Goal: Information Seeking & Learning: Learn about a topic

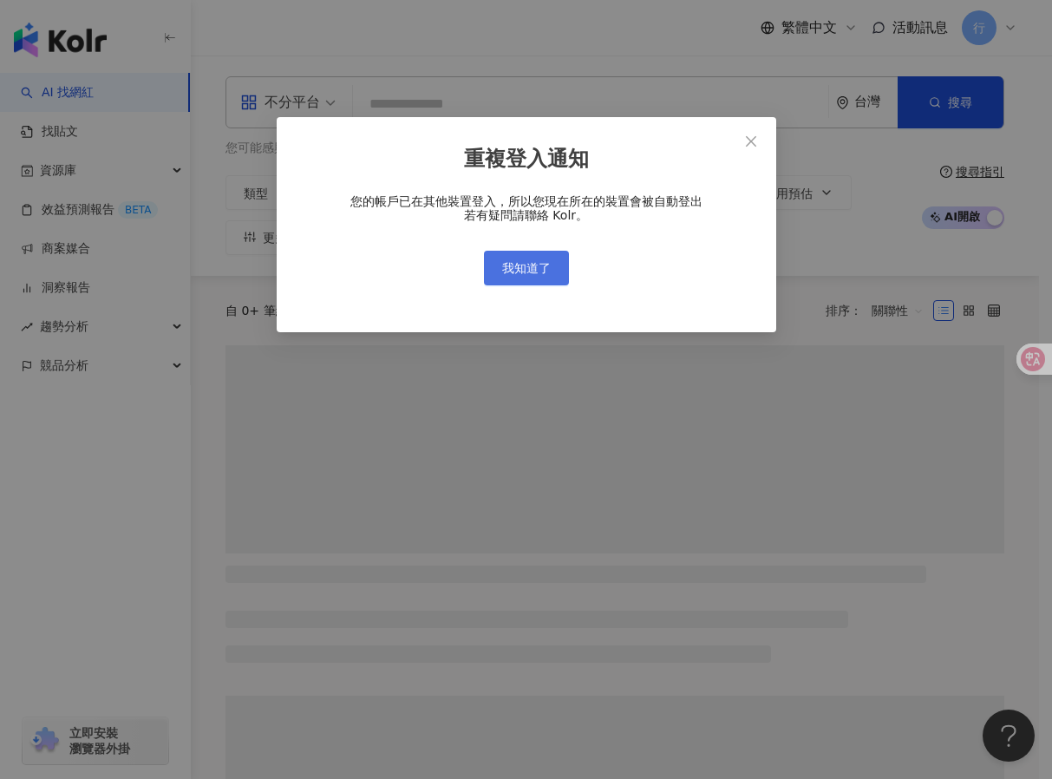
click at [506, 261] on span "我知道了" at bounding box center [526, 268] width 49 height 14
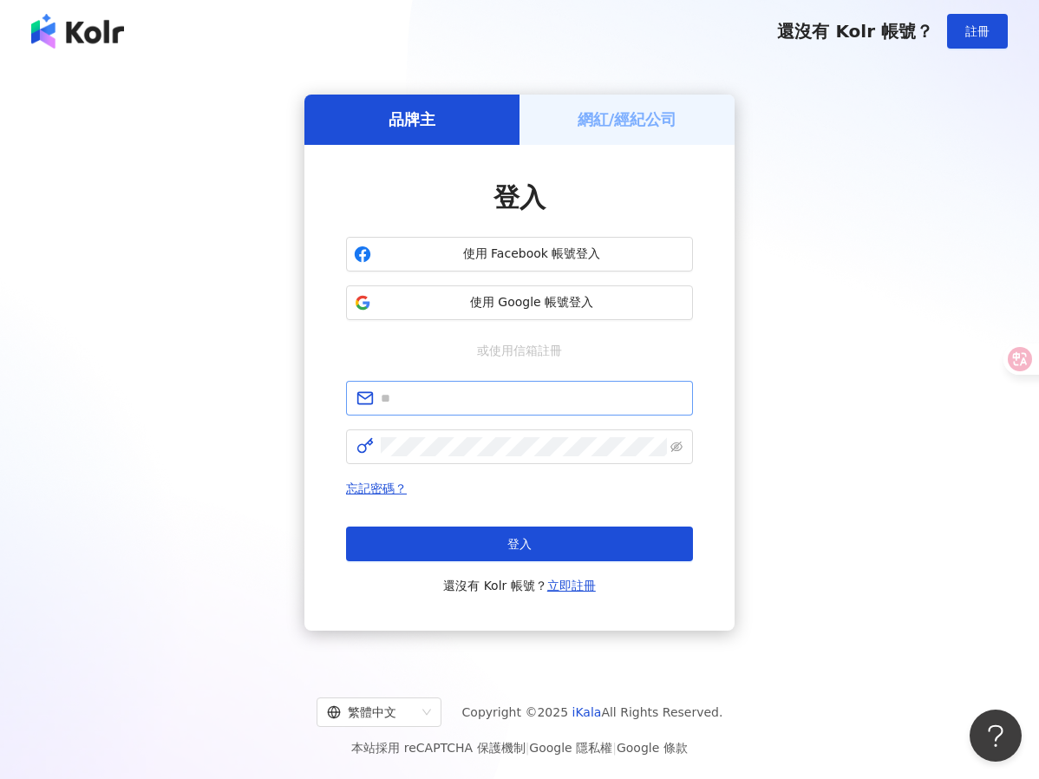
click at [503, 409] on span at bounding box center [519, 398] width 347 height 35
click at [490, 399] on input "text" at bounding box center [532, 398] width 302 height 19
type input "**********"
click at [506, 467] on div "**********" at bounding box center [519, 488] width 347 height 215
click button "登入" at bounding box center [519, 543] width 347 height 35
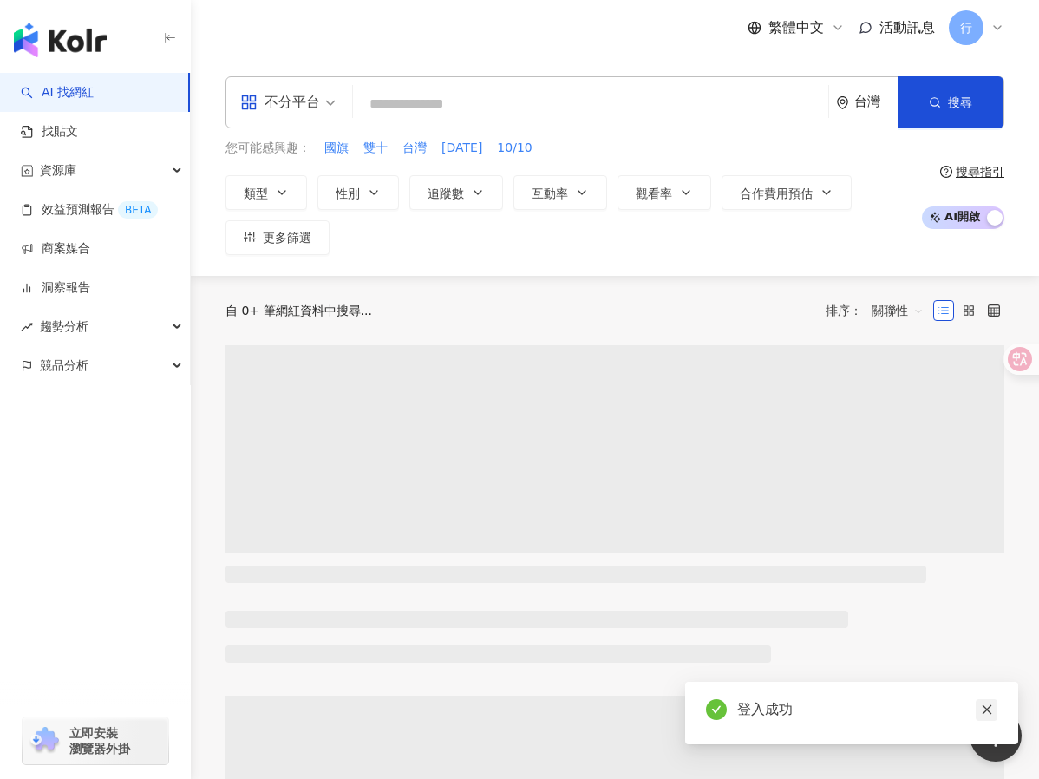
click at [989, 710] on icon "close" at bounding box center [987, 709] width 12 height 12
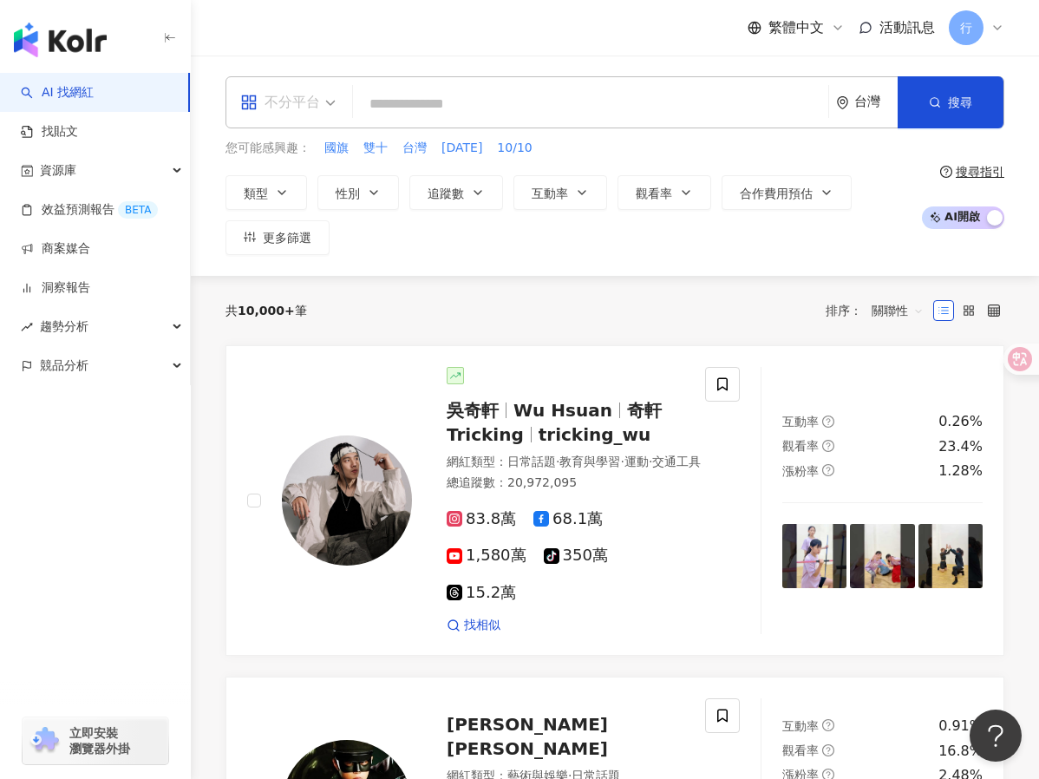
click at [282, 99] on div "不分平台" at bounding box center [280, 102] width 80 height 28
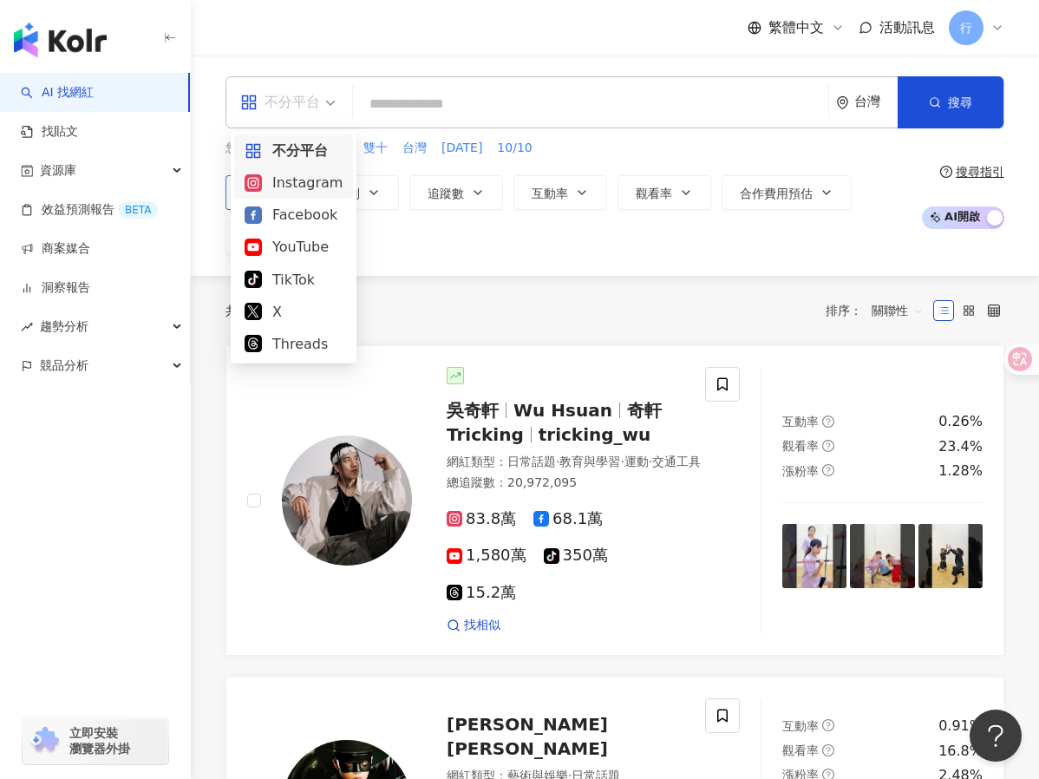
click at [291, 182] on div "Instagram" at bounding box center [294, 183] width 98 height 22
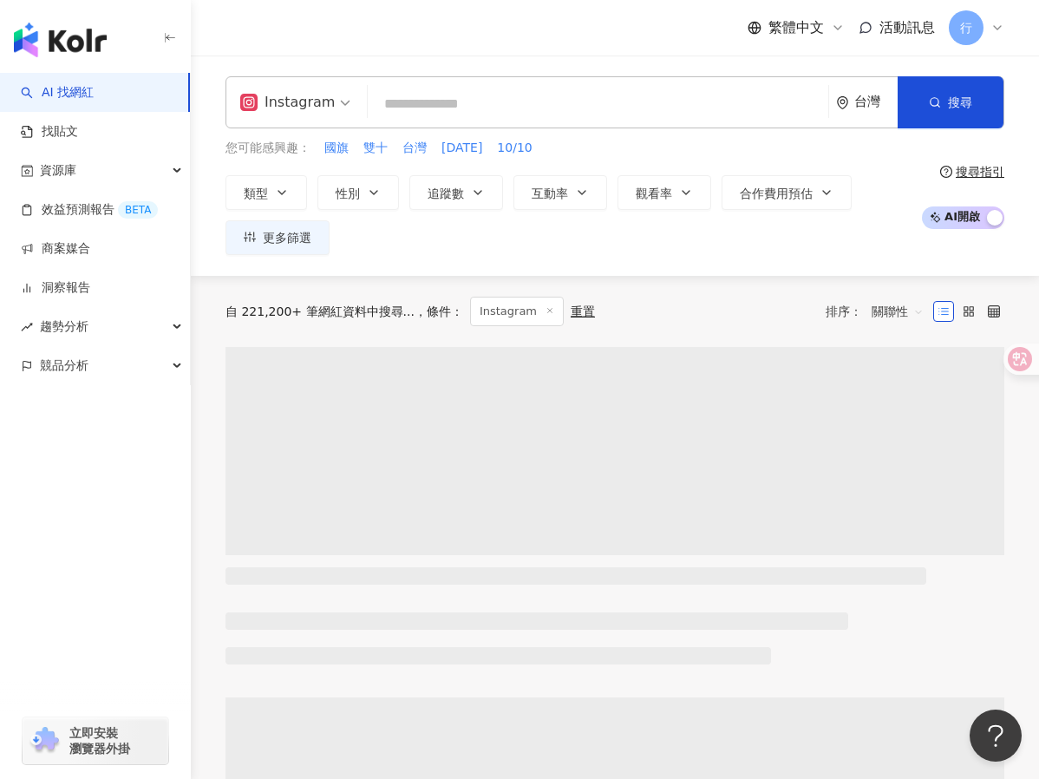
click at [429, 111] on input "search" at bounding box center [598, 104] width 447 height 33
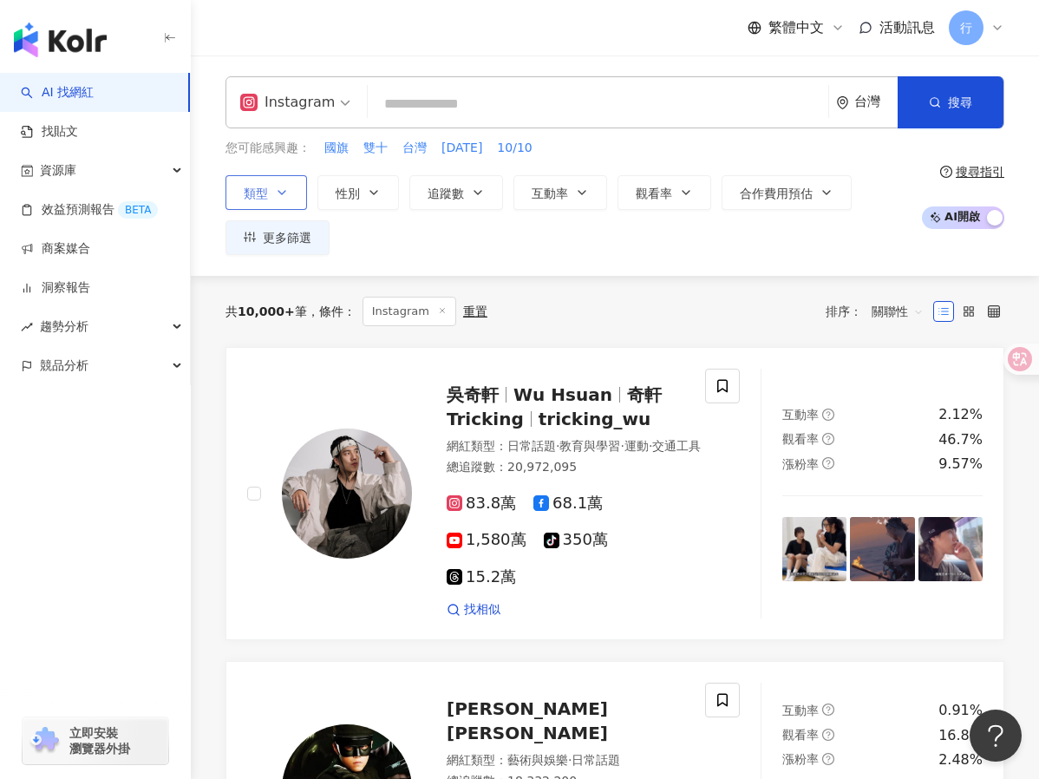
click at [285, 184] on button "類型" at bounding box center [266, 192] width 82 height 35
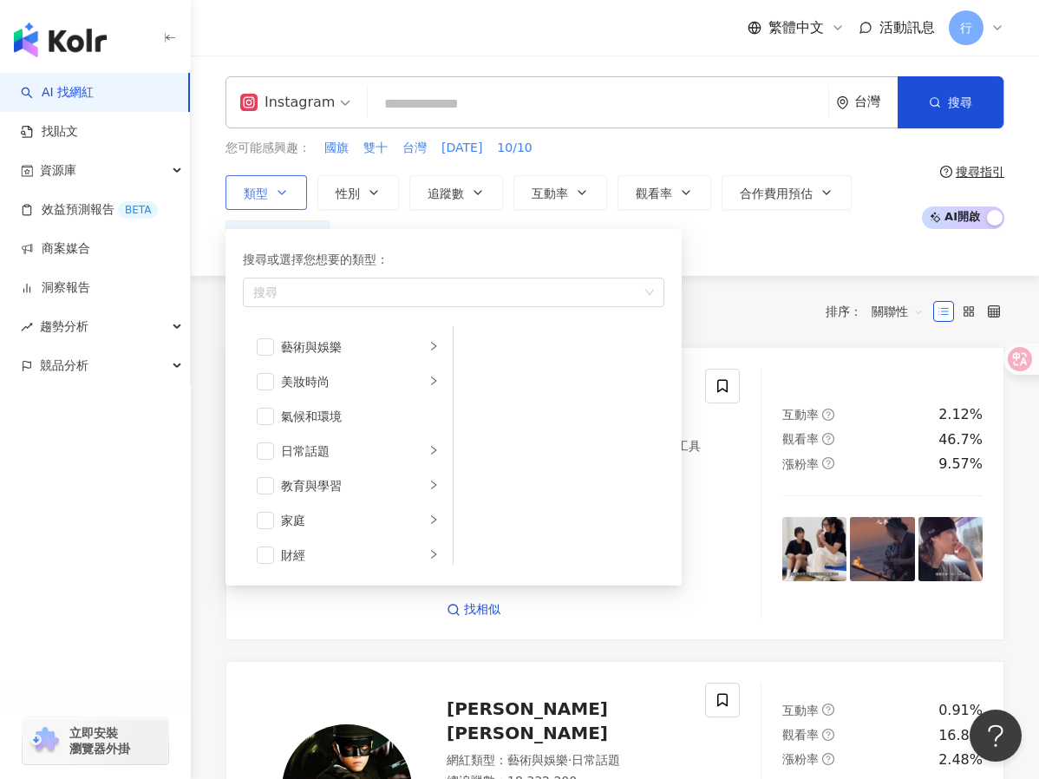
click at [285, 184] on button "類型 搜尋或選擇您想要的類型： 搜尋 藝術與娛樂 美妝時尚 氣候和環境 日常話題 教育與學習 家庭 財經 美食 命理占卜 遊戲 法政社會 生活風格 影視娛樂 …" at bounding box center [266, 192] width 82 height 35
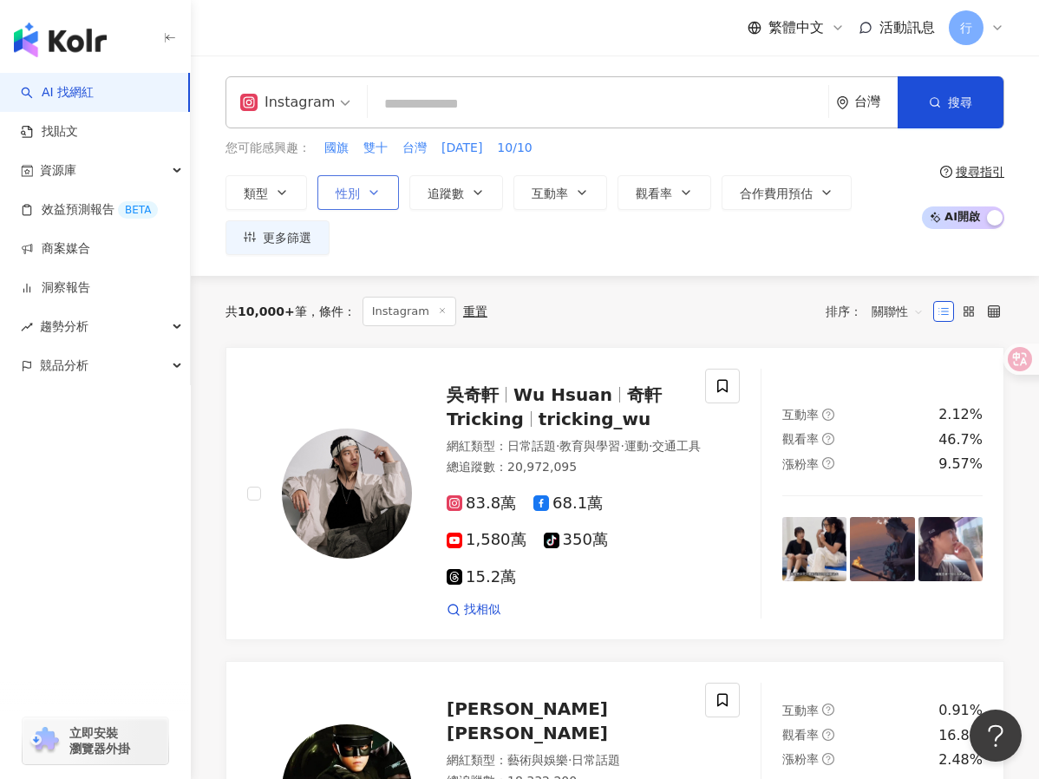
click at [381, 179] on button "性別" at bounding box center [358, 192] width 82 height 35
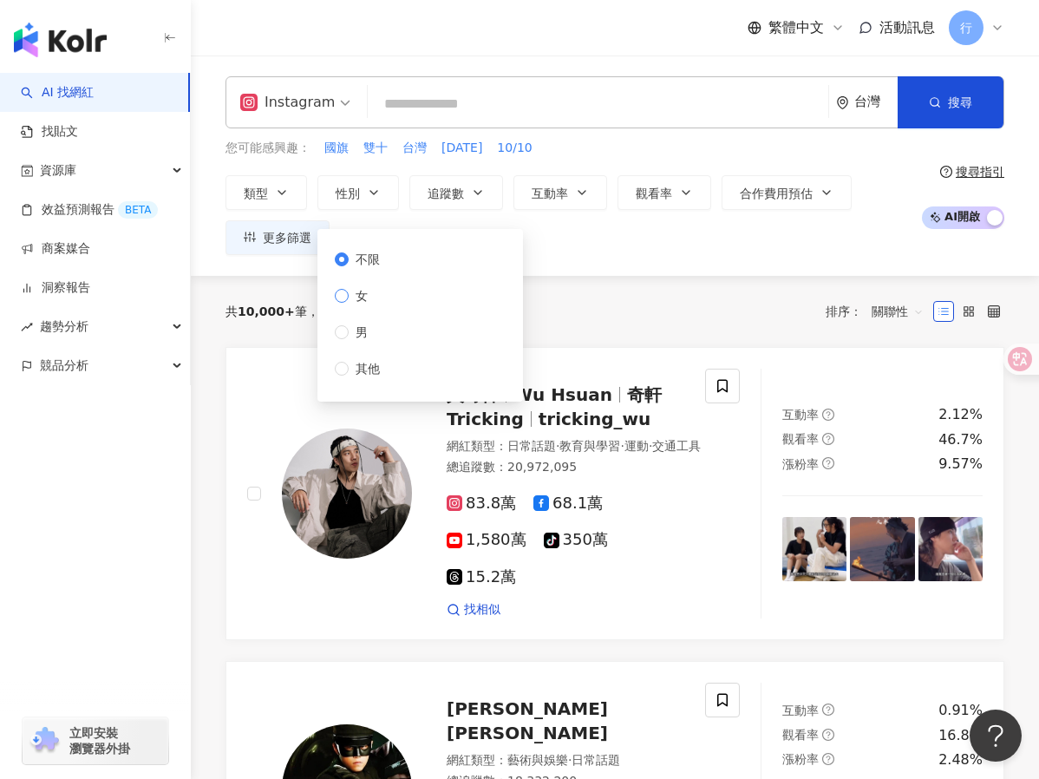
click at [372, 294] on span "女" at bounding box center [362, 295] width 26 height 19
click at [469, 190] on button "追蹤數" at bounding box center [456, 192] width 94 height 35
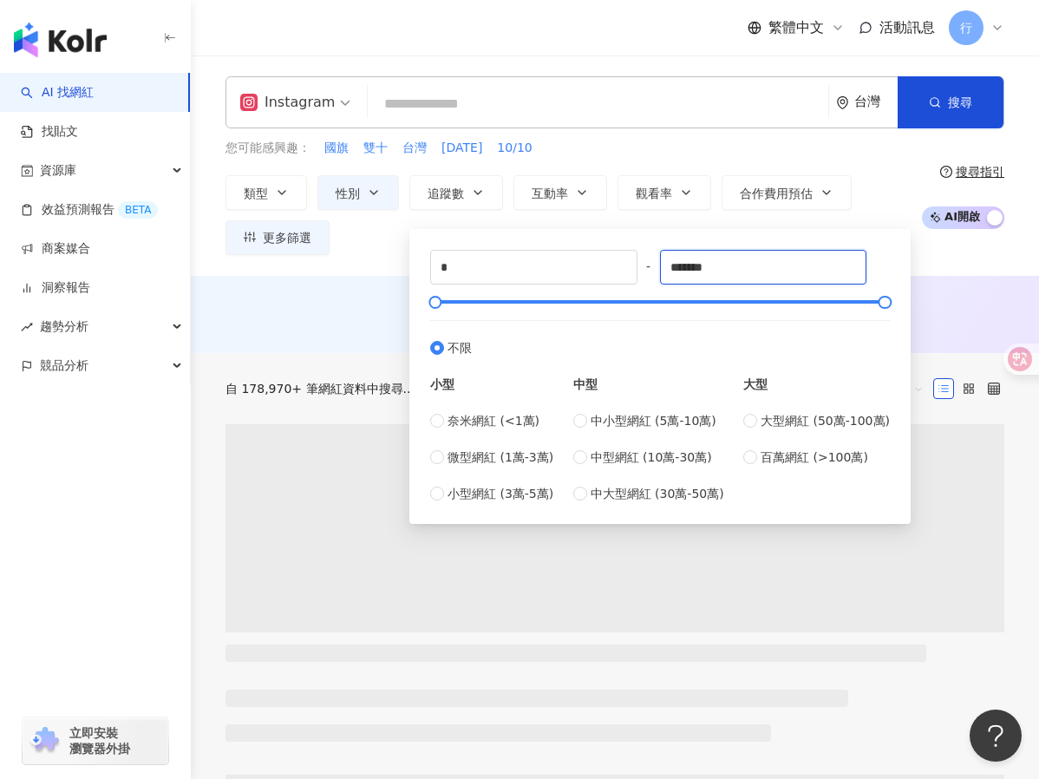
drag, startPoint x: 750, startPoint y: 273, endPoint x: 663, endPoint y: 272, distance: 86.7
click at [663, 272] on div "* - ******* 不限 小型 奈米網紅 (<1萬) 微型網紅 (1萬-3萬) 小型網紅 (3萬-5萬) 中型 中小型網紅 (5萬-10萬) 中型網紅 (…" at bounding box center [660, 376] width 460 height 253
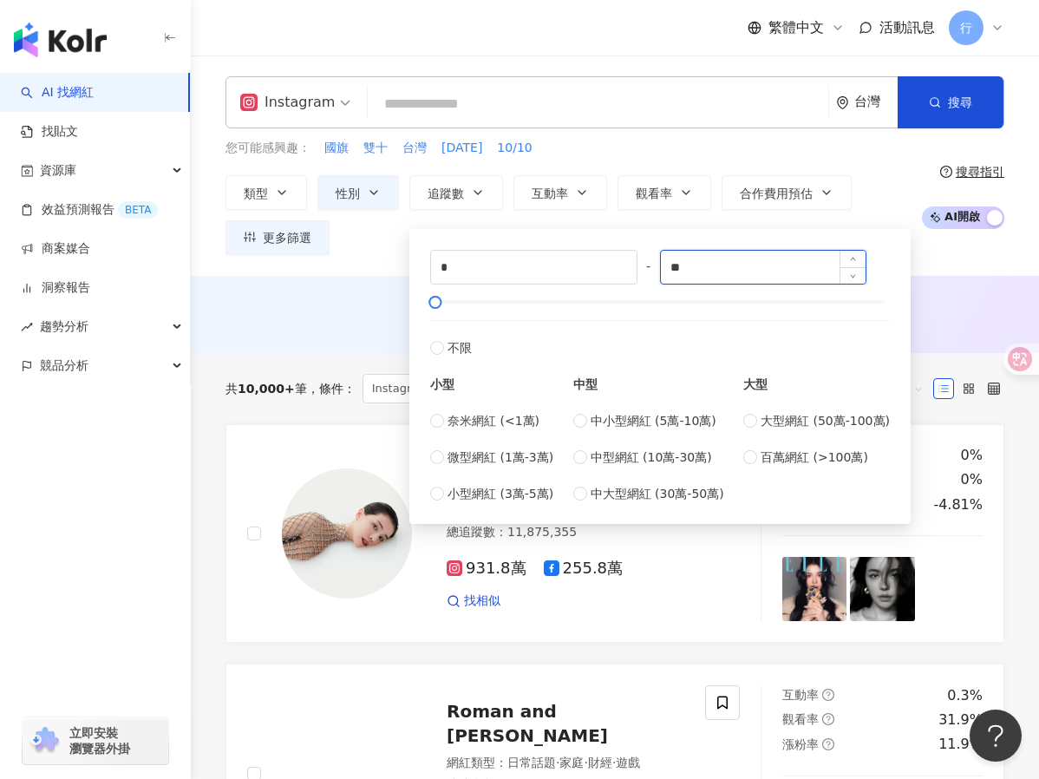
type input "*"
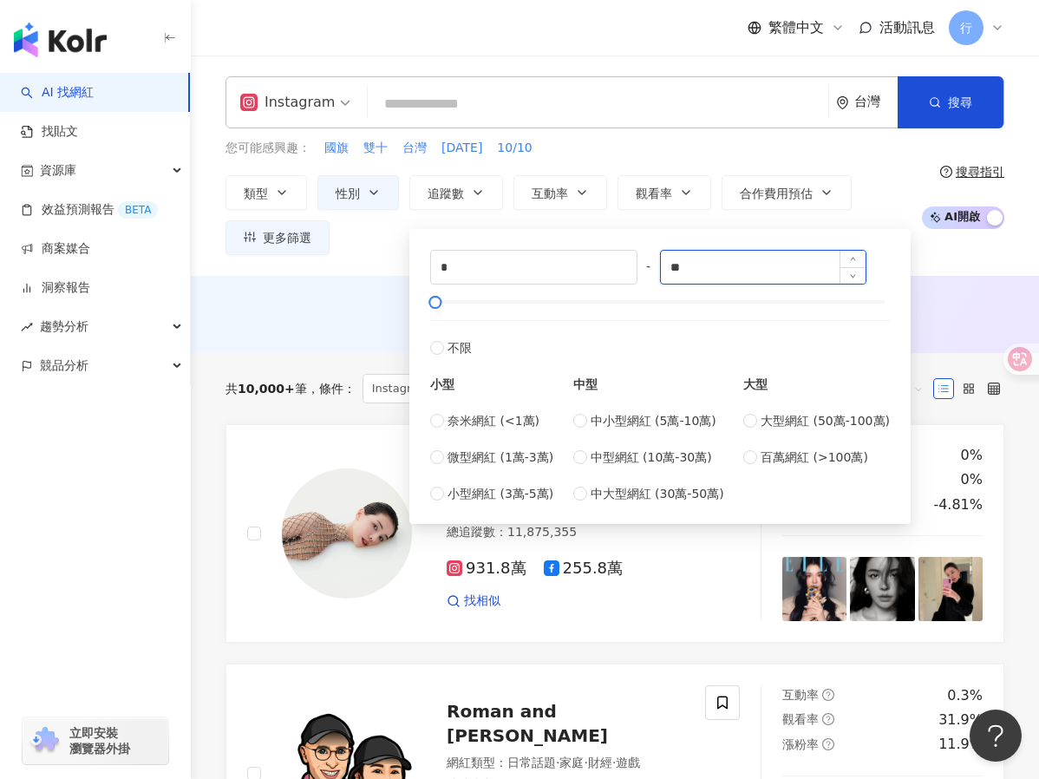
type input "*"
drag, startPoint x: 689, startPoint y: 265, endPoint x: 742, endPoint y: 266, distance: 52.9
click at [742, 266] on input "*****" at bounding box center [764, 267] width 206 height 33
type input "*****"
drag, startPoint x: 493, startPoint y: 254, endPoint x: 372, endPoint y: 232, distance: 123.3
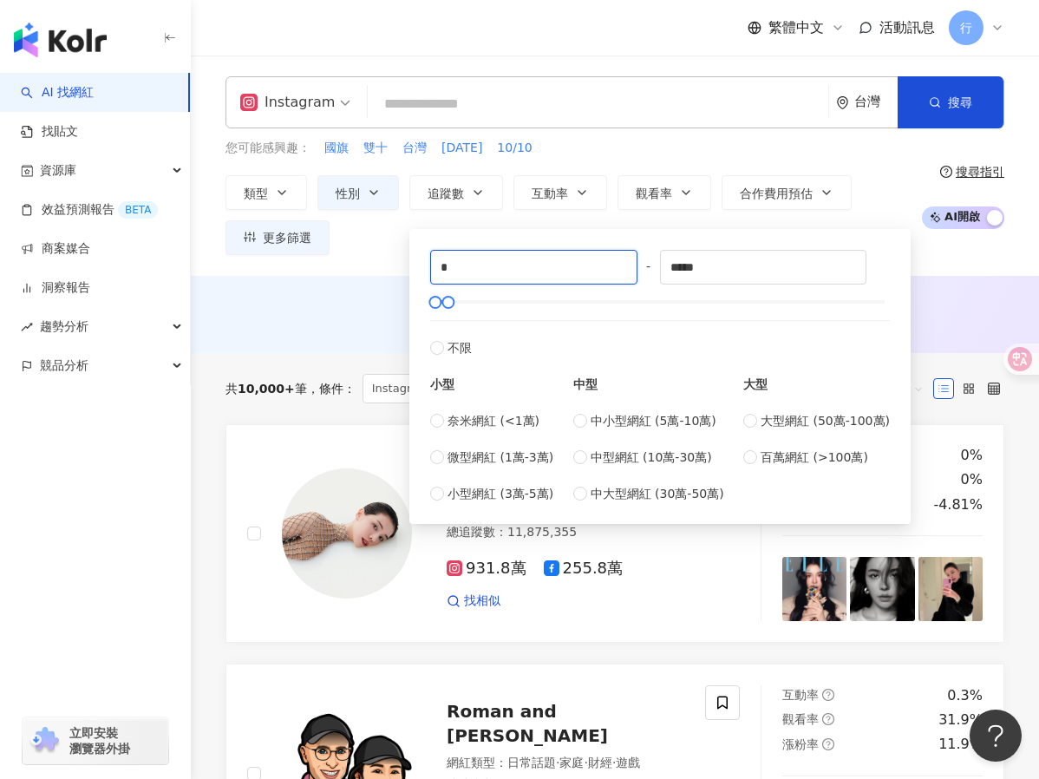
click at [368, 230] on div "類型 性別 追蹤數 互動率 觀看率 合作費用預估 更多篩選 不限 女 男 其他 * - ***** 不限 小型 奈米網紅 (<1萬) 微型網紅 (1萬-3萬)…" at bounding box center [568, 215] width 687 height 80
type input "****"
click at [599, 155] on div "您可能感興趣： 國旗 雙十 台灣 國慶日 10/10" at bounding box center [568, 148] width 687 height 19
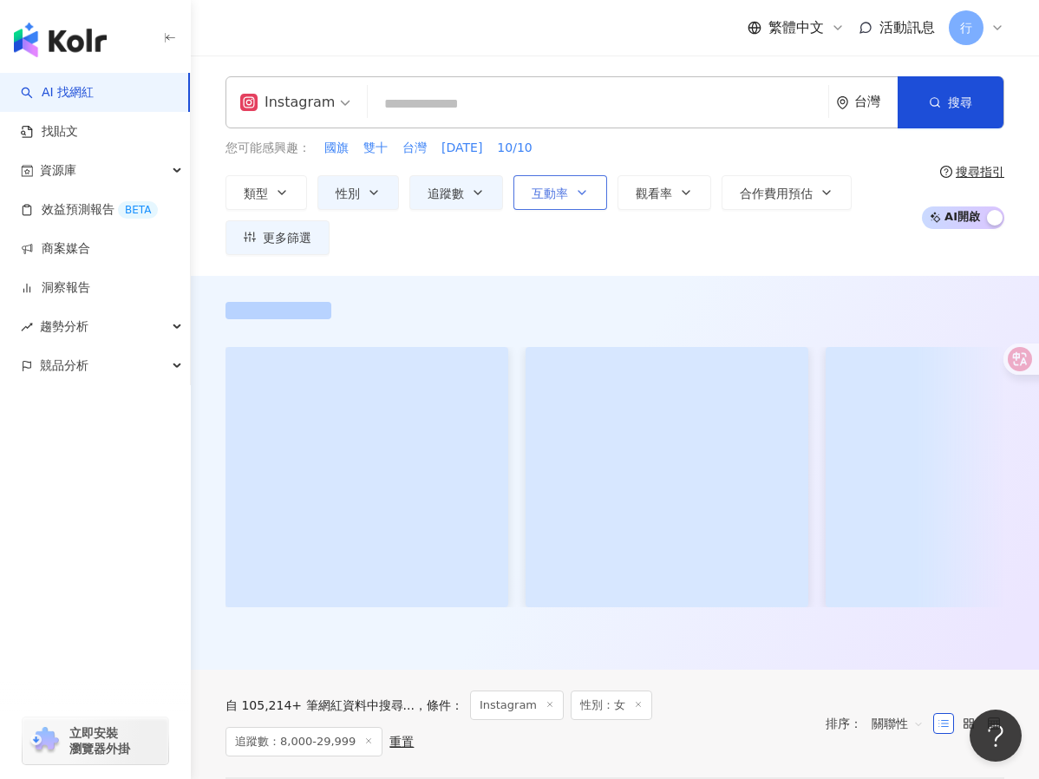
click at [552, 203] on button "互動率" at bounding box center [560, 192] width 94 height 35
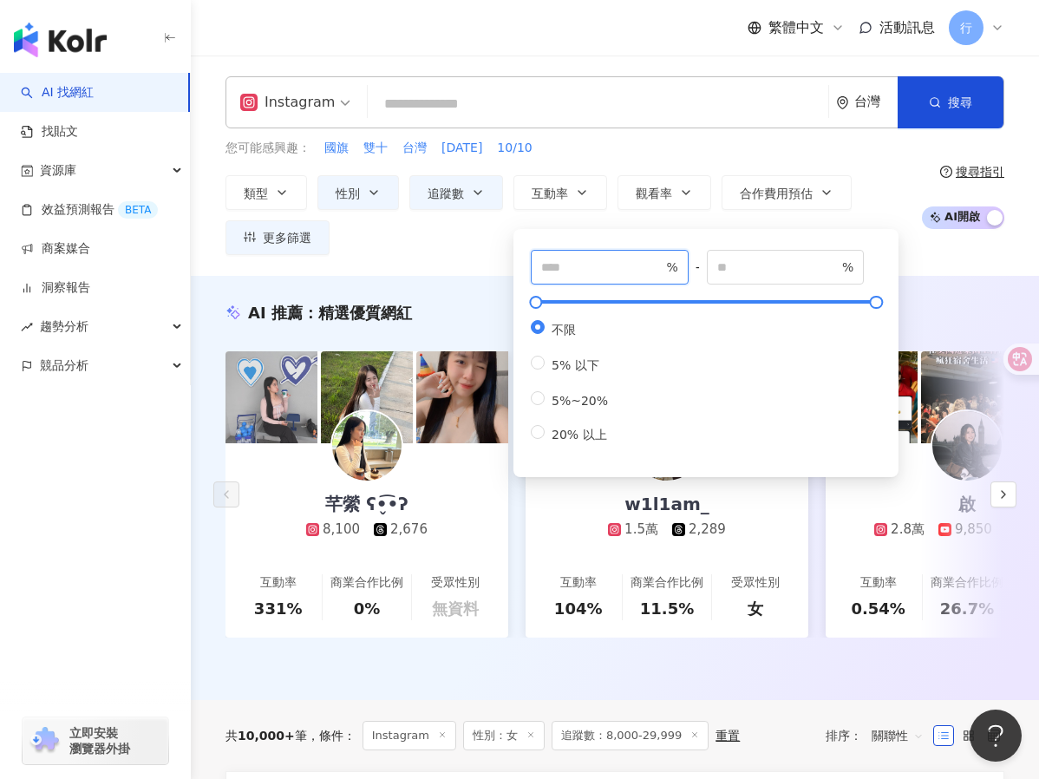
click at [598, 266] on input "number" at bounding box center [601, 267] width 121 height 19
type input "*"
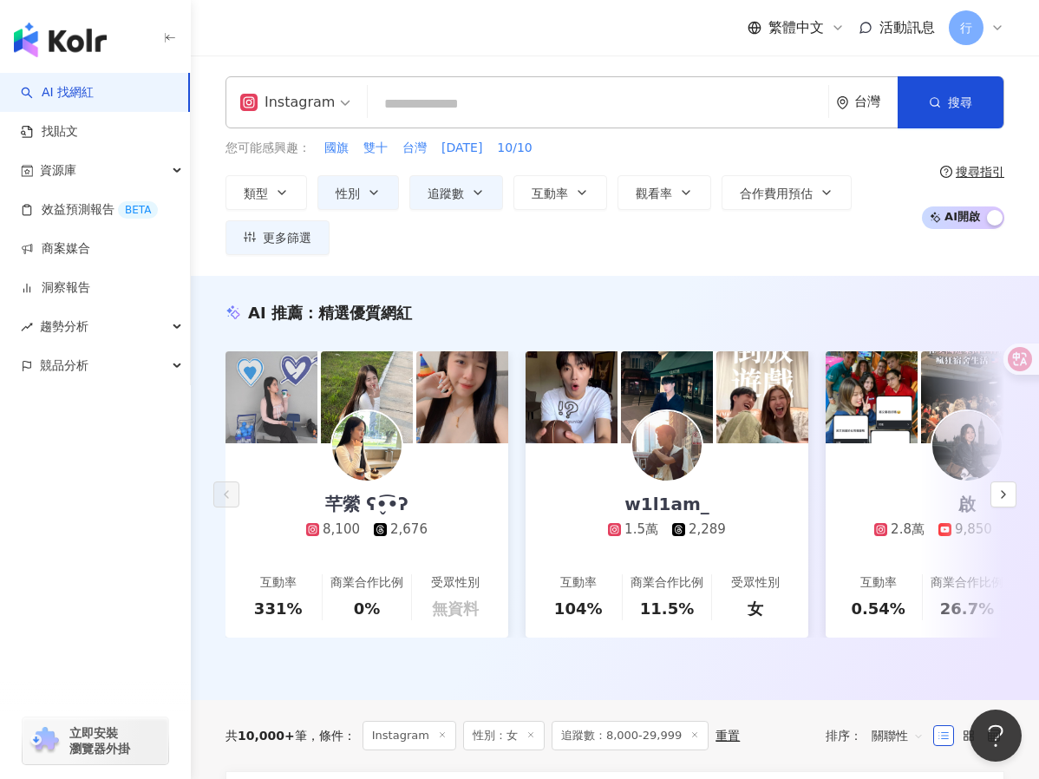
click at [683, 164] on div "您可能感興趣： 國旗 雙十 台灣 國慶日 10/10 類型 性別 追蹤數 互動率 觀看率 合作費用預估 更多篩選 不限 女 男 其他 **** - *****…" at bounding box center [568, 197] width 687 height 116
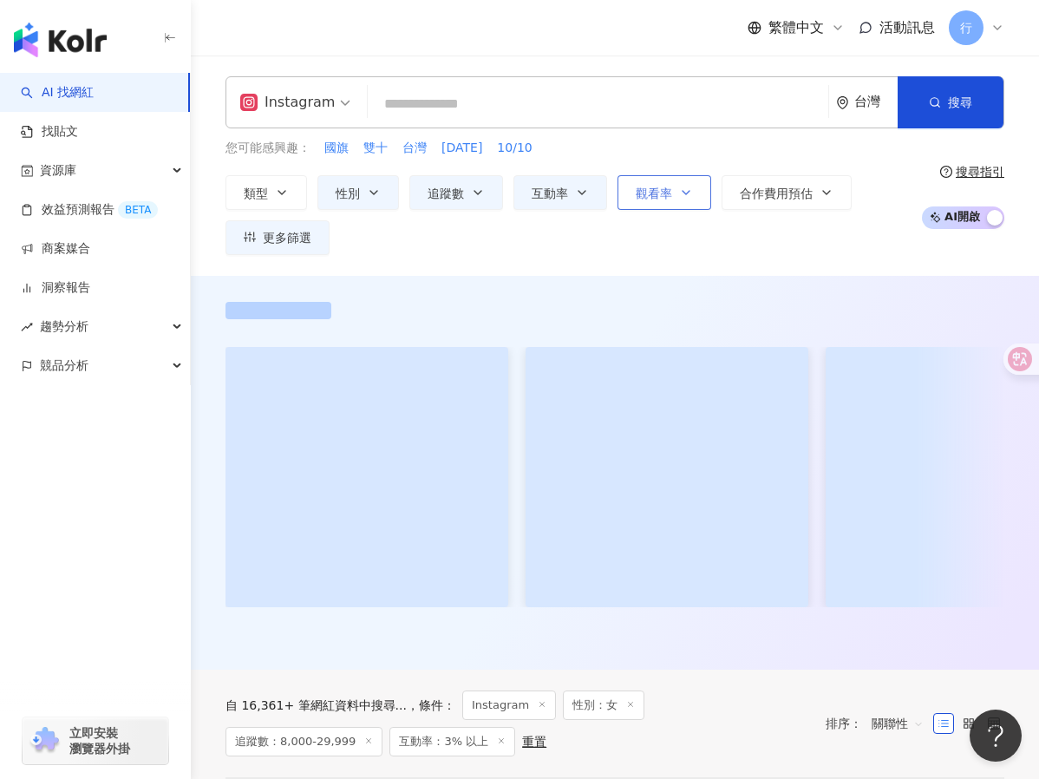
click at [679, 186] on icon "button" at bounding box center [686, 193] width 14 height 14
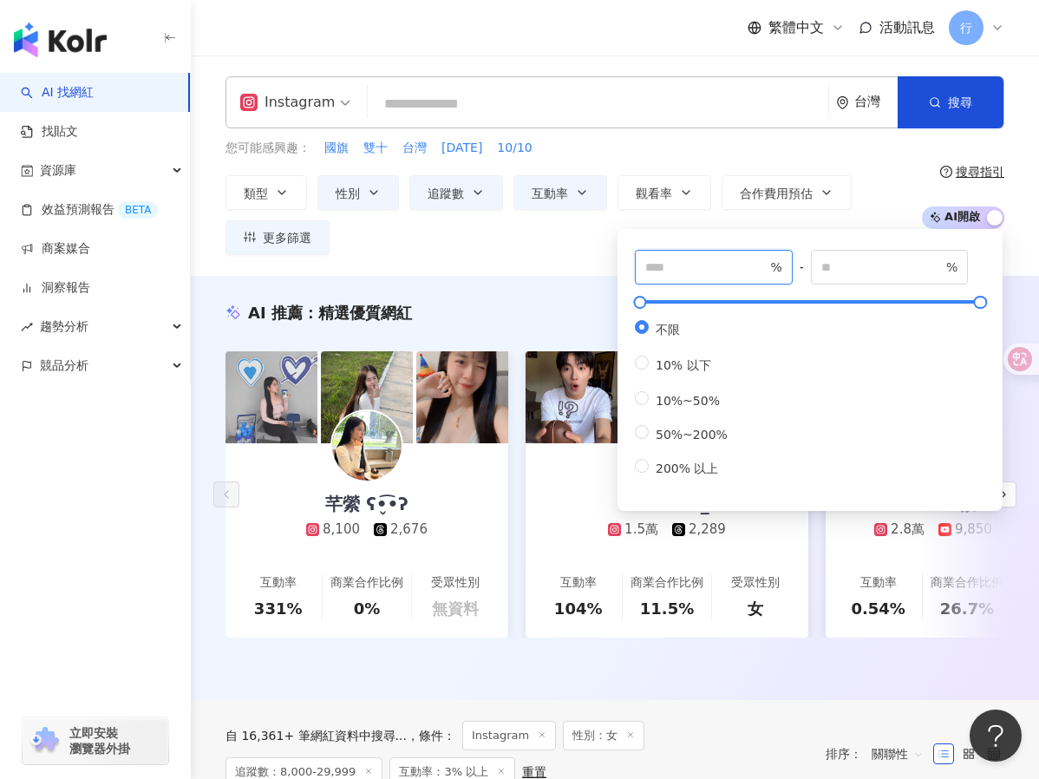
click at [693, 274] on input "number" at bounding box center [705, 267] width 121 height 19
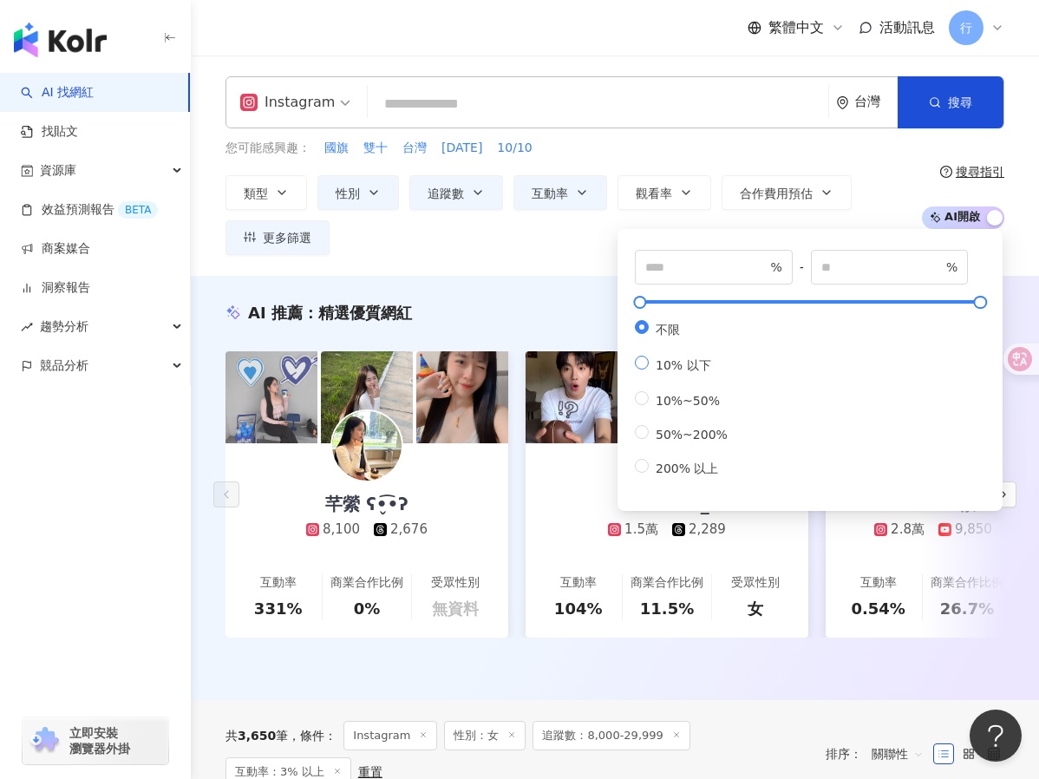
click at [704, 372] on span "10% 以下" at bounding box center [683, 365] width 69 height 14
type input "**"
click at [705, 141] on div "您可能感興趣： 國旗 雙十 台灣 國慶日 10/10" at bounding box center [568, 148] width 687 height 19
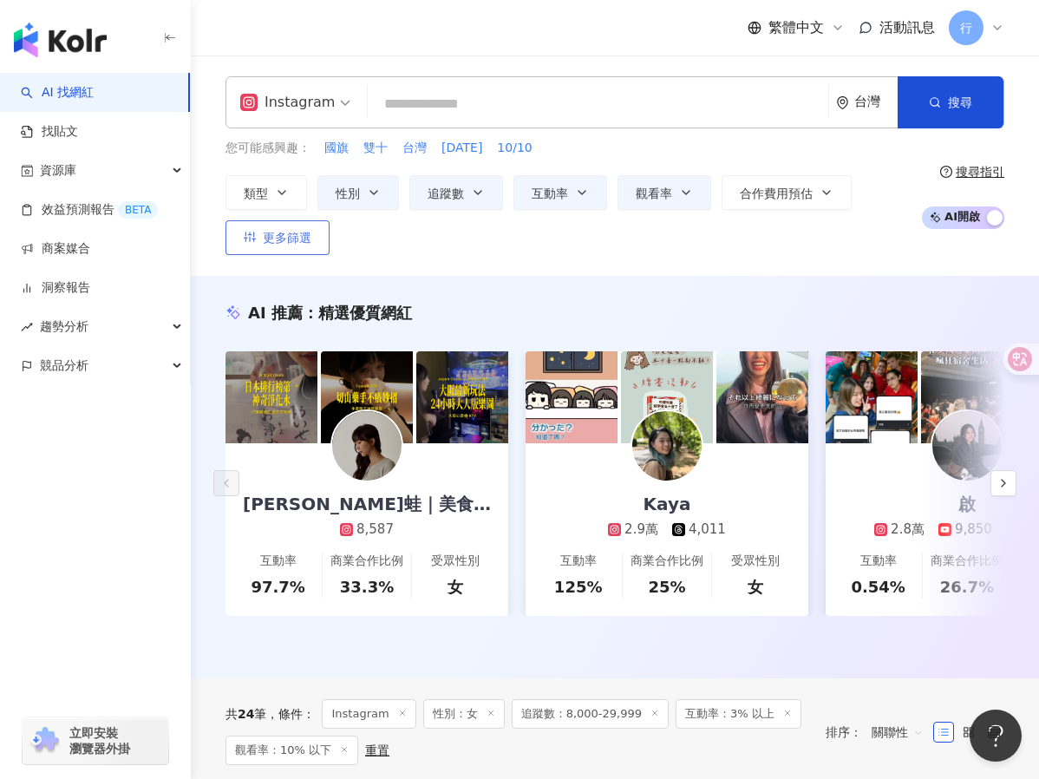
click at [291, 237] on span "更多篩選" at bounding box center [287, 238] width 49 height 14
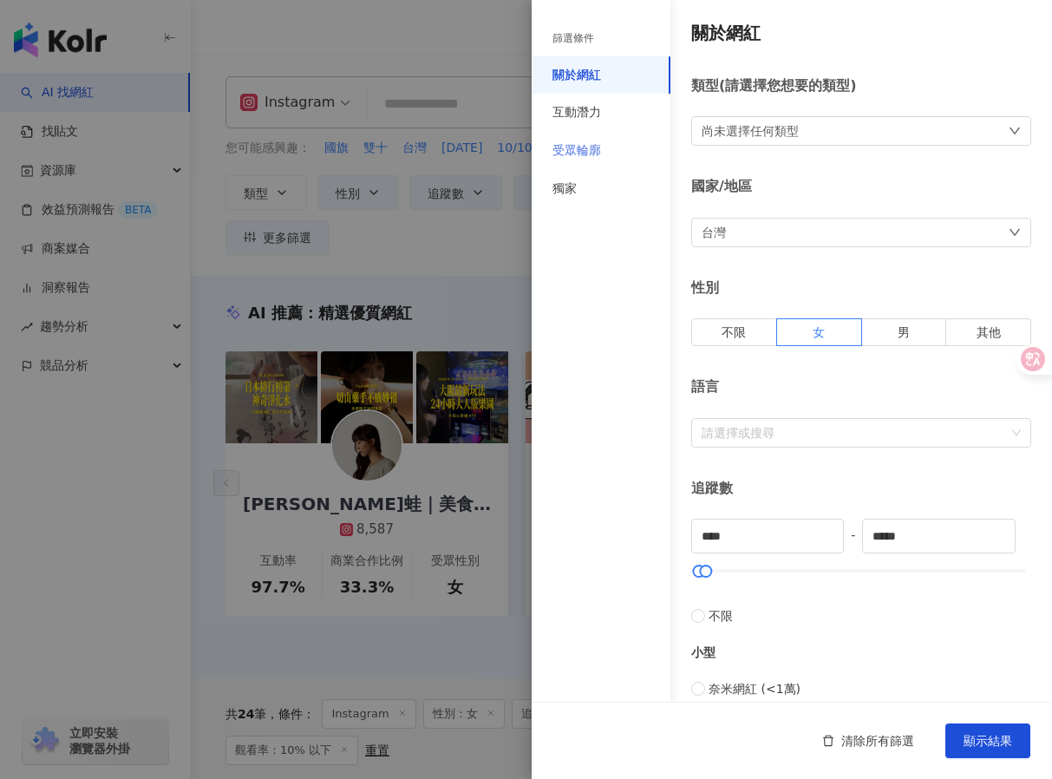
click at [609, 146] on div "受眾輪廓" at bounding box center [601, 151] width 139 height 38
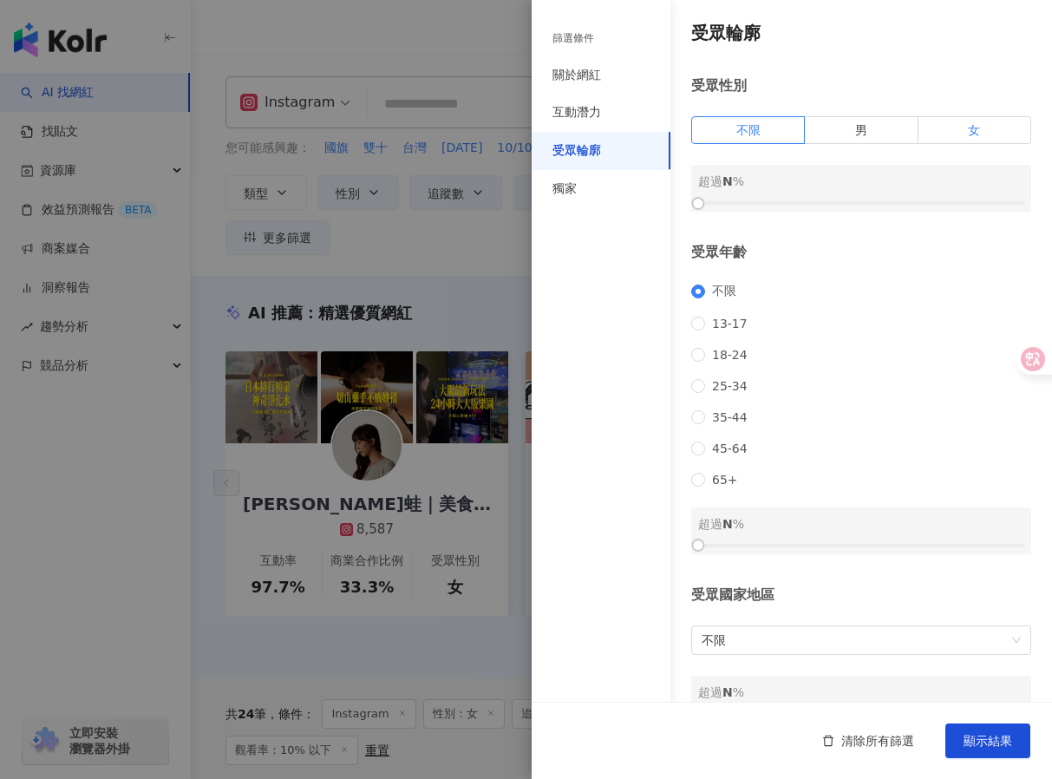
click at [968, 123] on span "女" at bounding box center [974, 130] width 12 height 14
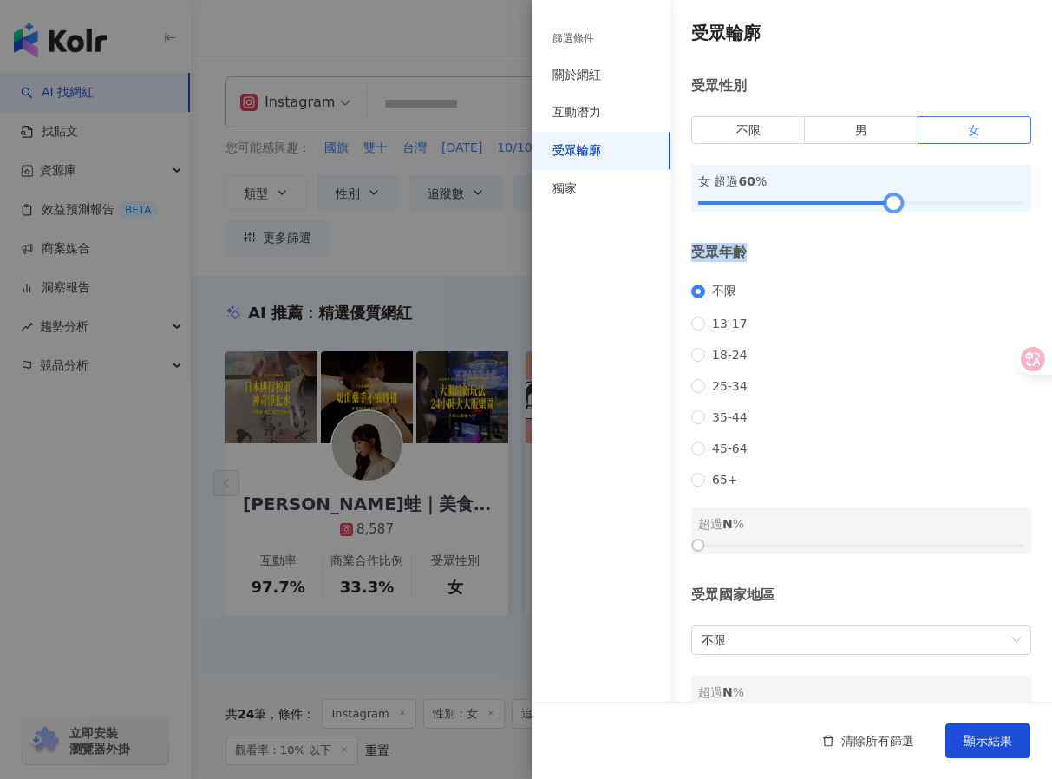
drag, startPoint x: 705, startPoint y: 200, endPoint x: 892, endPoint y: 219, distance: 187.4
click at [892, 219] on div "受眾輪廓 受眾性別 不限 男 女 女 超過 60 % 受眾年齡 不限 13-17 18-24 25-34 35-44 45-64 65+ 超過 N % 受眾國…" at bounding box center [792, 371] width 520 height 743
click at [959, 729] on button "顯示結果" at bounding box center [987, 740] width 85 height 35
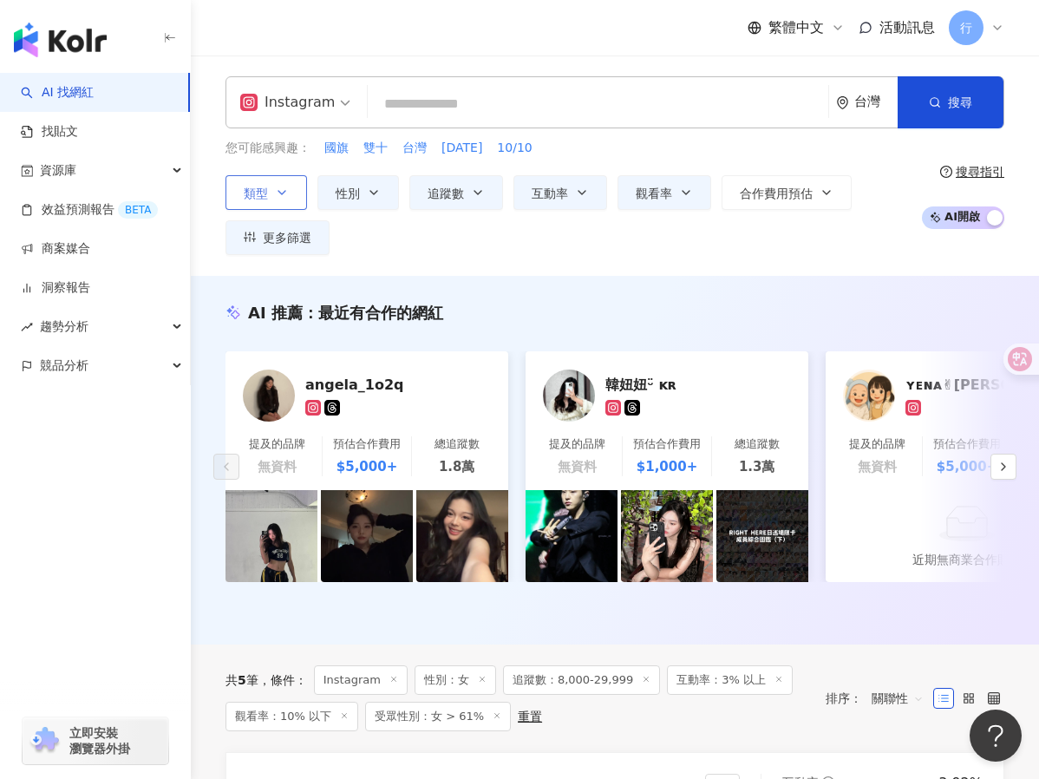
click at [278, 180] on button "類型" at bounding box center [266, 192] width 82 height 35
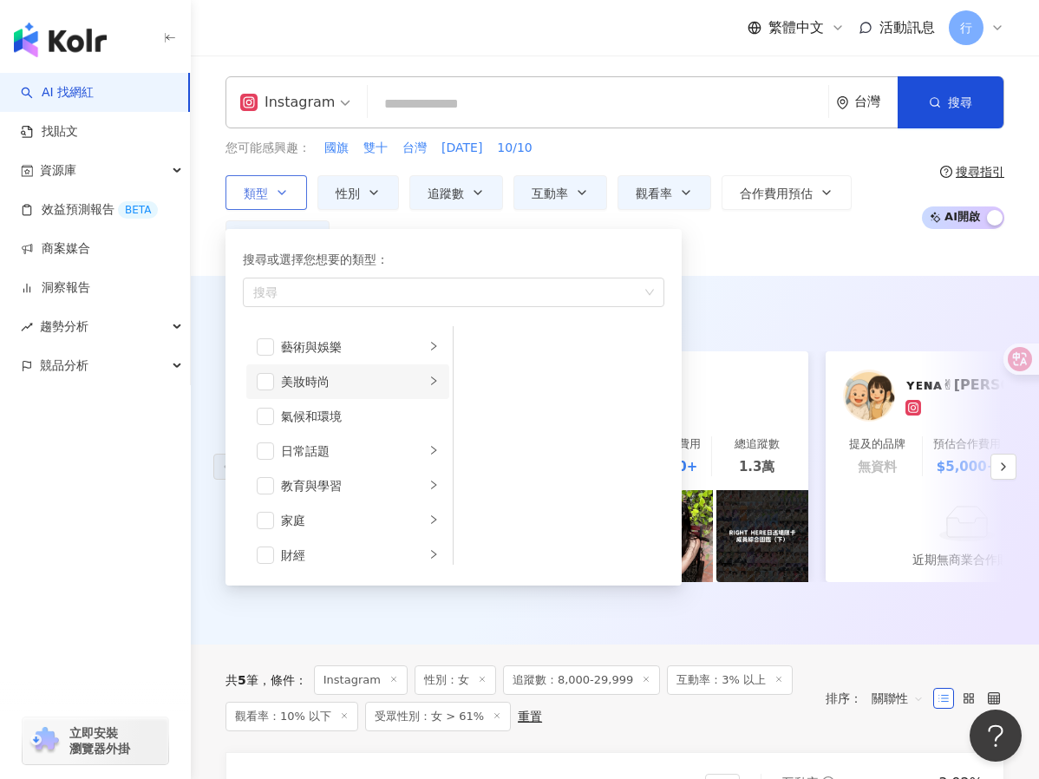
click at [317, 387] on div "美妝時尚" at bounding box center [353, 381] width 144 height 19
click at [271, 373] on span "button" at bounding box center [265, 381] width 17 height 17
click at [466, 225] on div "搜尋或選擇您想要的類型： 美妝時尚 藝術與娛樂 美妝時尚 氣候和環境 日常話題 教育與學習 家庭 財經 美食 命理占卜 遊戲 法政社會 生活風格 影視娛樂 醫…" at bounding box center [446, 402] width 442 height 365
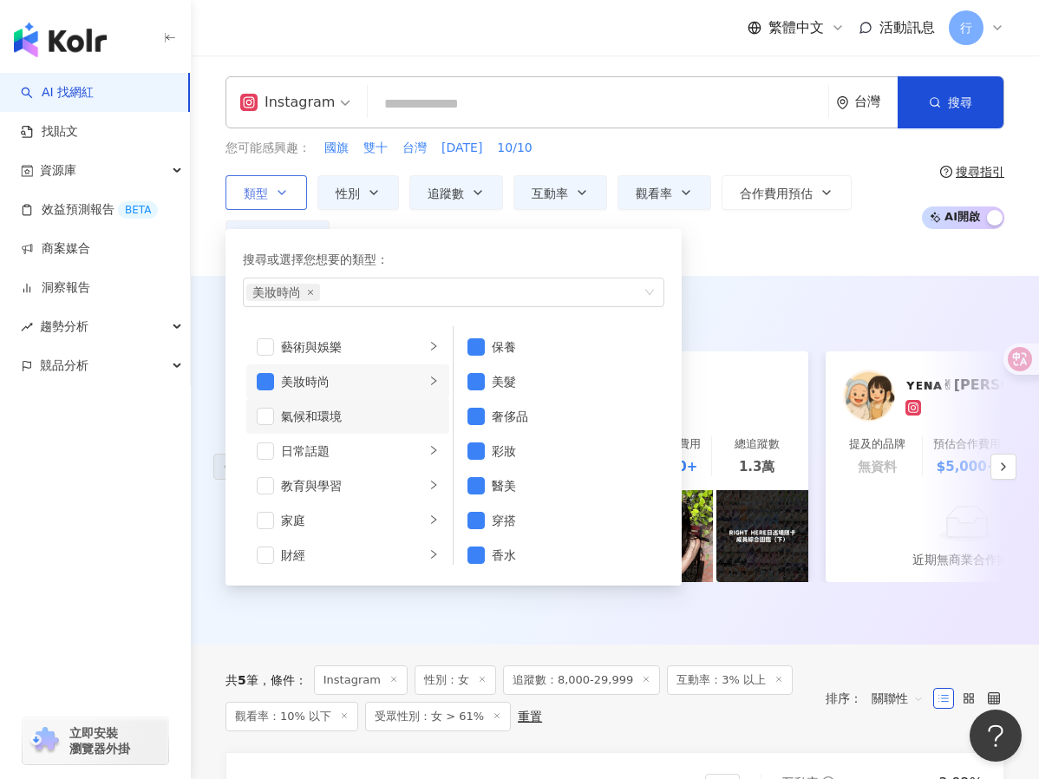
scroll to position [87, 0]
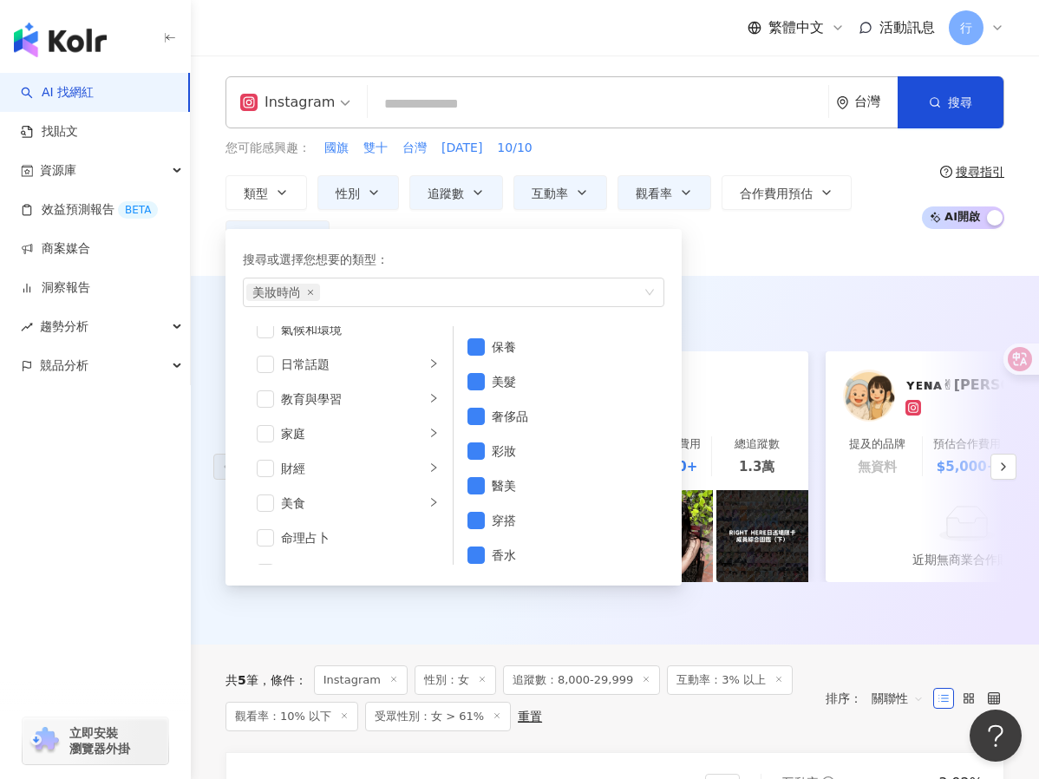
click at [198, 215] on div "Instagram 台灣 搜尋 您可能感興趣： 國旗 雙十 台灣 國慶日 10/10 類型 搜尋或選擇您想要的類型： 美妝時尚 藝術與娛樂 美妝時尚 氣候和環…" at bounding box center [615, 165] width 848 height 179
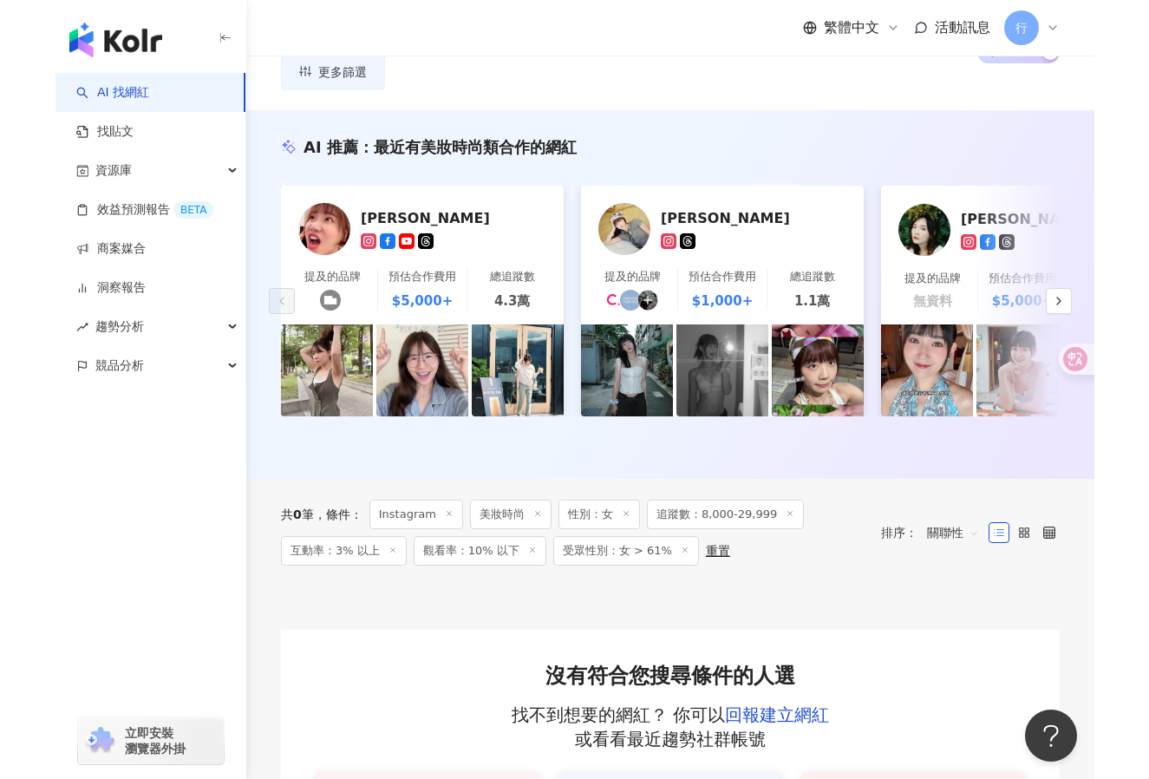
scroll to position [125, 0]
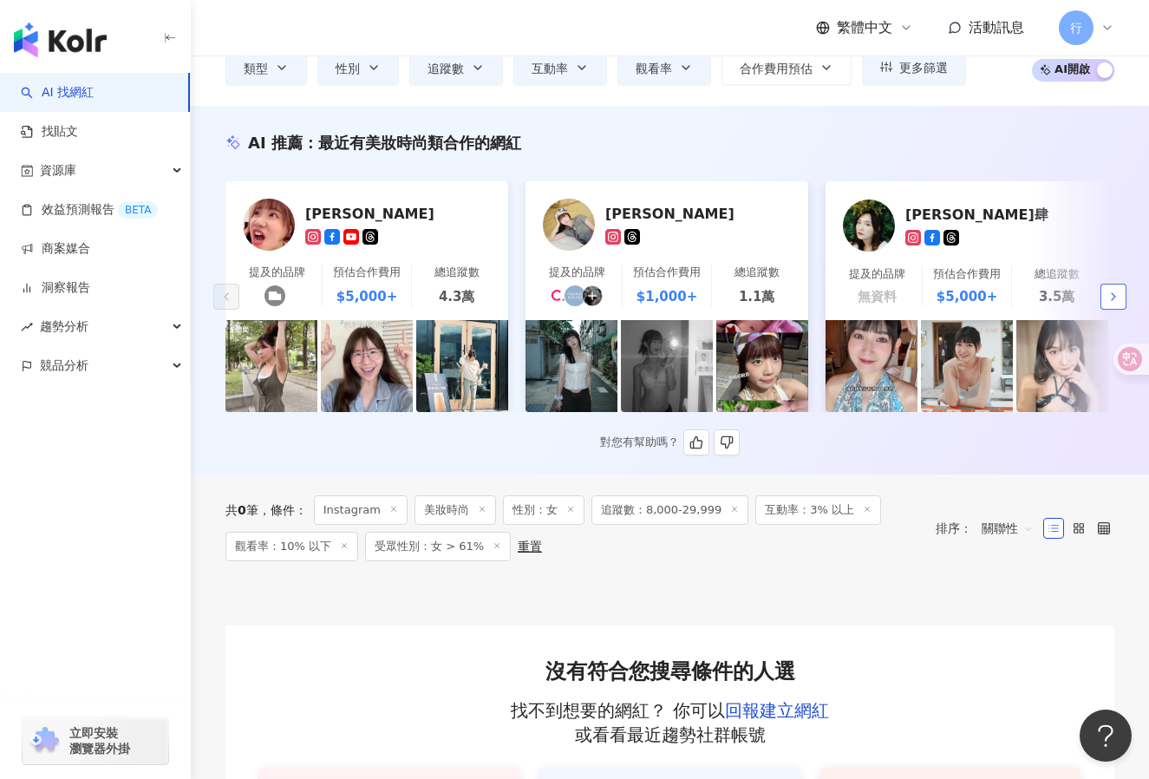
click at [1038, 302] on icon "button" at bounding box center [1114, 297] width 14 height 14
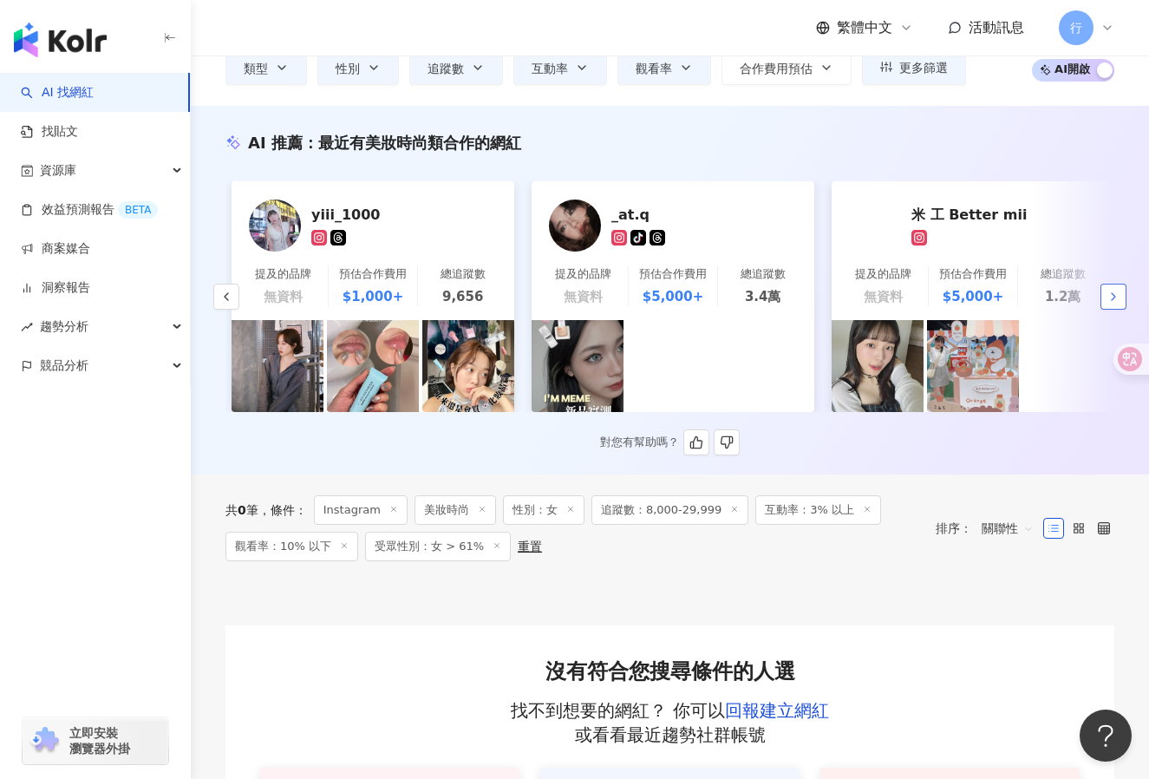
scroll to position [0, 900]
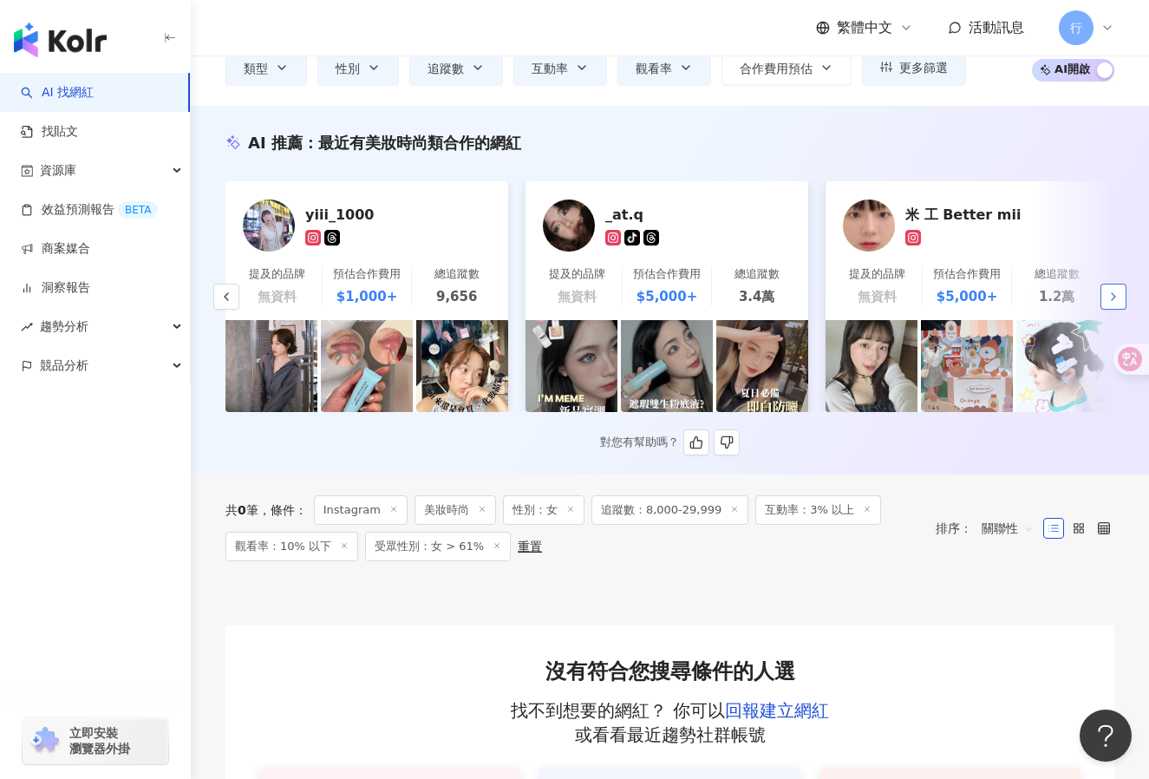
click at [1038, 299] on icon "button" at bounding box center [1114, 297] width 14 height 14
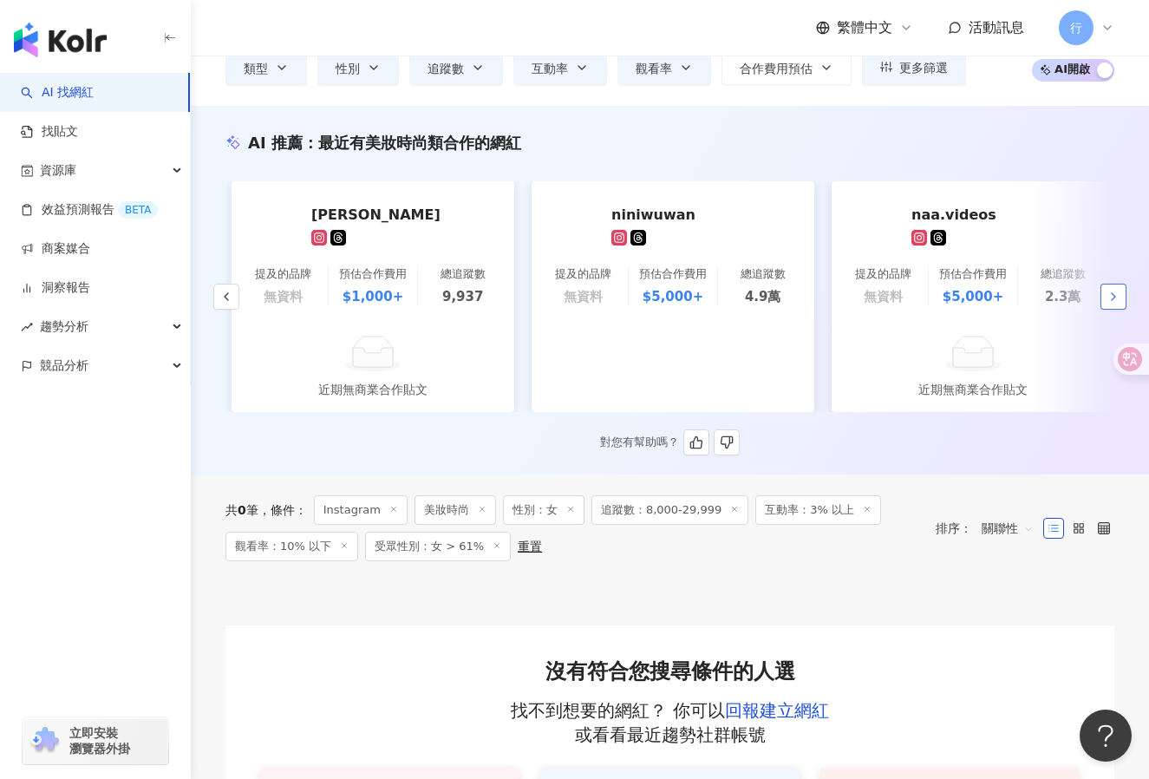
scroll to position [0, 1800]
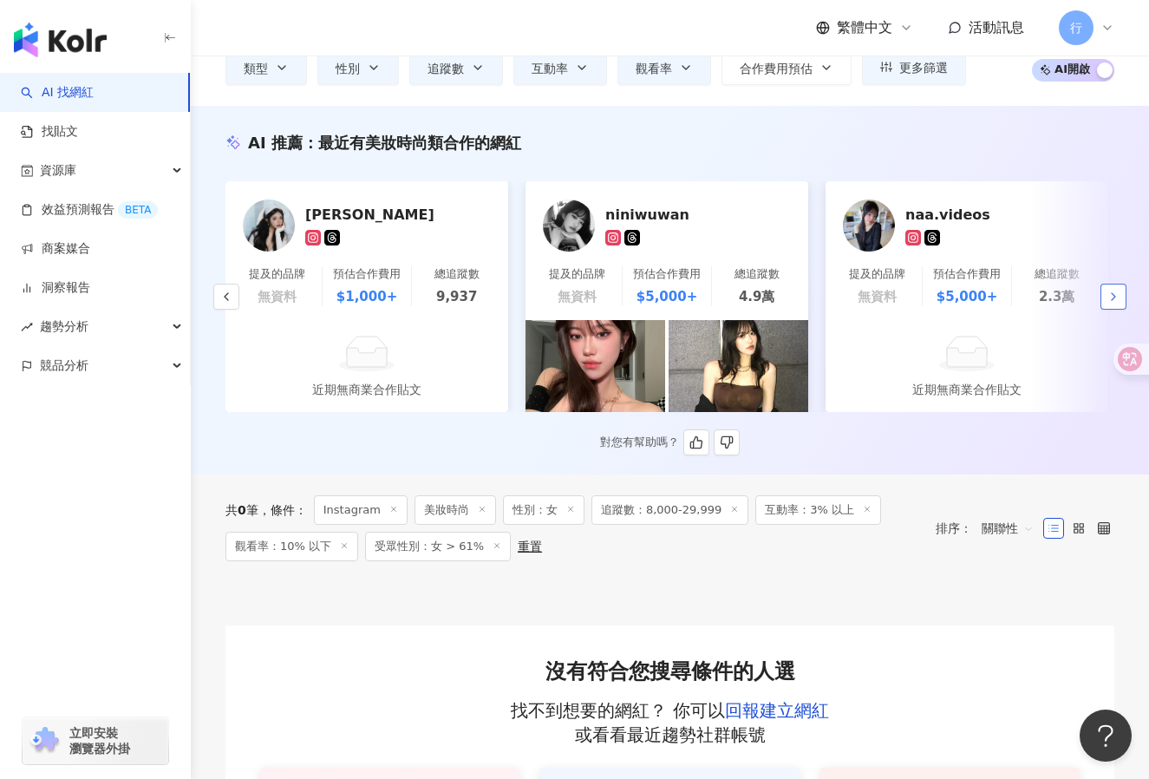
click at [1038, 301] on icon "button" at bounding box center [1114, 297] width 14 height 14
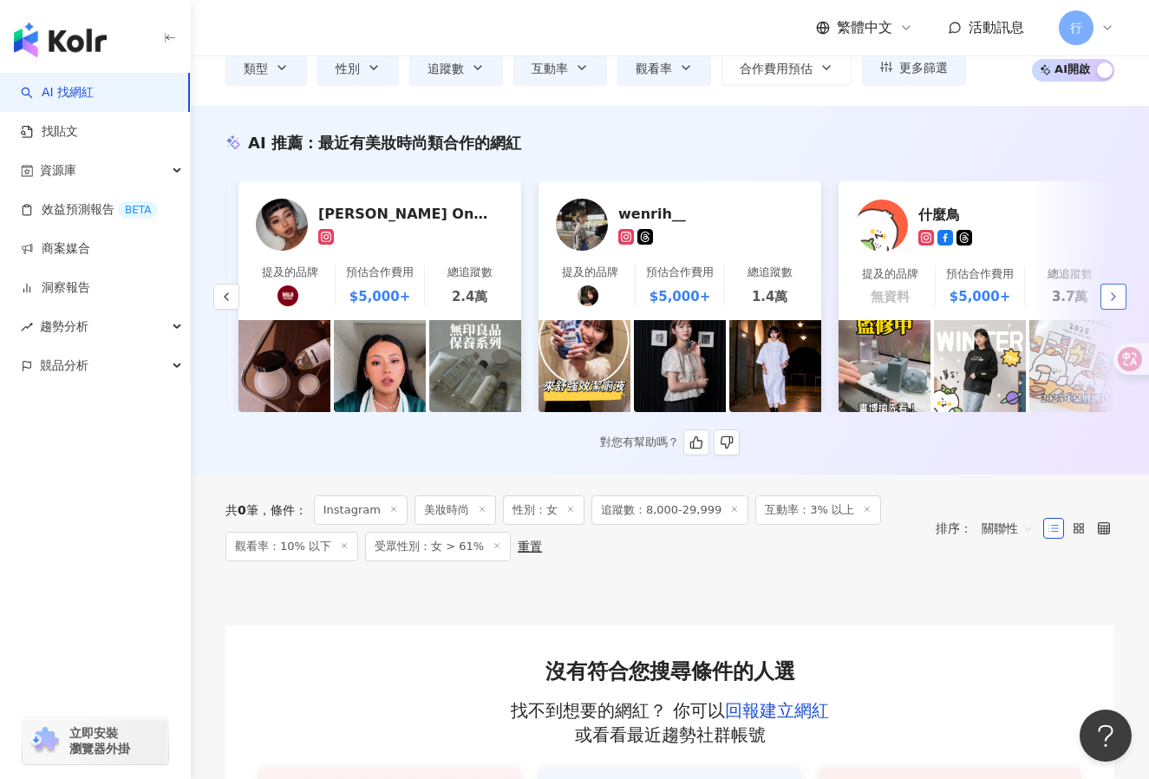
scroll to position [0, 2701]
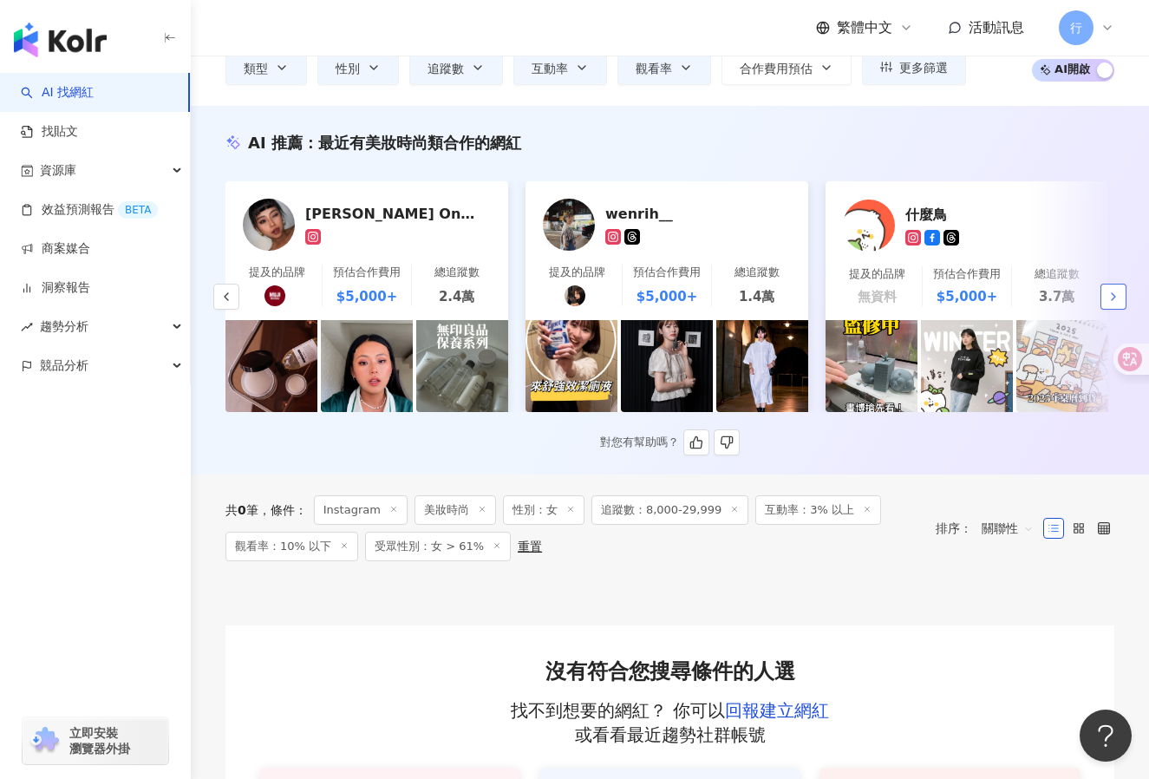
click at [1038, 304] on icon "button" at bounding box center [1114, 297] width 14 height 14
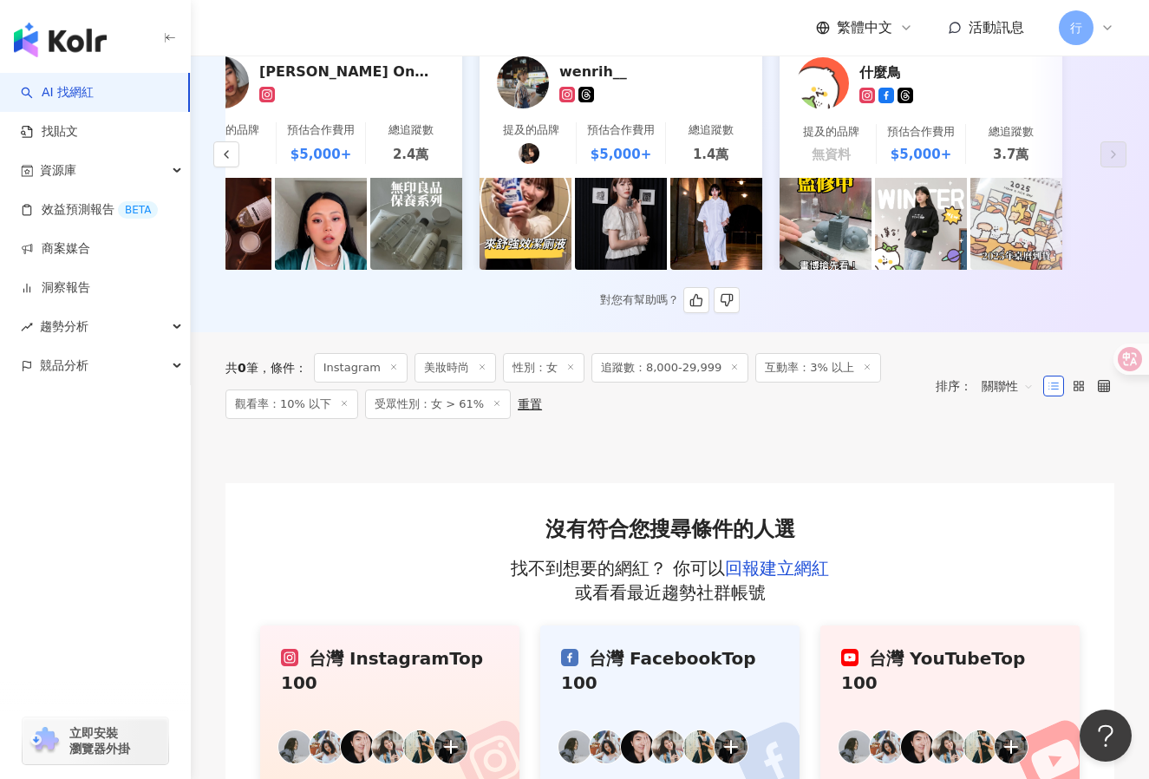
scroll to position [0, 0]
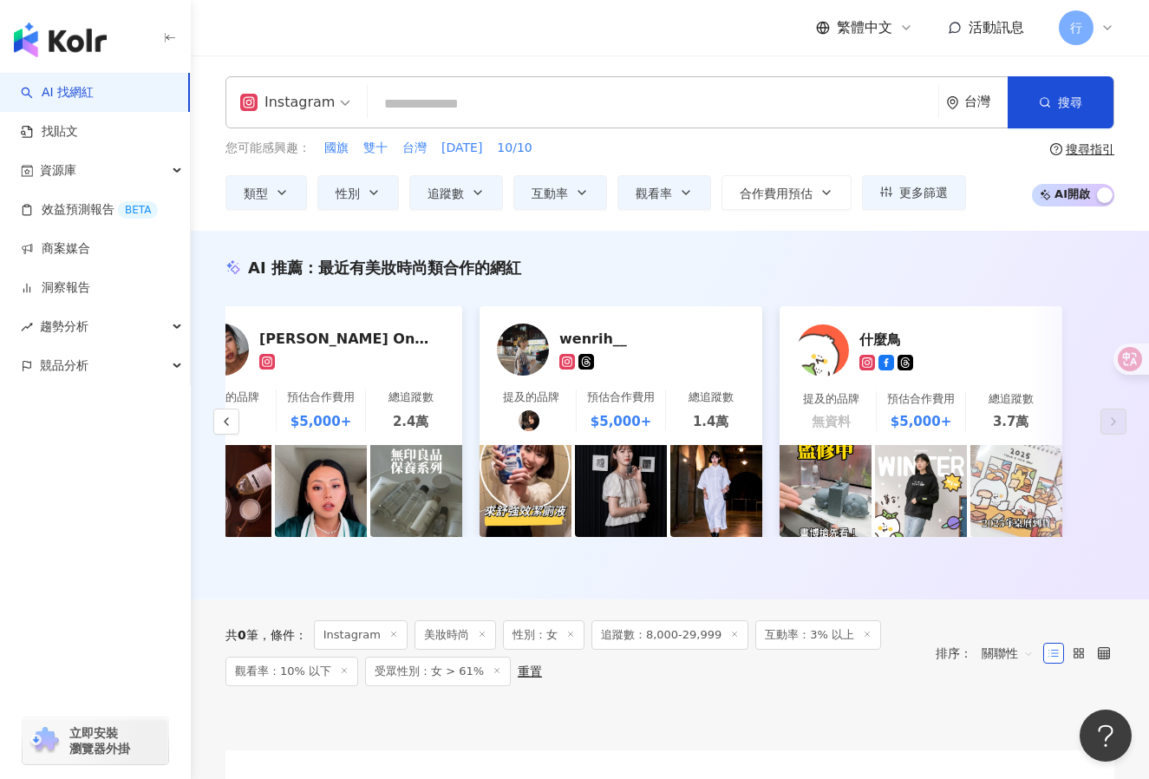
click at [56, 84] on link "AI 找網紅" at bounding box center [57, 92] width 73 height 17
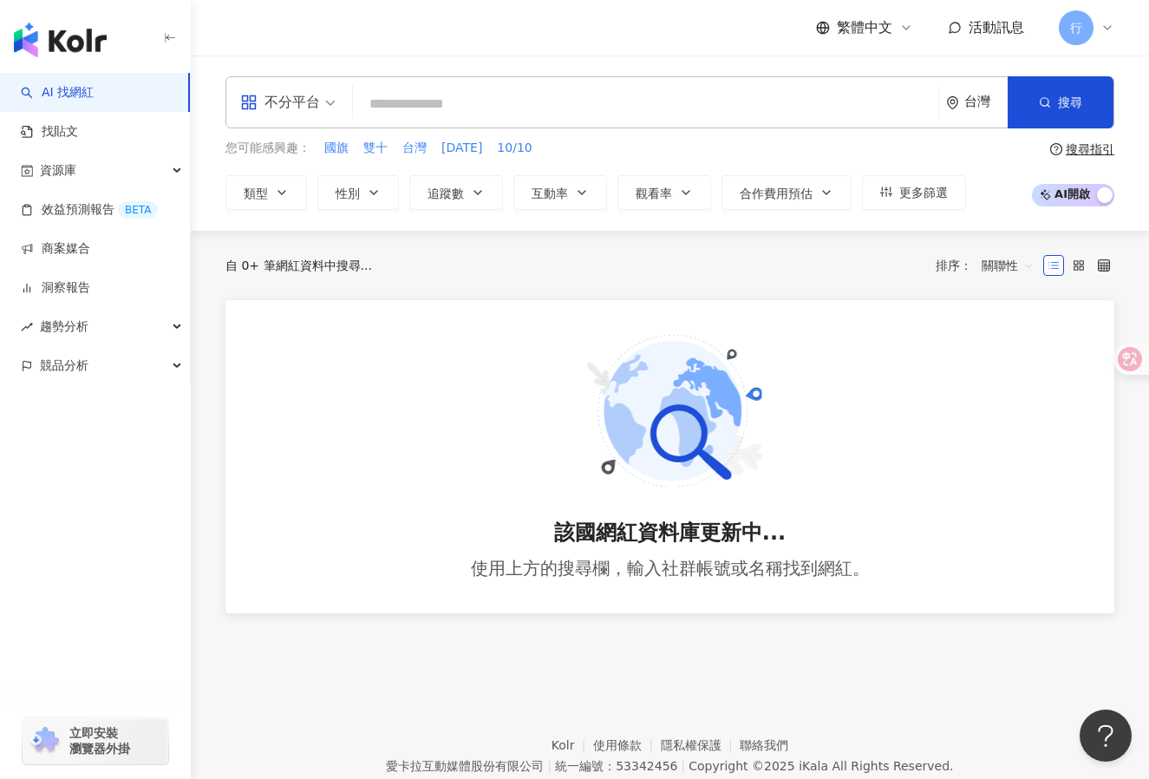
click at [300, 86] on input "search" at bounding box center [287, 91] width 95 height 28
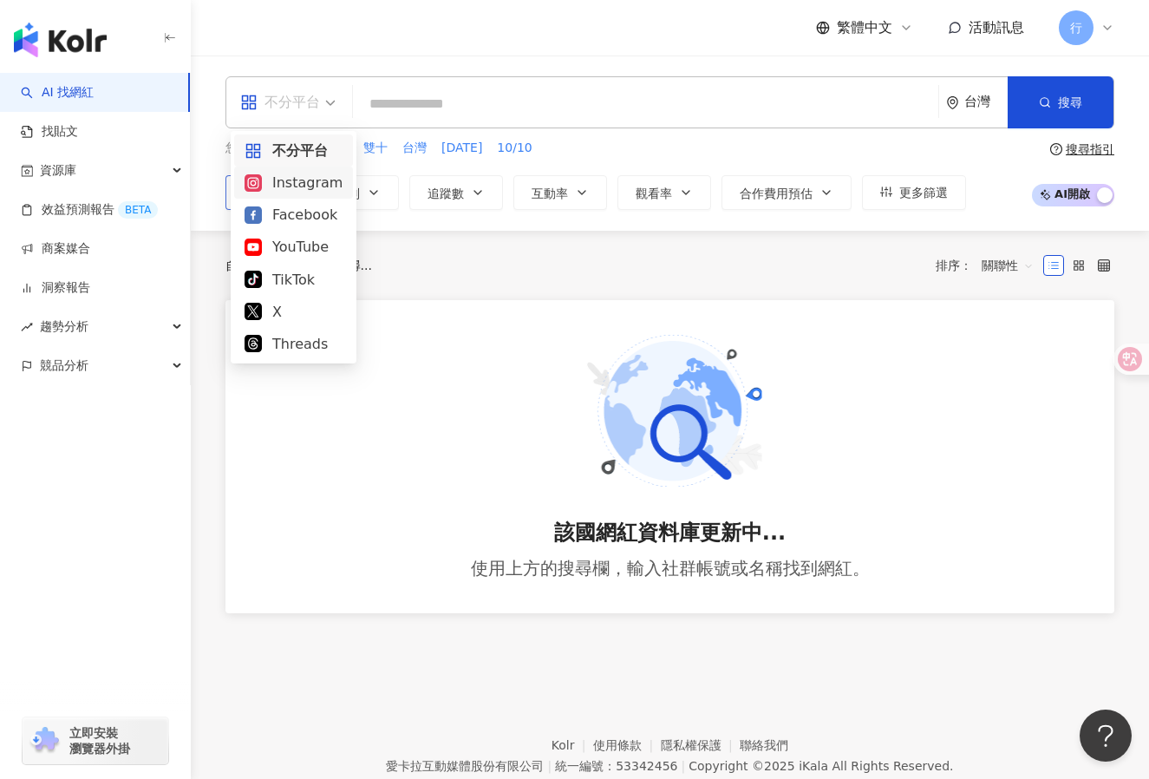
click at [284, 182] on div "Instagram" at bounding box center [294, 183] width 98 height 22
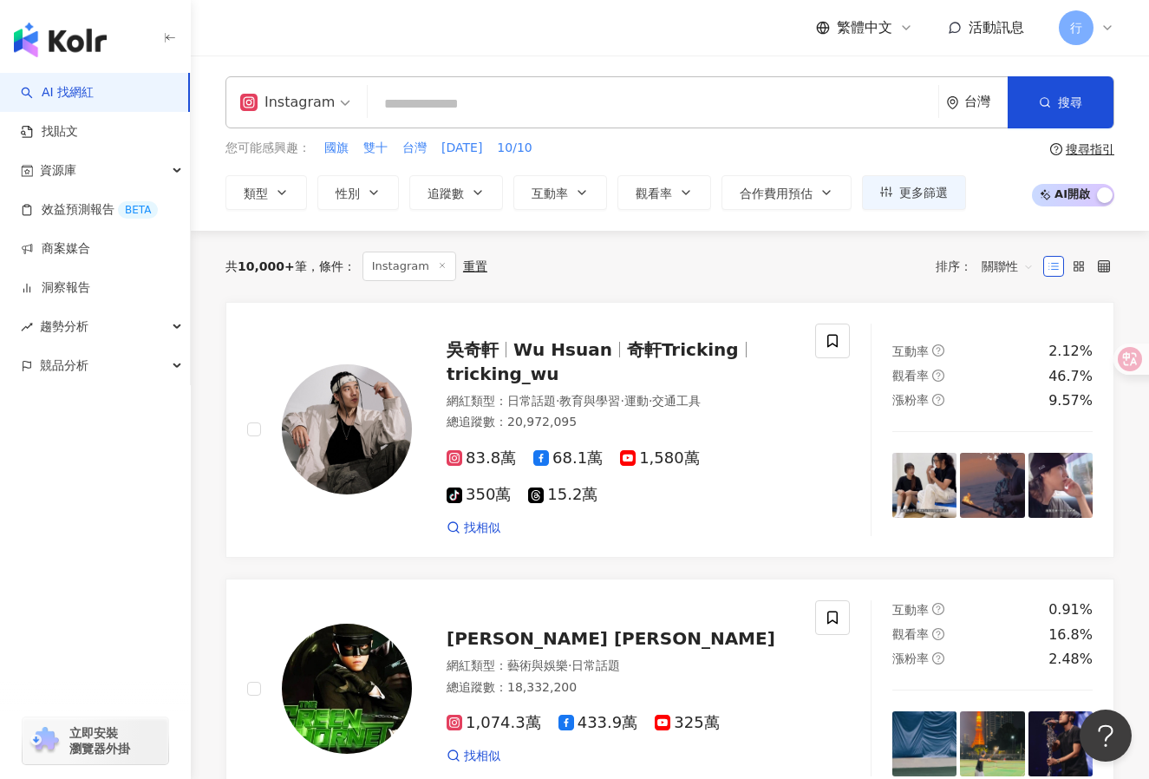
click at [721, 268] on div "共 10,000+ 筆 條件 ： Instagram 重置 排序： 關聯性" at bounding box center [669, 266] width 889 height 29
click at [353, 208] on button "性別" at bounding box center [358, 192] width 82 height 35
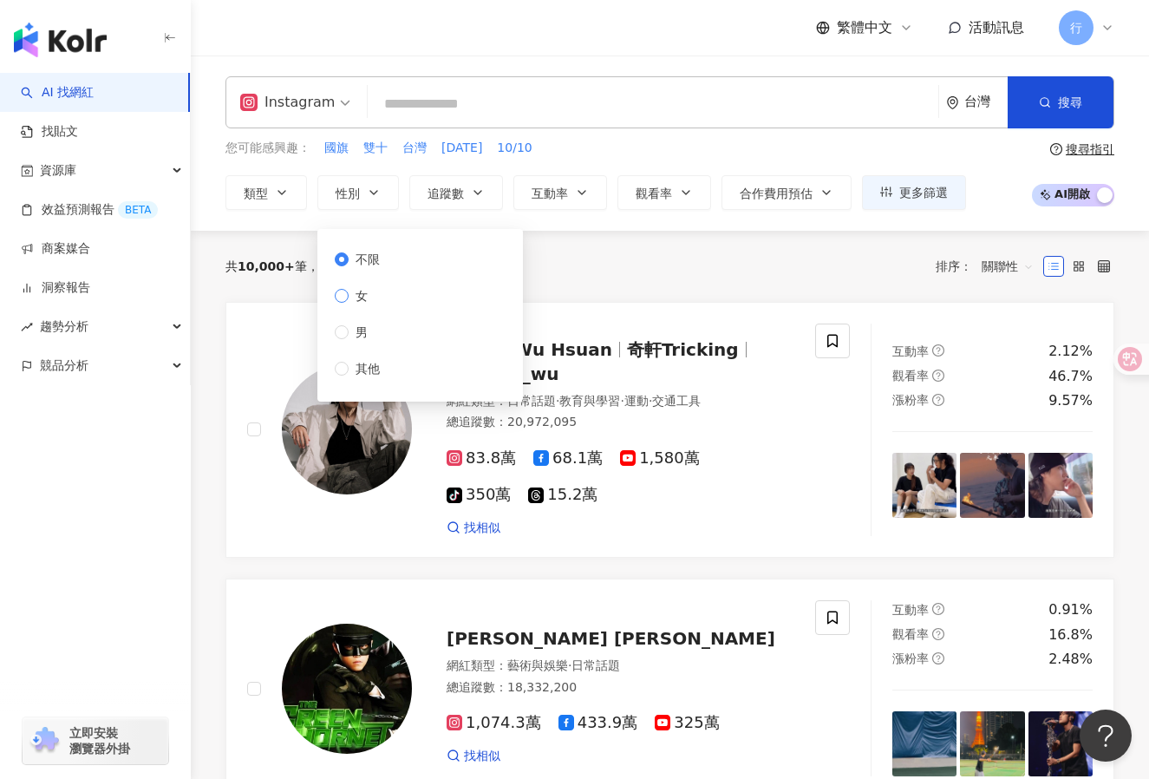
click at [351, 294] on span "女" at bounding box center [362, 295] width 26 height 19
click at [600, 256] on div "共 10,000+ 筆 條件 ： Instagram 重置 排序： 關聯性" at bounding box center [669, 266] width 889 height 29
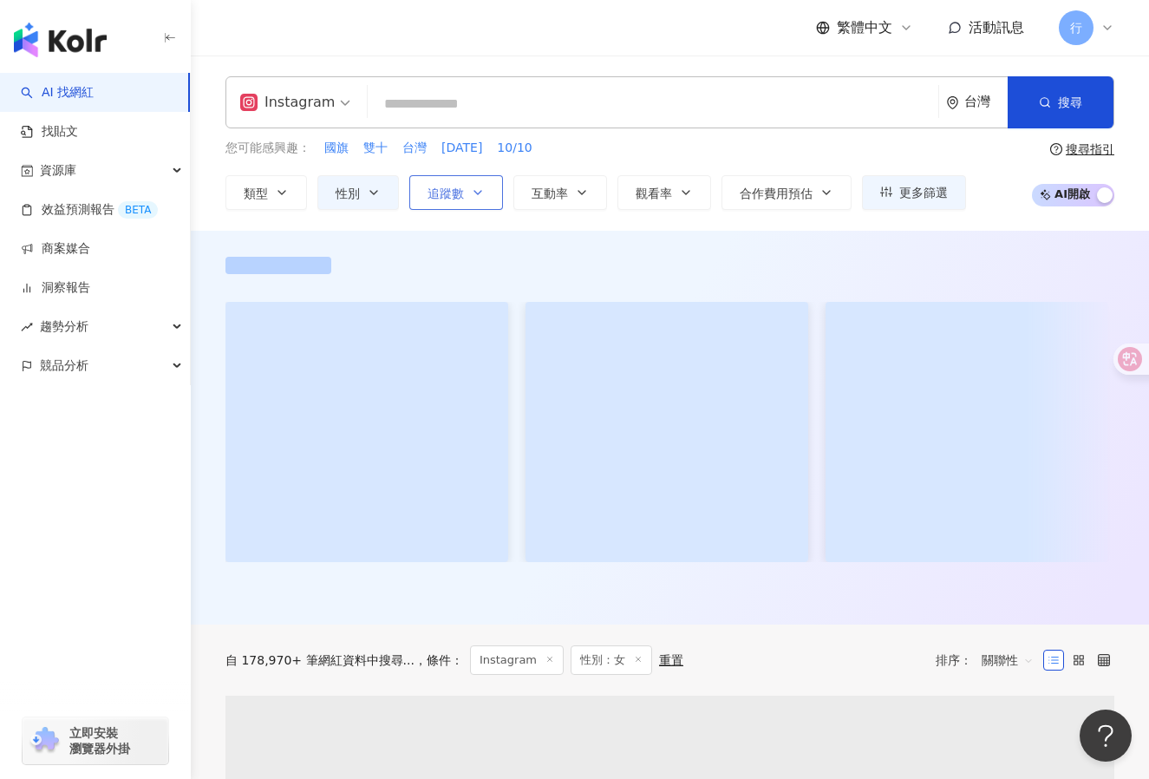
click at [448, 199] on span "追蹤數" at bounding box center [446, 193] width 36 height 14
type input "*"
type input "*******"
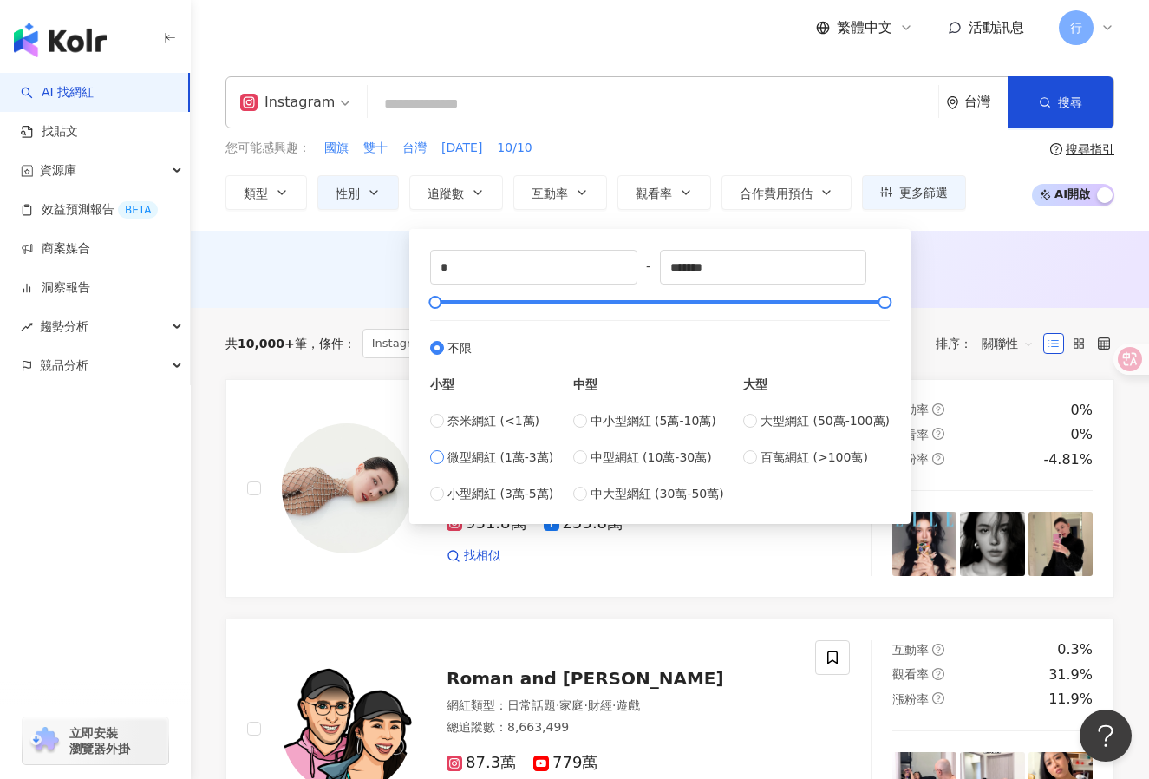
click at [473, 455] on span "微型網紅 (1萬-3萬)" at bounding box center [501, 457] width 106 height 19
type input "*****"
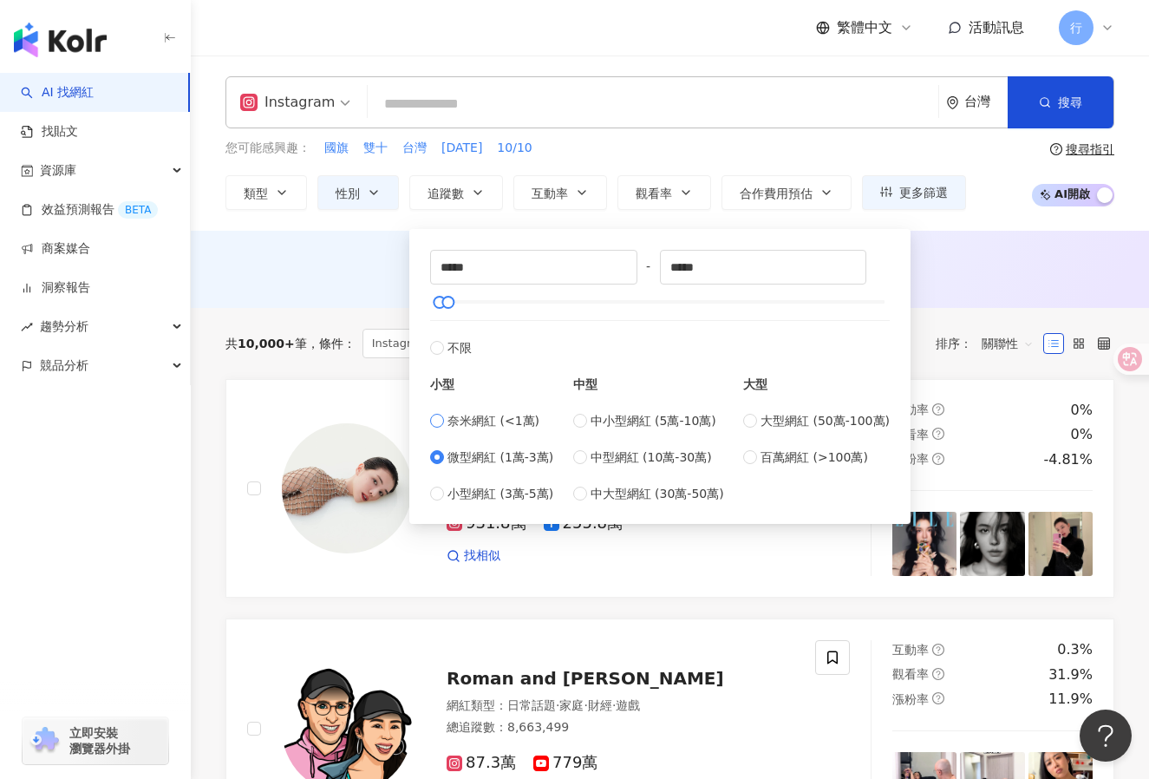
type input "*"
type input "****"
click at [448, 454] on span "微型網紅 (1萬-3萬)" at bounding box center [501, 457] width 106 height 19
type input "*****"
drag, startPoint x: 441, startPoint y: 304, endPoint x: 483, endPoint y: 304, distance: 41.6
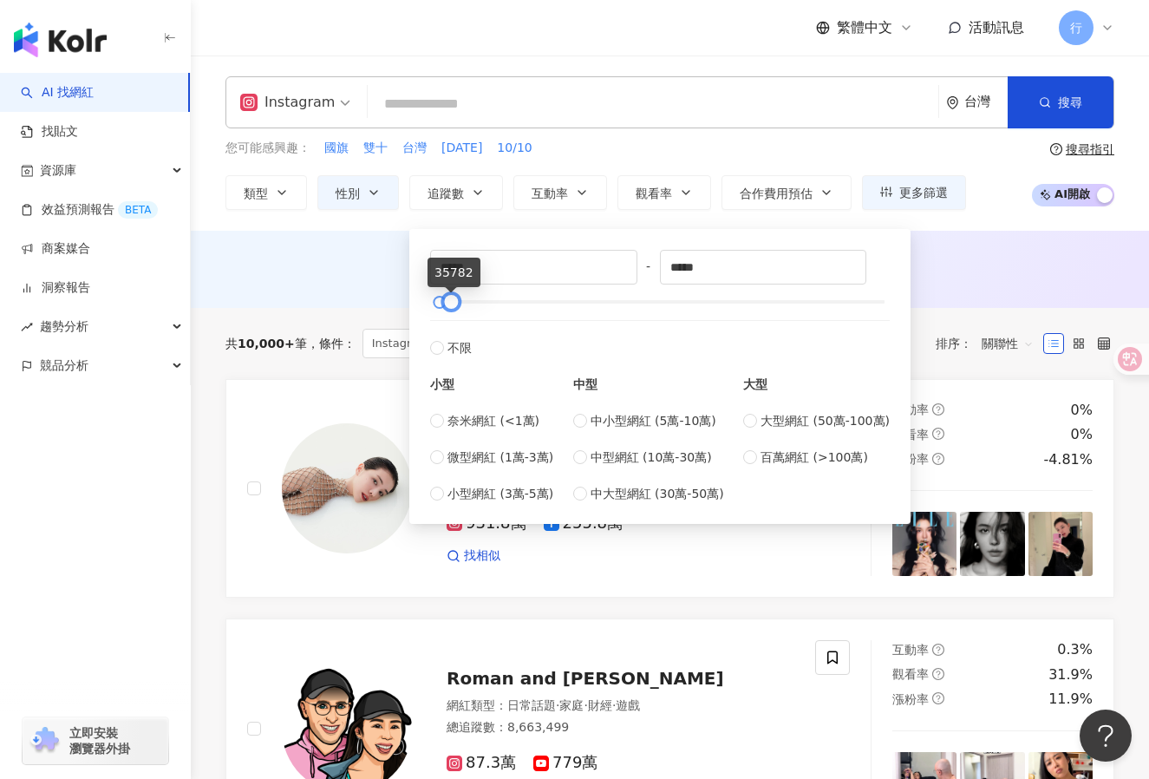
click at [447, 307] on div at bounding box center [452, 302] width 10 height 10
drag, startPoint x: 706, startPoint y: 265, endPoint x: 651, endPoint y: 258, distance: 55.0
click at [651, 258] on div "***** - ***** 不限 小型 奈米網紅 (<1萬) 微型網紅 (1萬-3萬) 小型網紅 (3萬-5萬) 中型 中小型網紅 (5萬-10萬) 中型網紅…" at bounding box center [660, 376] width 460 height 253
type input "*****"
drag, startPoint x: 496, startPoint y: 268, endPoint x: 382, endPoint y: 242, distance: 117.4
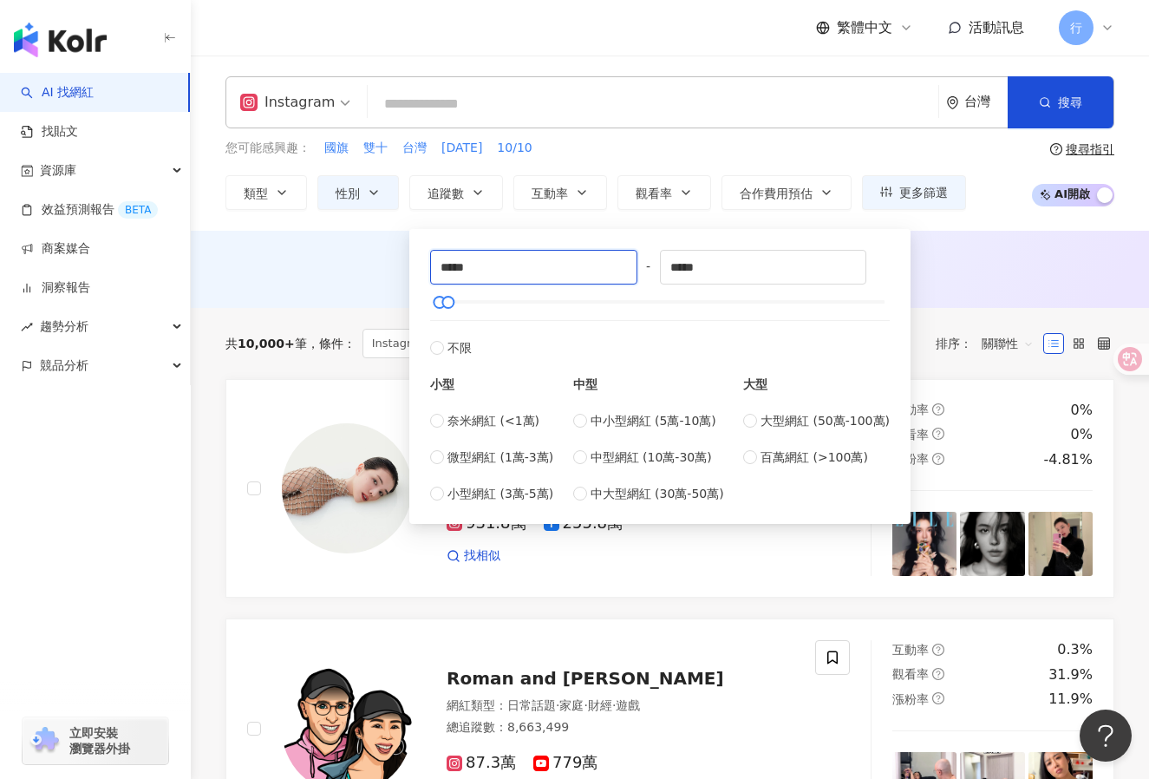
type input "****"
click at [347, 265] on div "AI 推薦 ： 無結果，請嘗試搜尋其他語言關鍵字或條件" at bounding box center [669, 268] width 889 height 22
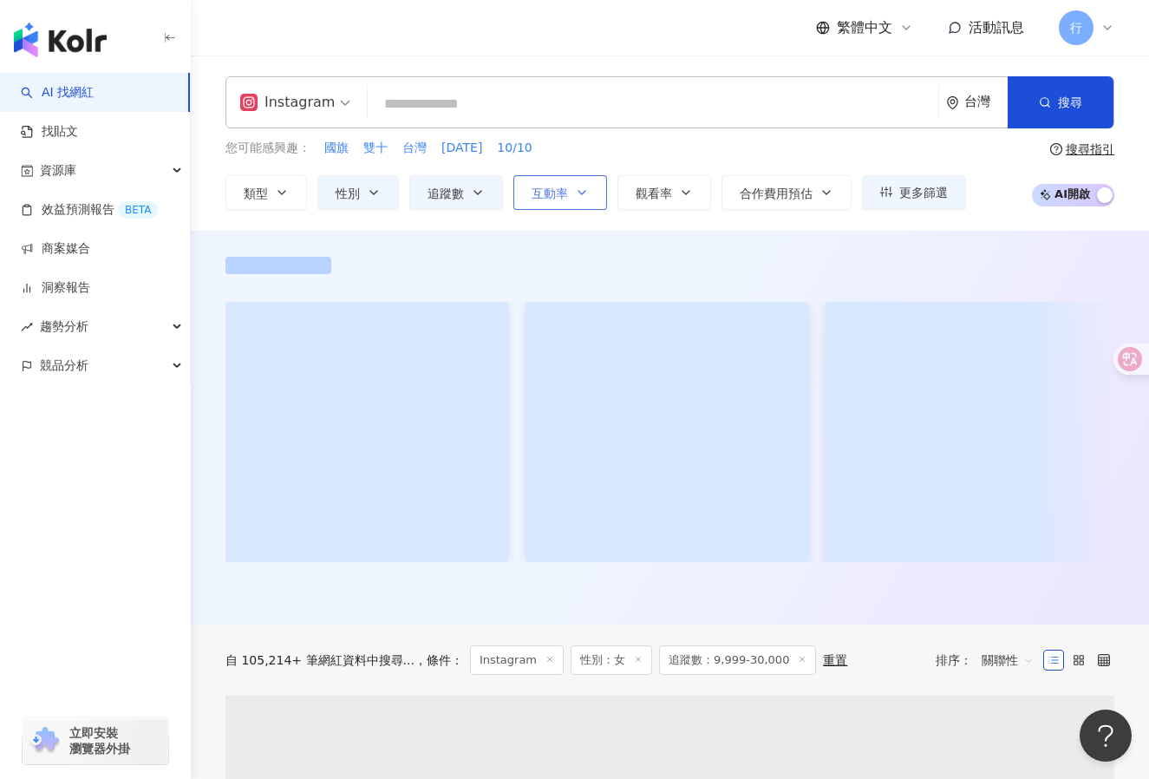
click at [551, 194] on span "互動率" at bounding box center [550, 193] width 36 height 14
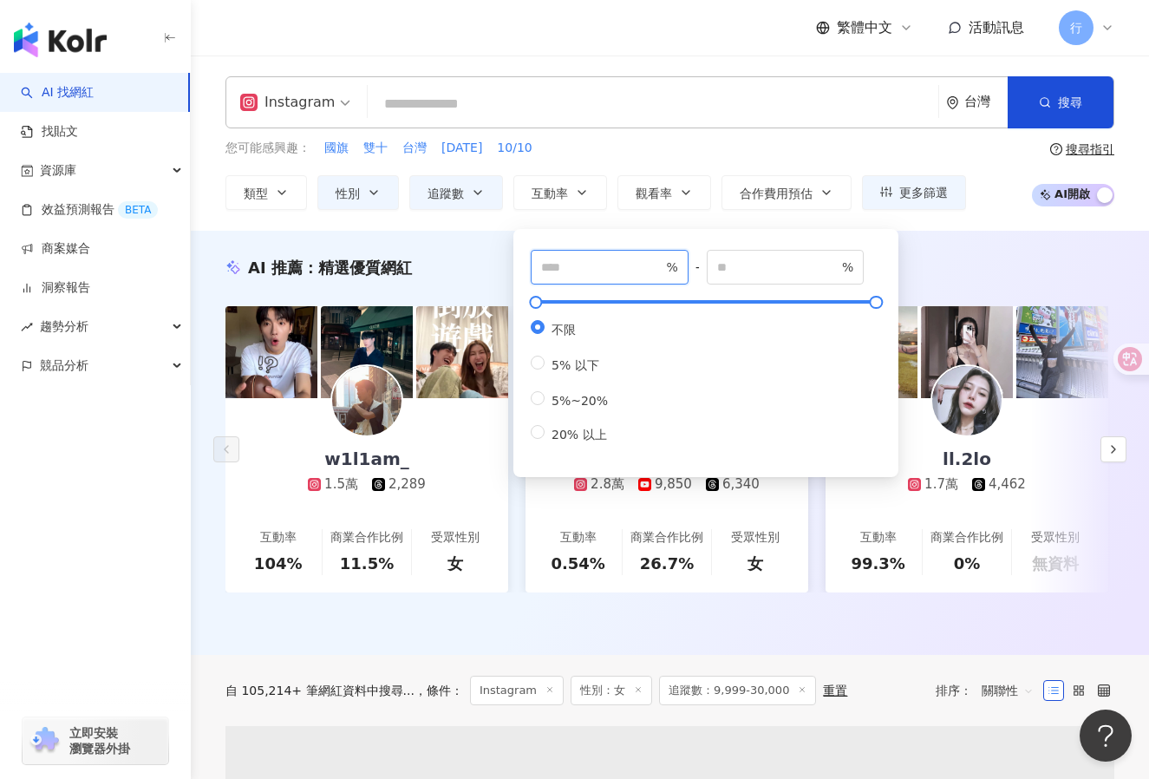
click at [592, 262] on input "number" at bounding box center [601, 267] width 121 height 19
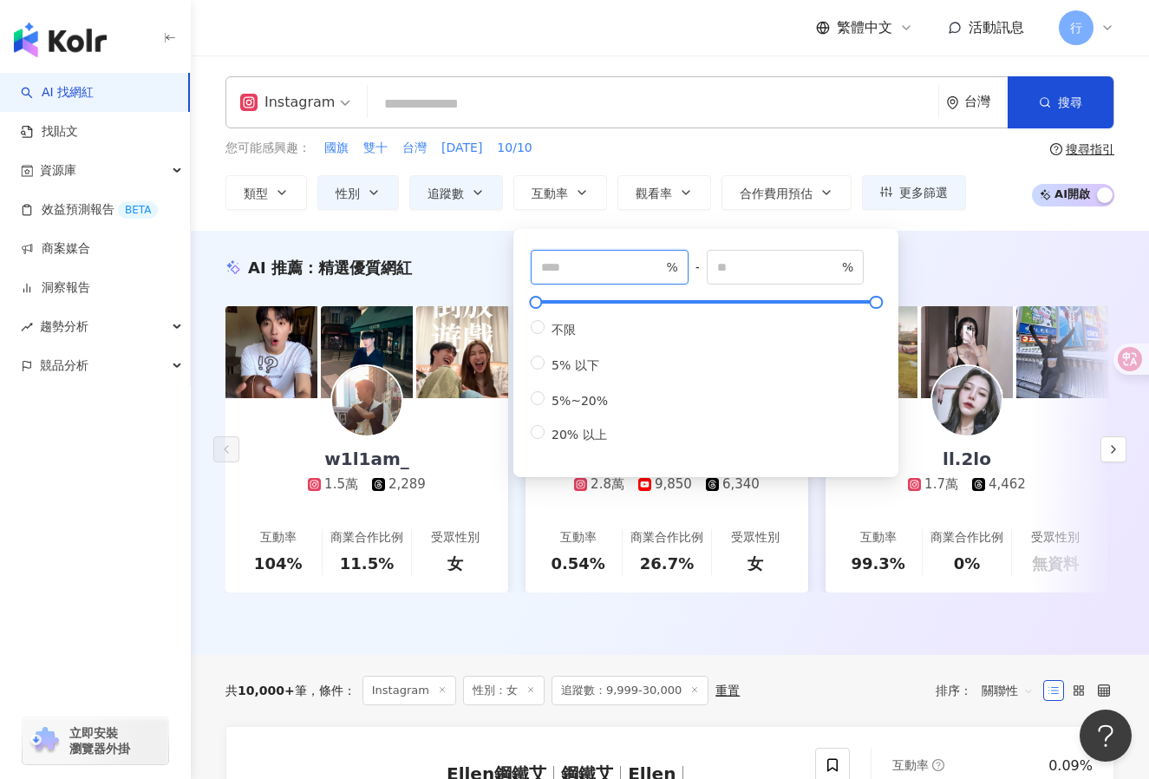
type input "*"
click at [954, 248] on div "AI 推薦 ： 精選優質網紅 w1l1am_ 1.5萬 2,289 互動率 104% 商業合作比例 11.5% 受眾性別 女 啟 2.8萬 9,850 6,3…" at bounding box center [670, 443] width 958 height 424
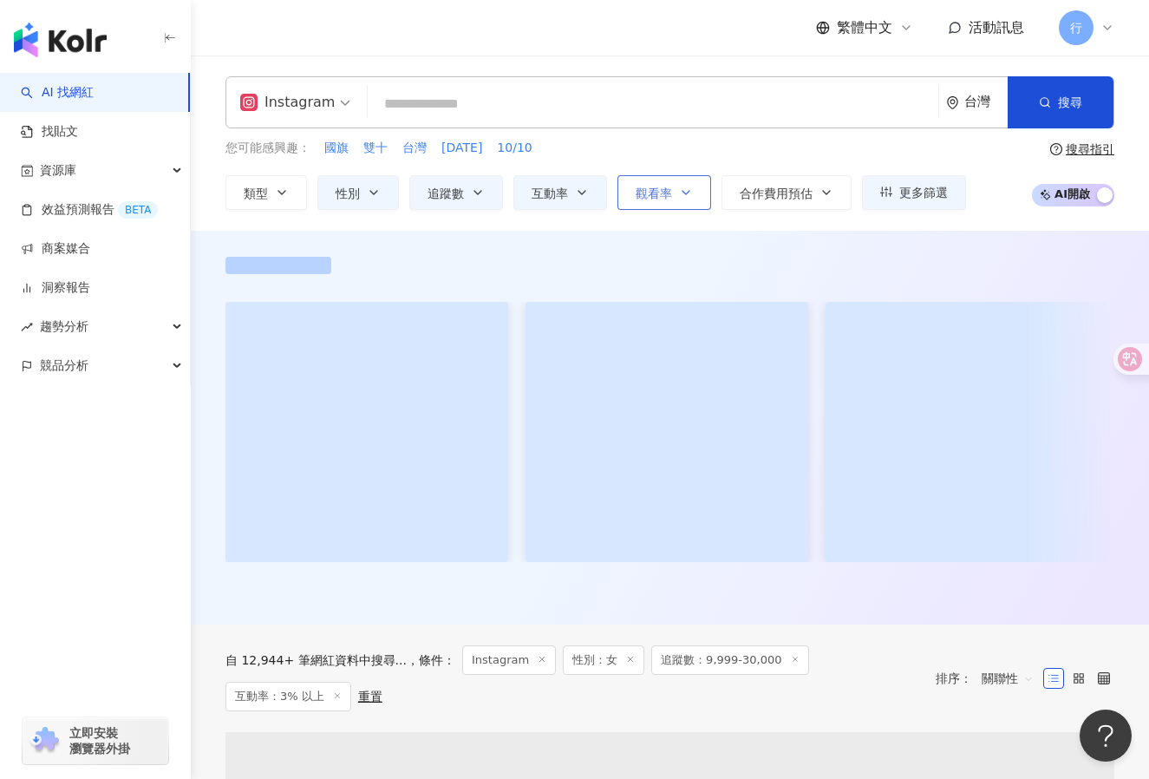
click at [678, 198] on button "觀看率" at bounding box center [664, 192] width 94 height 35
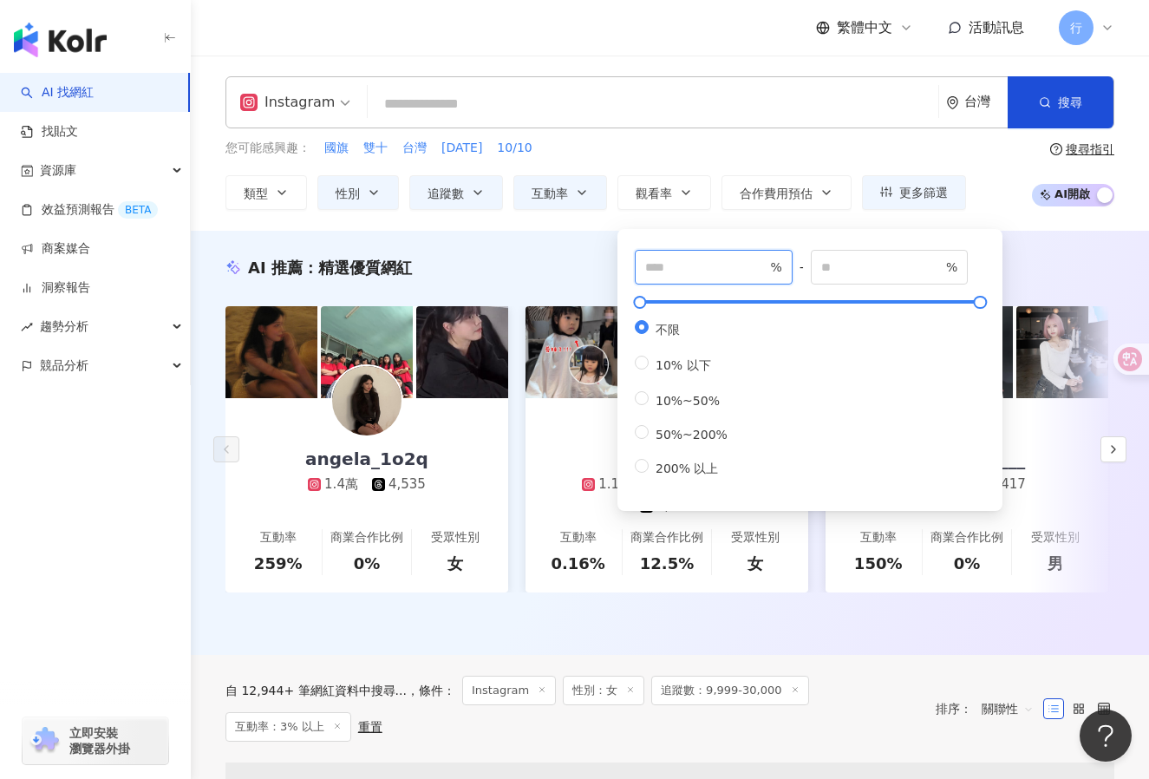
click at [680, 267] on input "number" at bounding box center [705, 267] width 121 height 19
drag, startPoint x: 693, startPoint y: 363, endPoint x: 466, endPoint y: 278, distance: 242.6
click at [691, 363] on span "10% 以下" at bounding box center [683, 365] width 69 height 14
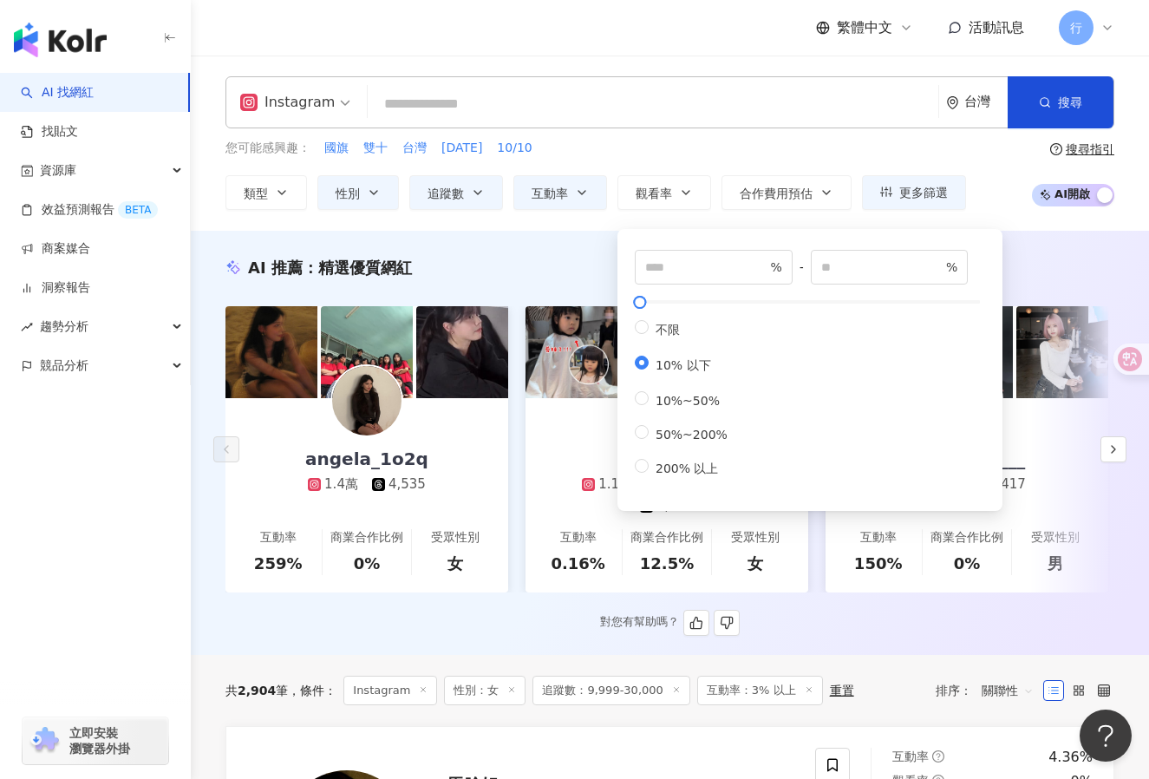
type input "**"
drag, startPoint x: 465, startPoint y: 266, endPoint x: 645, endPoint y: 222, distance: 185.7
click at [465, 267] on div "AI 推薦 ： 精選優質網紅" at bounding box center [669, 268] width 889 height 22
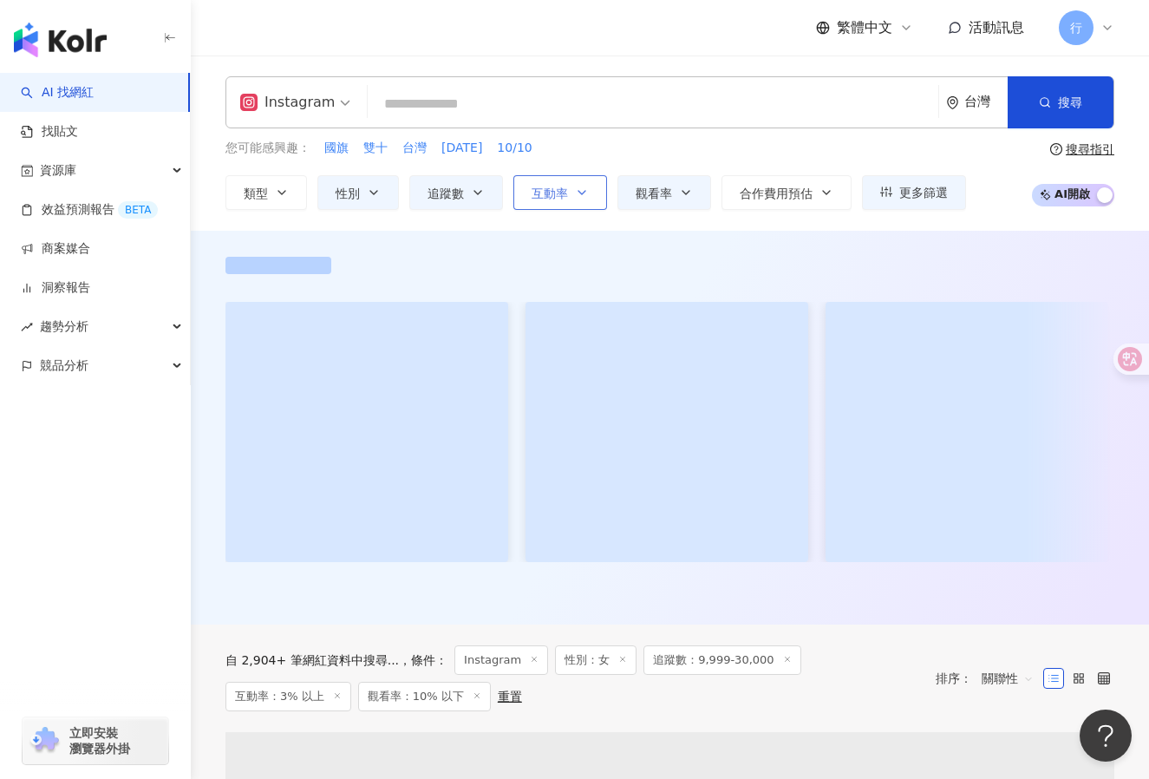
click at [588, 198] on icon "button" at bounding box center [582, 193] width 14 height 14
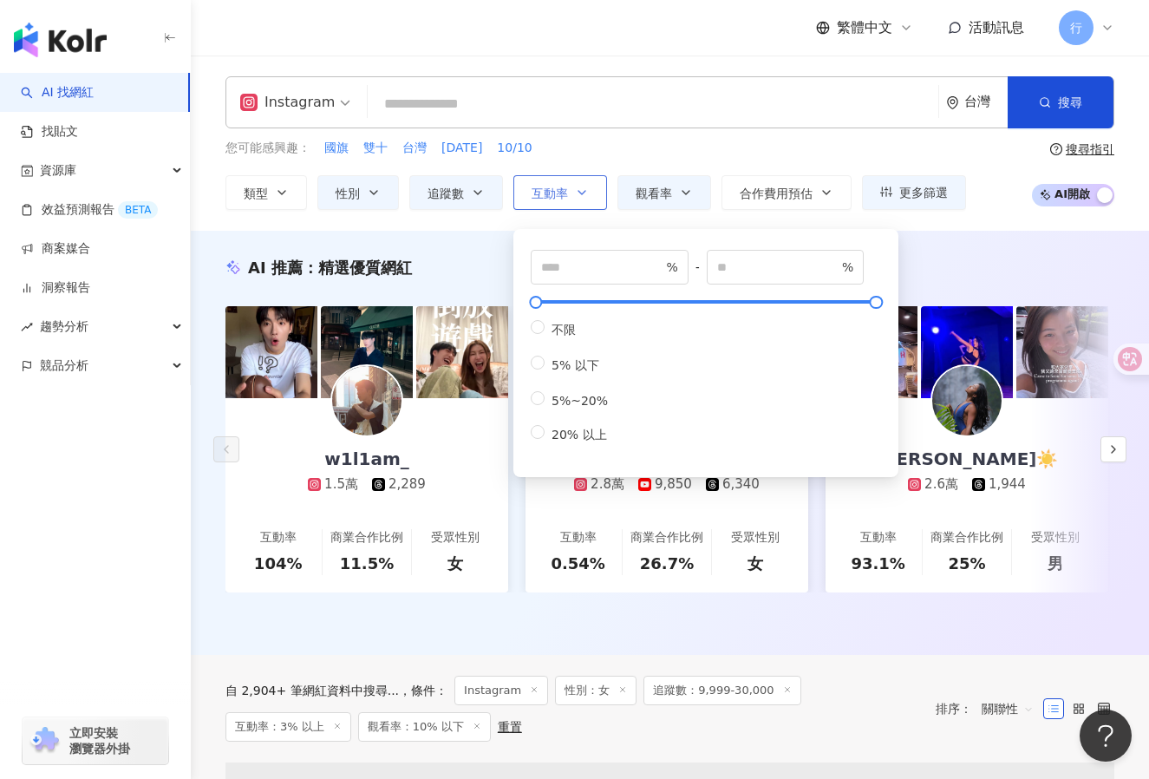
click at [598, 188] on button "互動率" at bounding box center [560, 192] width 94 height 35
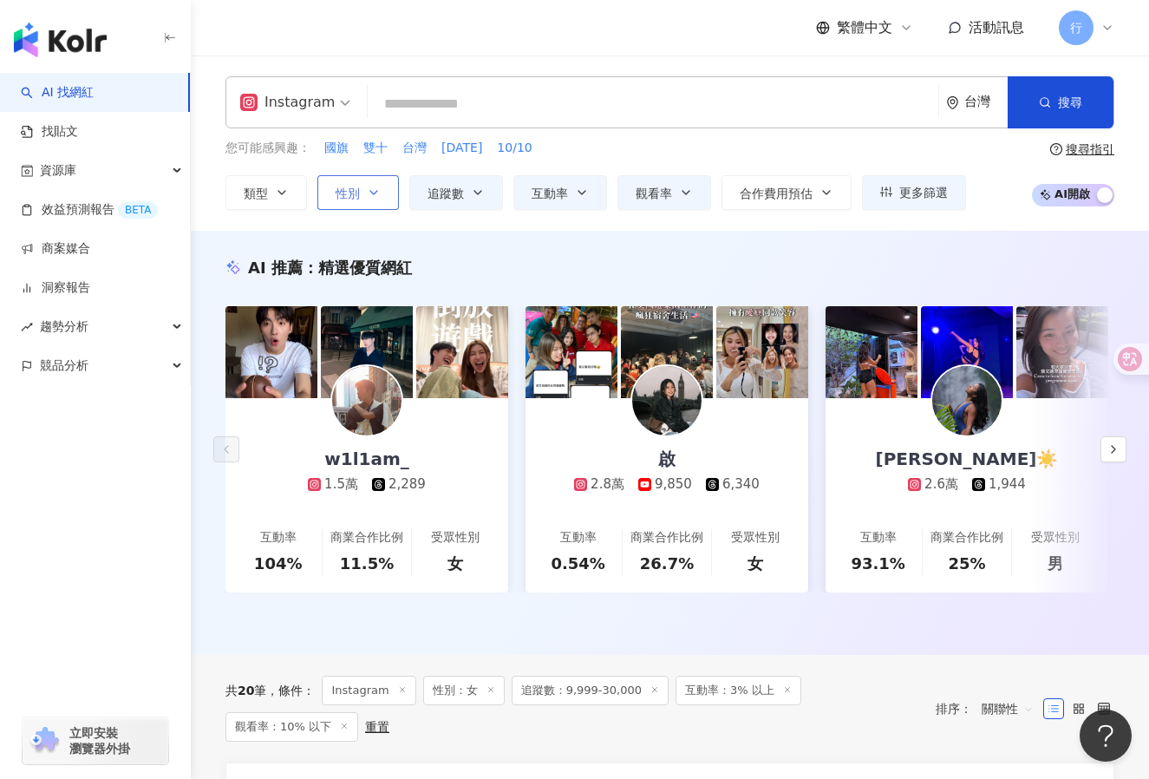
click at [365, 199] on button "性別" at bounding box center [358, 192] width 82 height 35
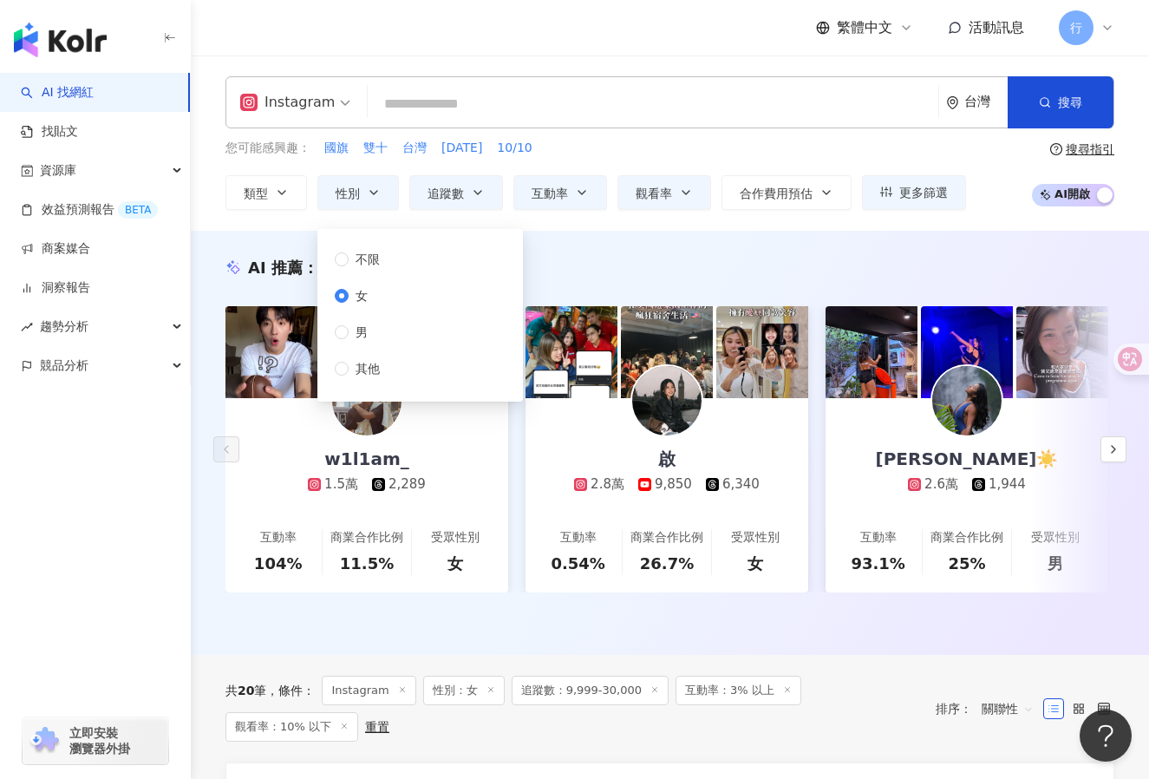
drag, startPoint x: 943, startPoint y: 234, endPoint x: 923, endPoint y: 225, distance: 22.1
click at [943, 233] on div "AI 推薦 ： 精選優質網紅 w1l1am_ 1.5萬 2,289 互動率 104% 商業合作比例 11.5% 受眾性別 女 啟 2.8萬 9,850 6,3…" at bounding box center [670, 443] width 958 height 424
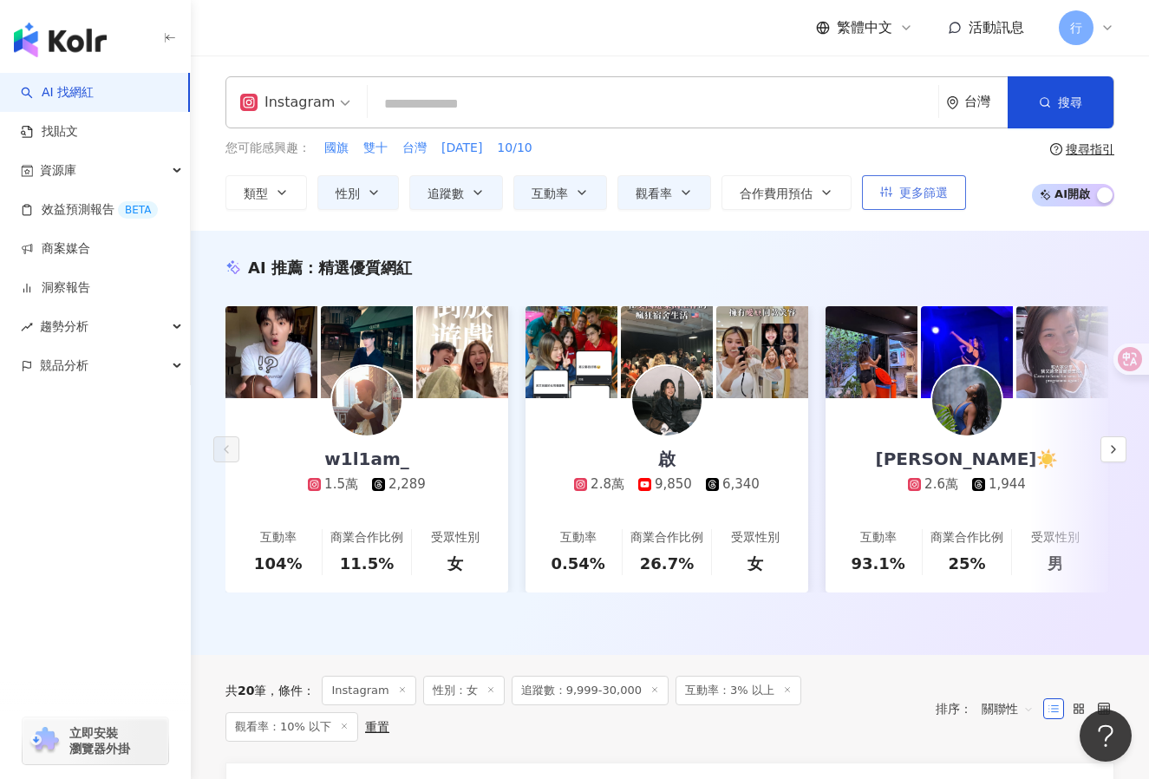
click at [905, 198] on span "更多篩選" at bounding box center [923, 193] width 49 height 14
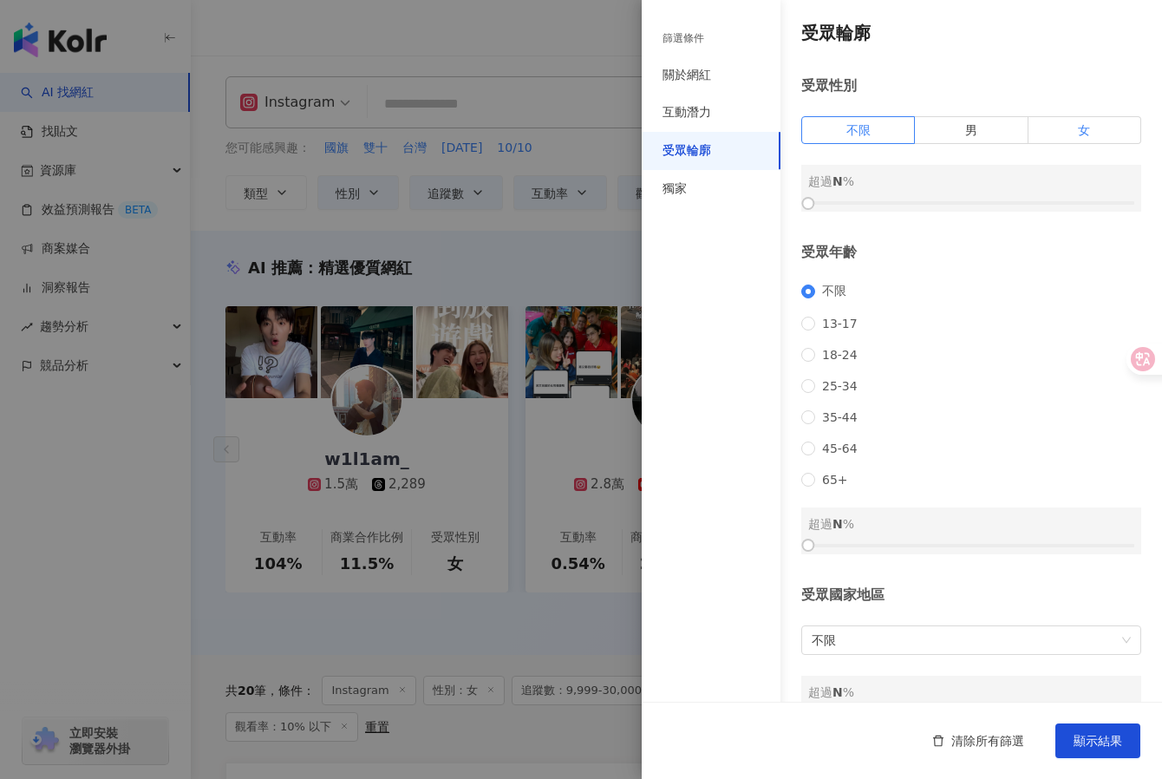
click at [1030, 135] on label "女" at bounding box center [1085, 130] width 113 height 28
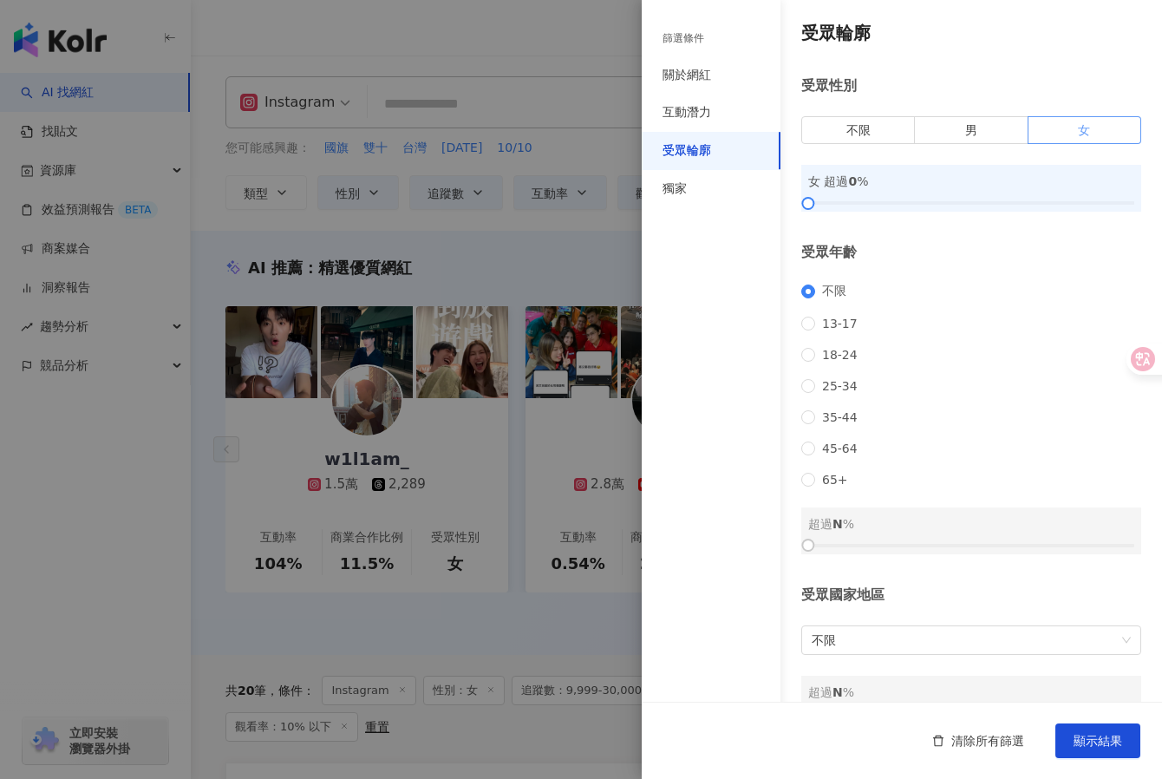
click at [1038, 125] on span at bounding box center [1085, 130] width 112 height 26
drag, startPoint x: 807, startPoint y: 206, endPoint x: 984, endPoint y: 206, distance: 177.8
click at [990, 206] on div at bounding box center [995, 204] width 10 height 10
click at [1038, 743] on span "顯示結果" at bounding box center [1098, 741] width 49 height 14
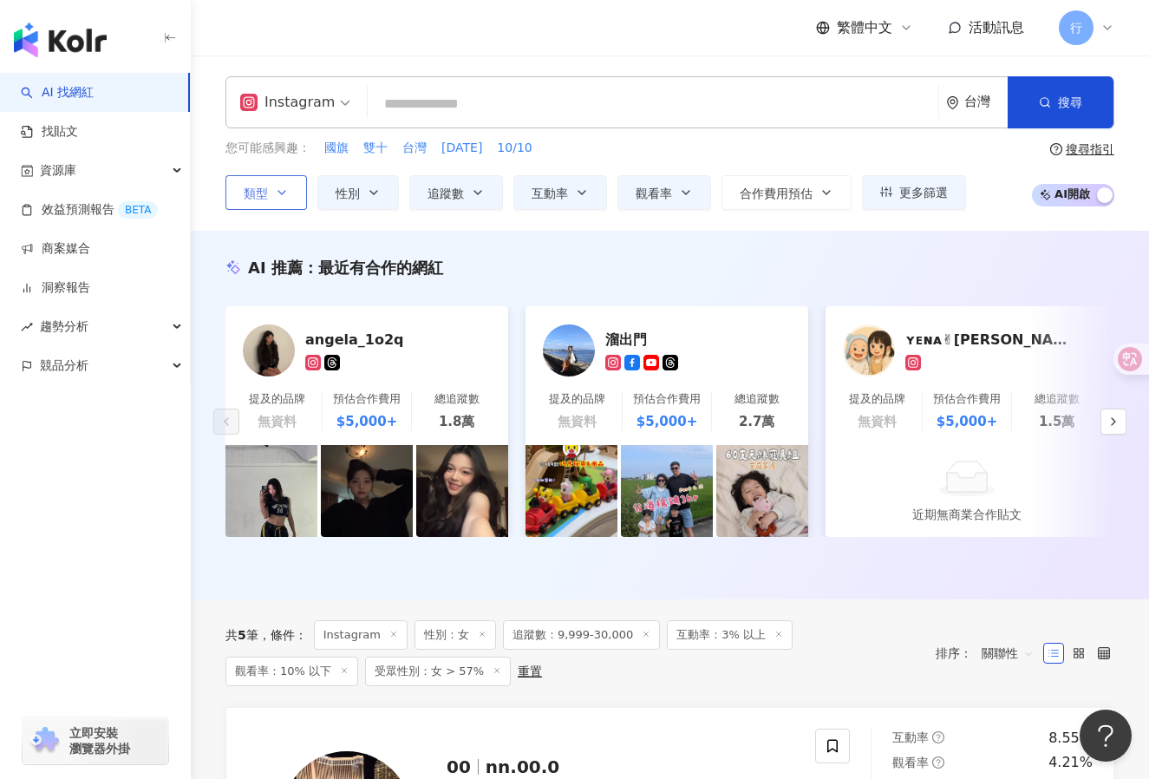
click at [274, 186] on button "類型" at bounding box center [266, 192] width 82 height 35
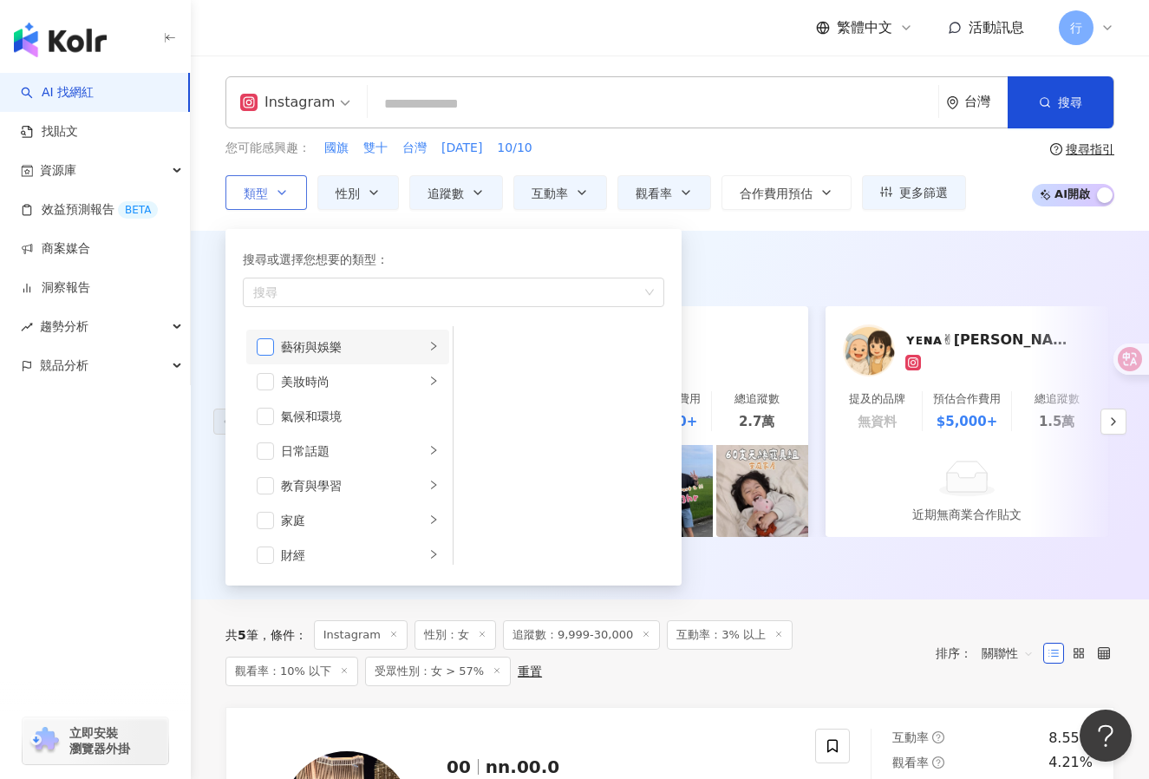
drag, startPoint x: 270, startPoint y: 346, endPoint x: 273, endPoint y: 374, distance: 28.0
click at [270, 347] on span "button" at bounding box center [265, 346] width 17 height 17
click at [272, 382] on span "button" at bounding box center [265, 381] width 17 height 17
click at [261, 452] on span "button" at bounding box center [265, 450] width 17 height 17
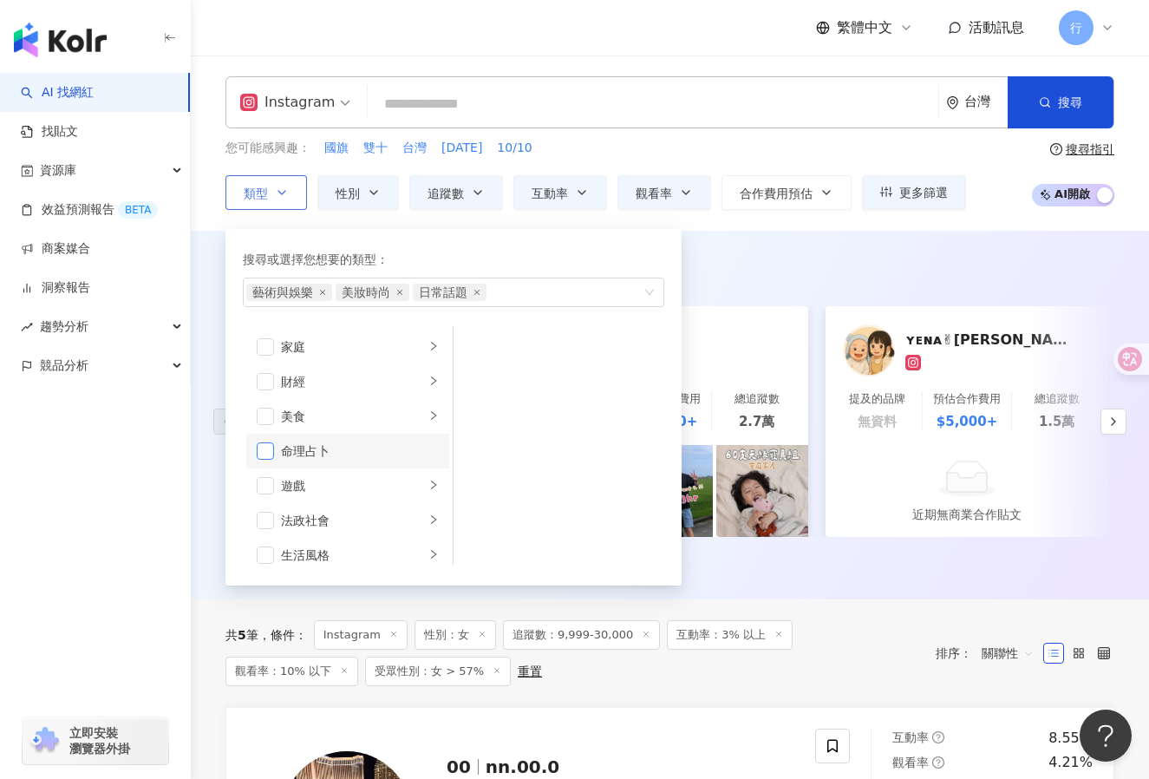
scroll to position [87, 0]
click at [267, 432] on span "button" at bounding box center [265, 433] width 17 height 17
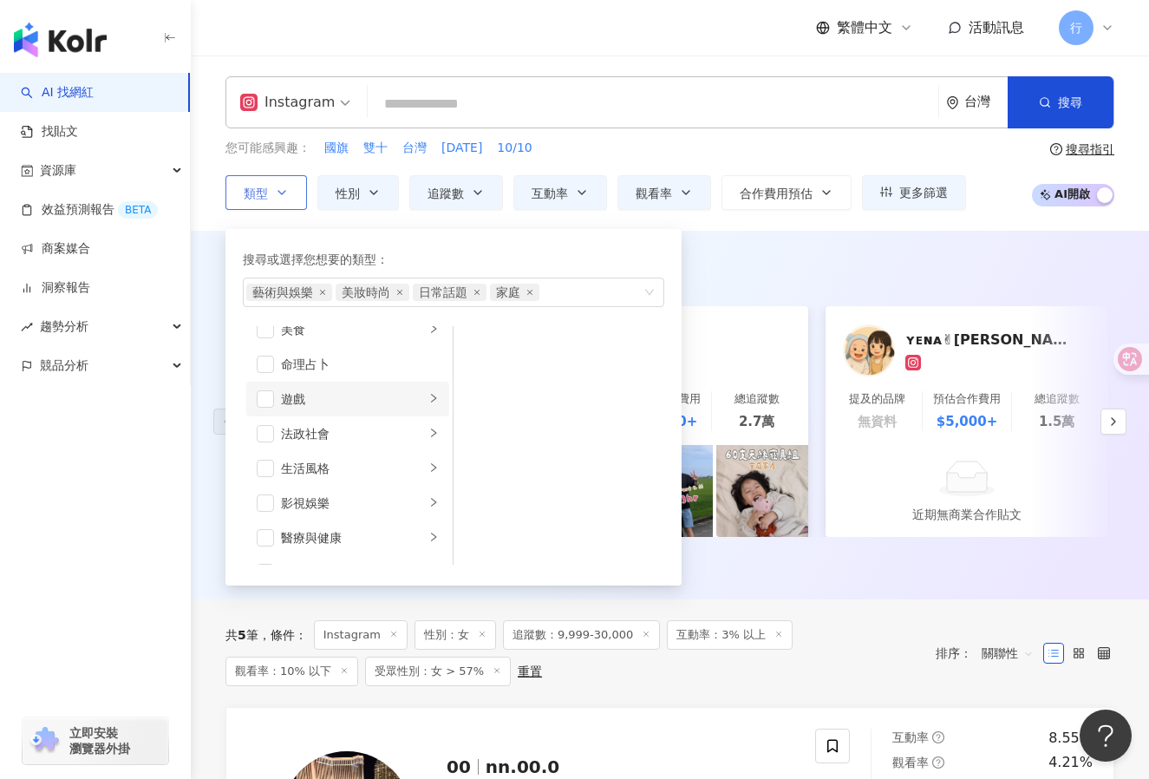
scroll to position [347, 0]
click at [271, 384] on span "button" at bounding box center [265, 381] width 17 height 17
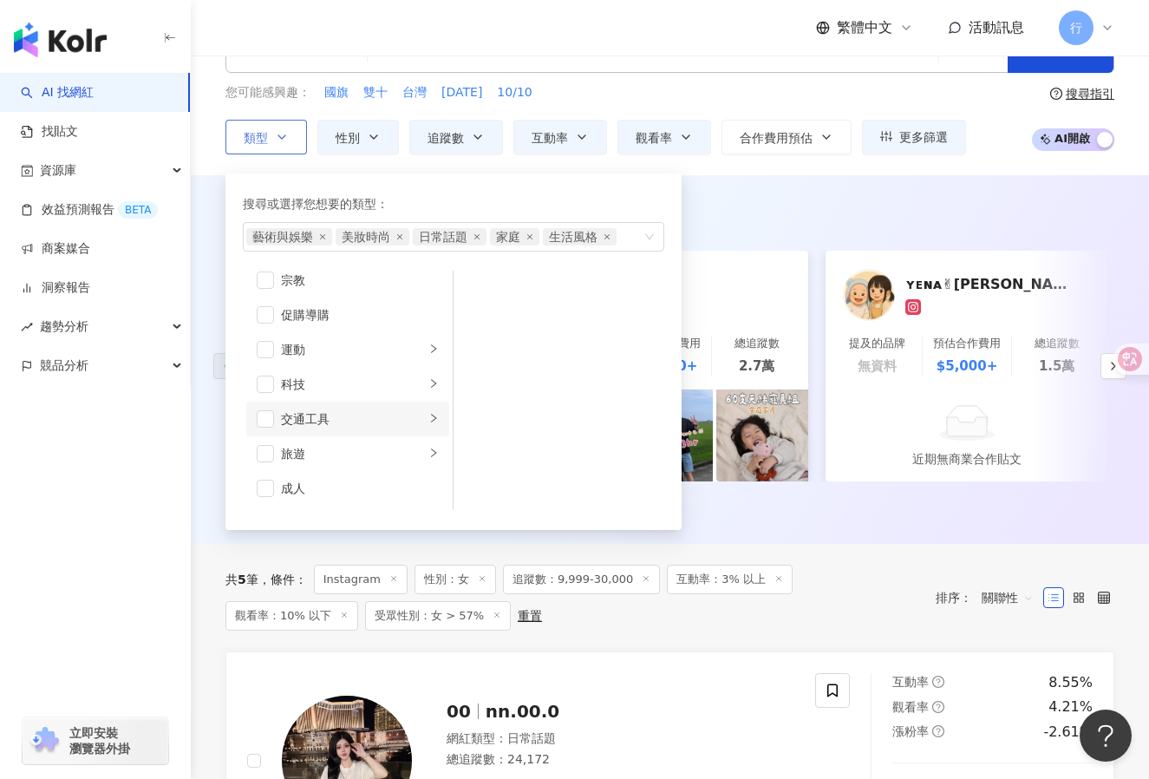
scroll to position [87, 0]
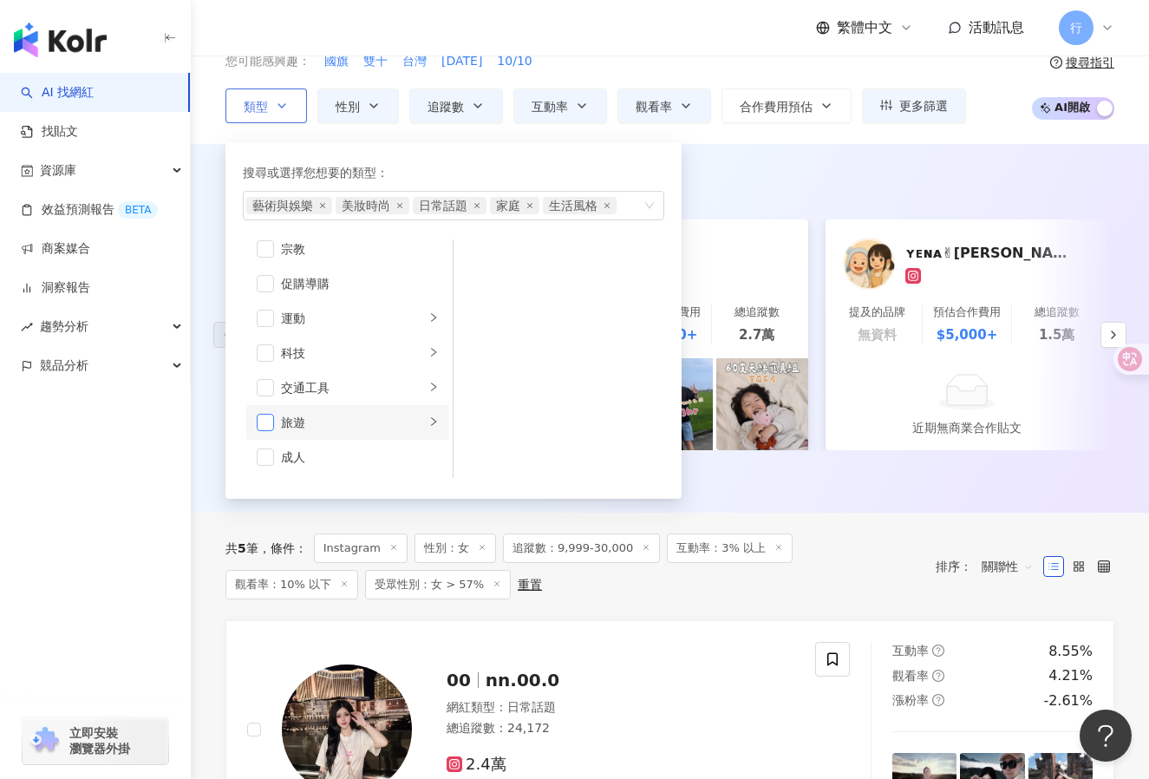
click at [266, 426] on span "button" at bounding box center [265, 422] width 17 height 17
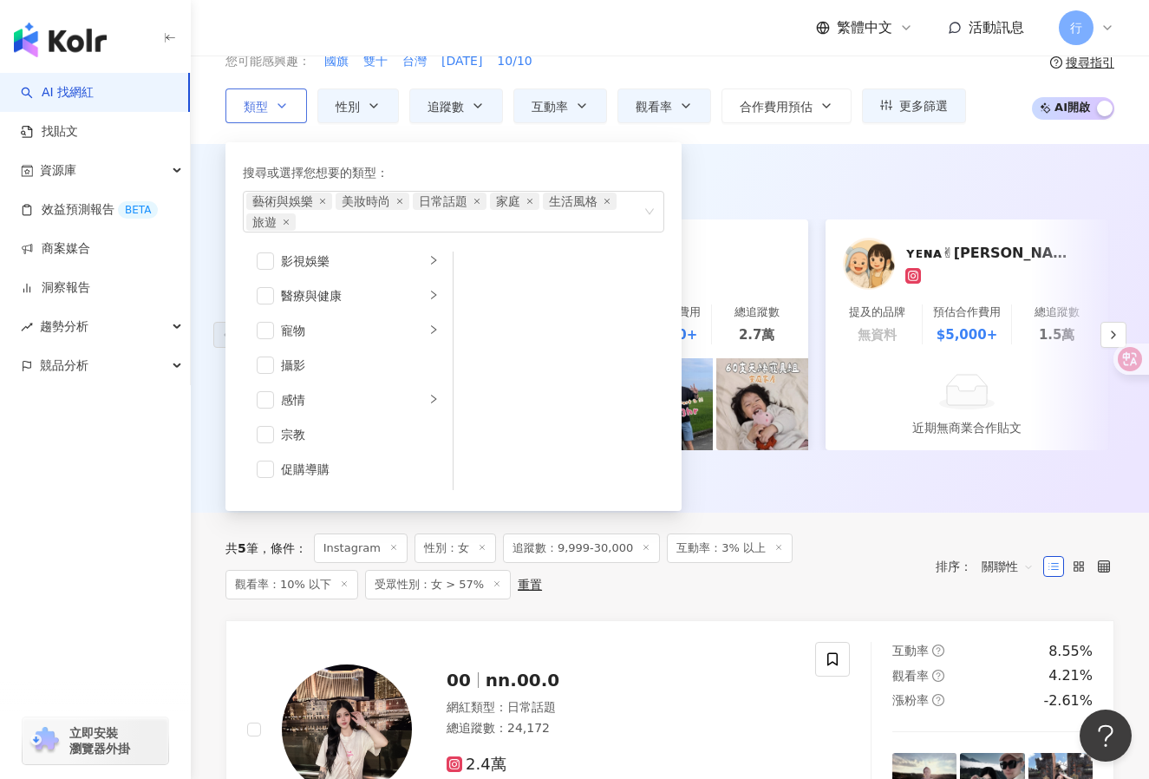
scroll to position [254, 0]
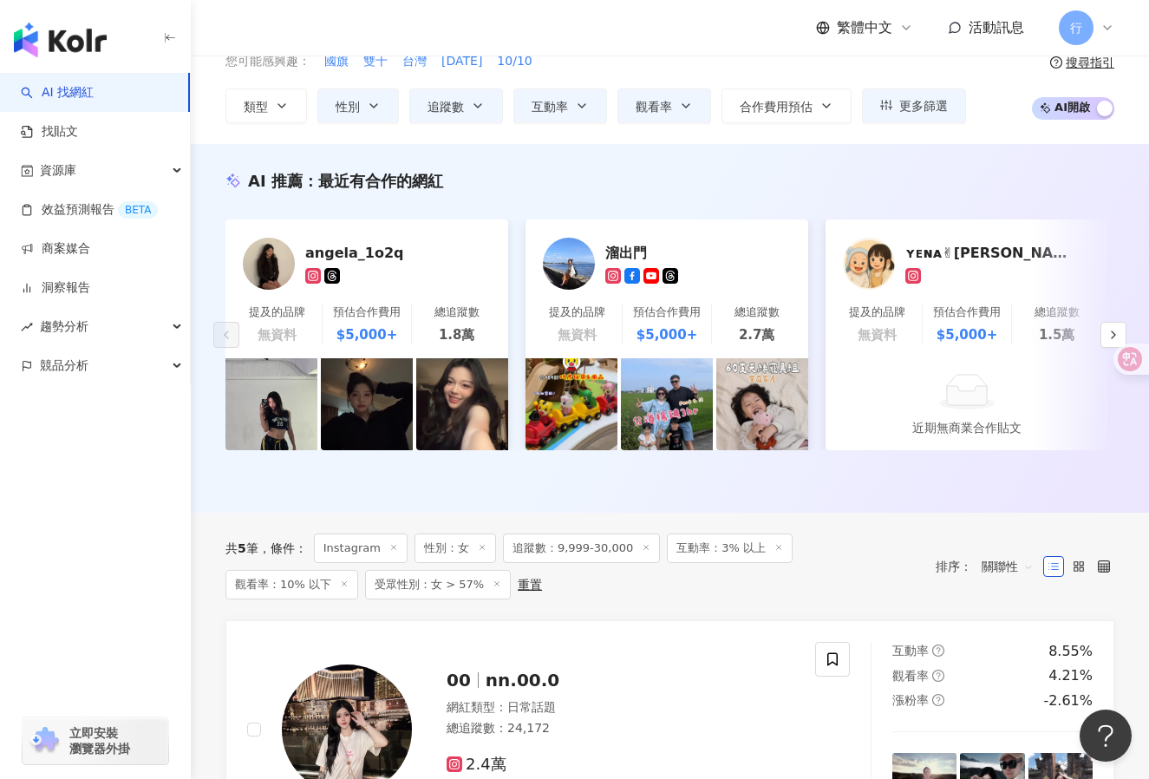
click at [154, 462] on div "button" at bounding box center [95, 442] width 191 height 114
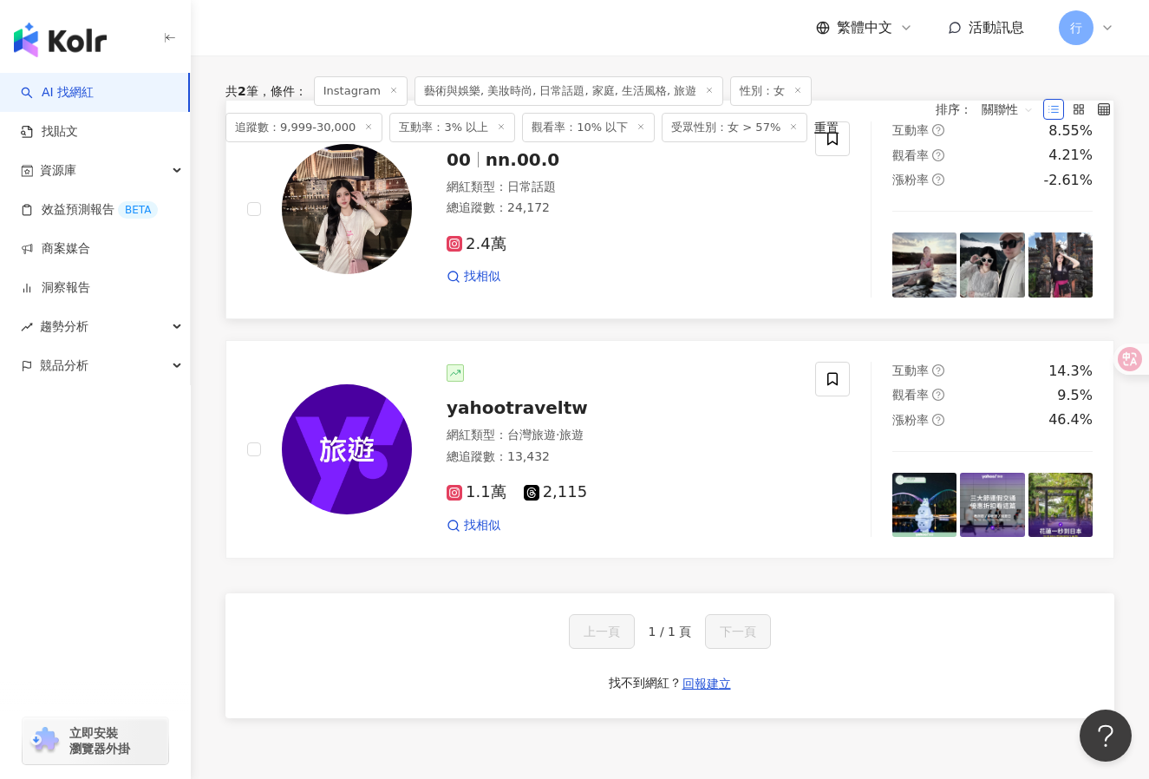
scroll to position [362, 0]
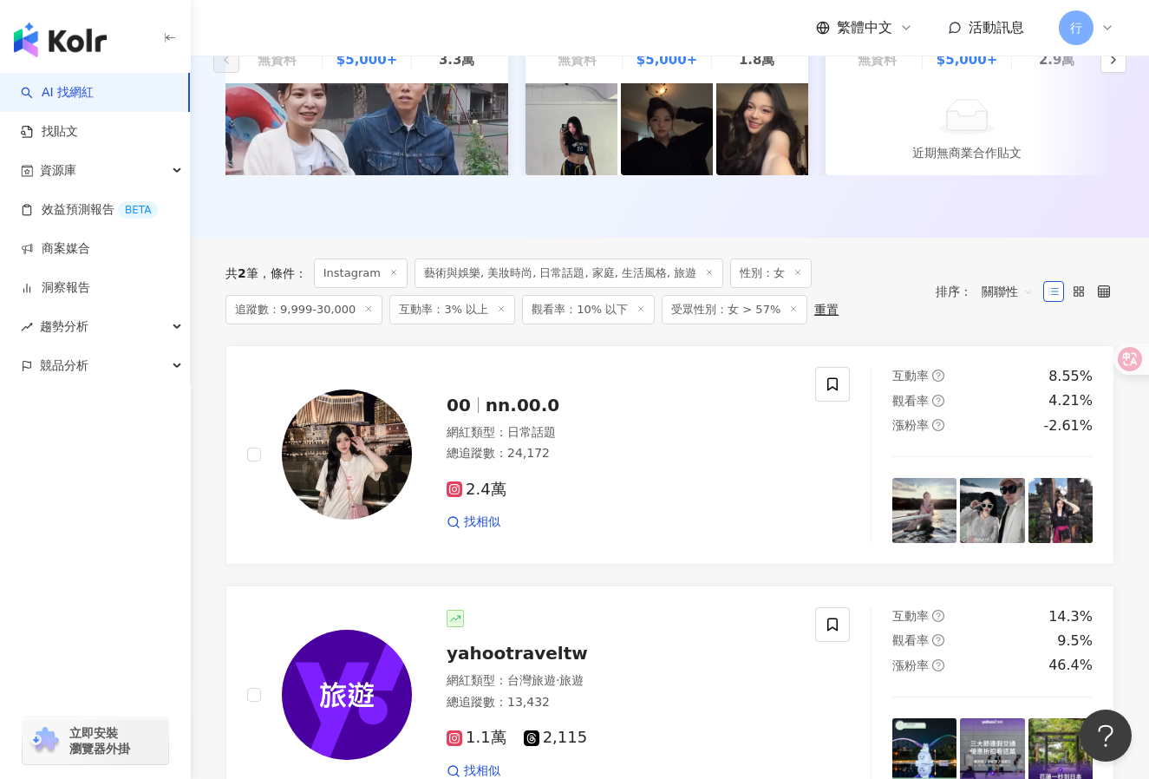
click at [555, 323] on span "觀看率：10% 以下" at bounding box center [588, 309] width 133 height 29
click at [500, 320] on span "互動率：3% 以上" at bounding box center [452, 309] width 126 height 29
click at [483, 320] on span "互動率：3% 以上" at bounding box center [452, 309] width 126 height 29
click at [497, 313] on icon at bounding box center [501, 308] width 9 height 9
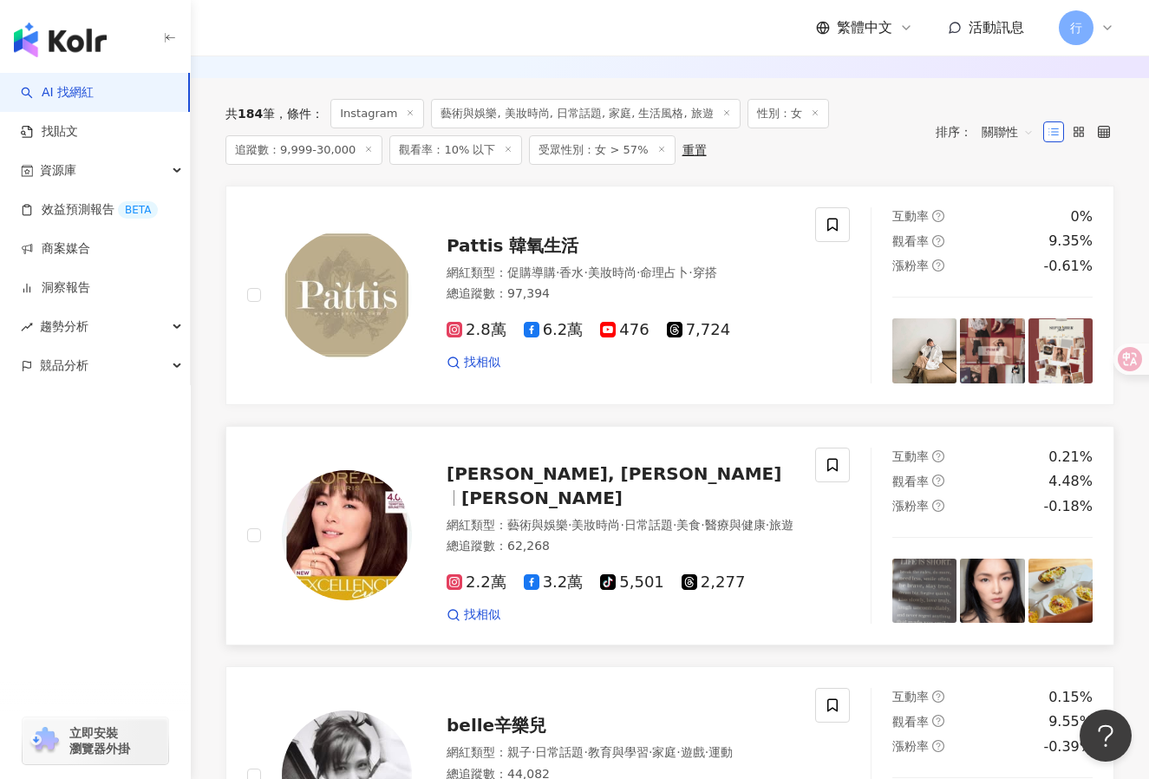
scroll to position [347, 0]
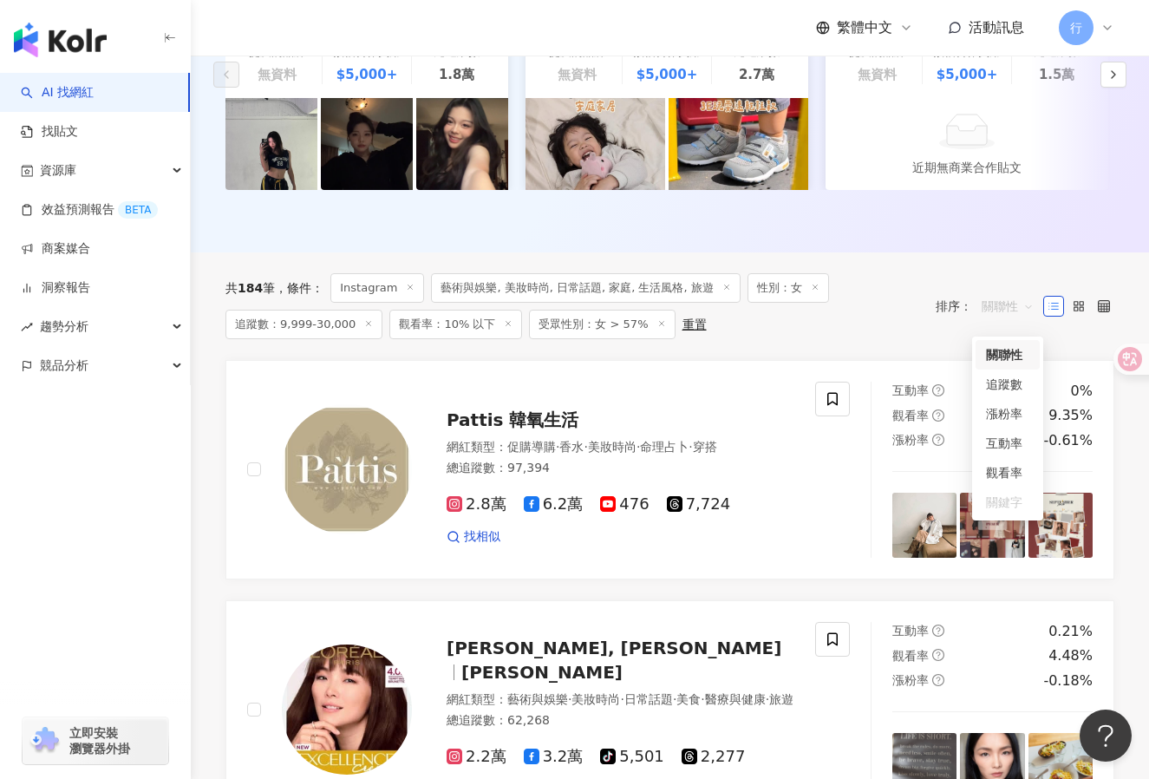
click at [996, 320] on span "關聯性" at bounding box center [1008, 306] width 52 height 28
click at [1016, 415] on div "漲粉率" at bounding box center [1007, 413] width 43 height 19
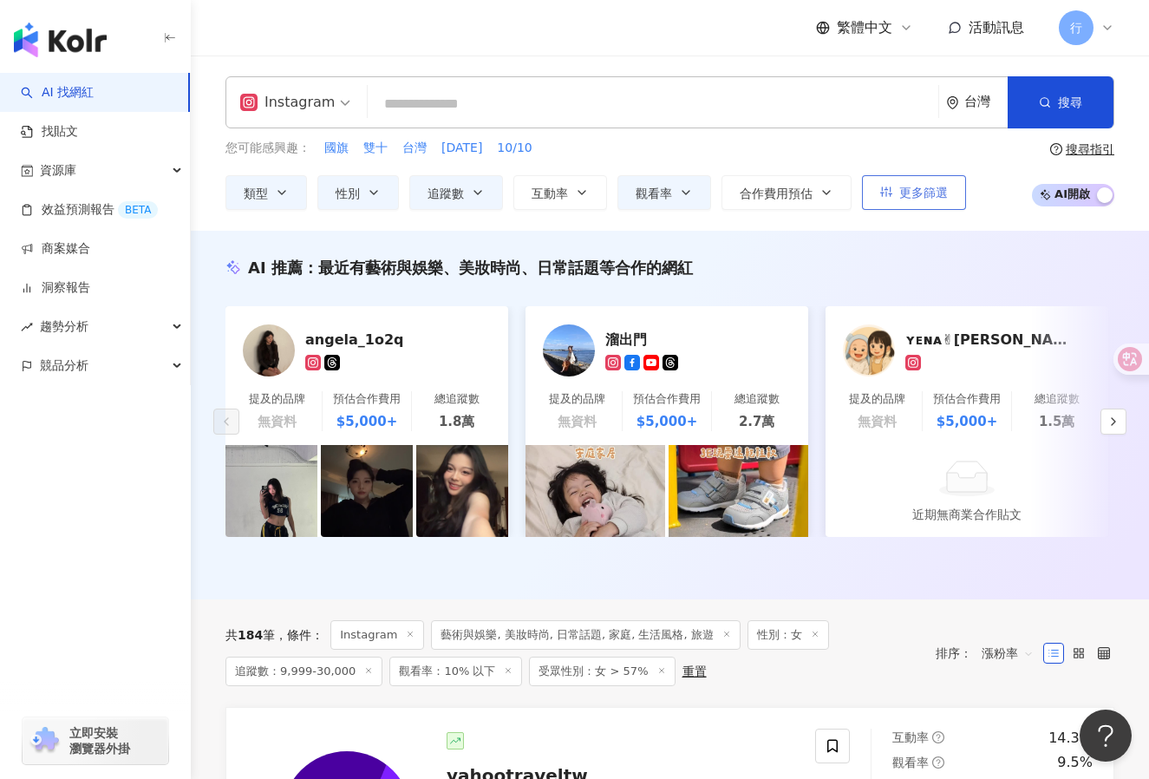
click at [898, 189] on button "更多篩選" at bounding box center [914, 192] width 104 height 35
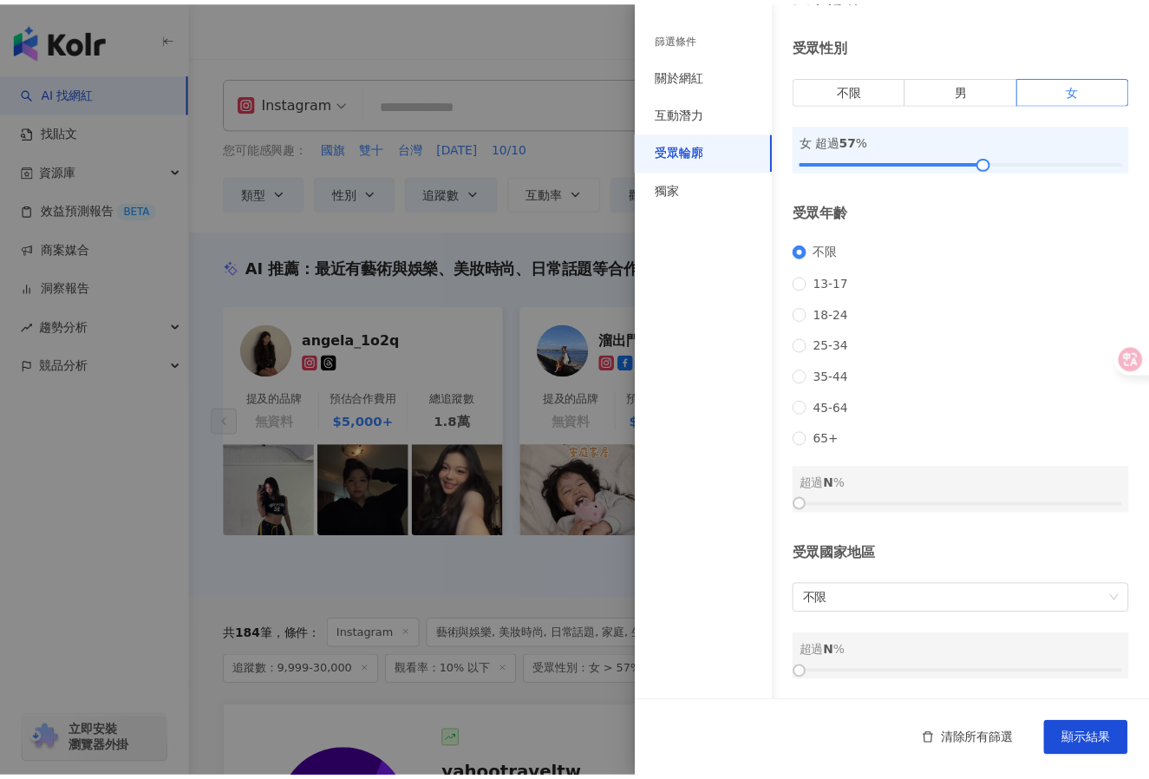
scroll to position [63, 0]
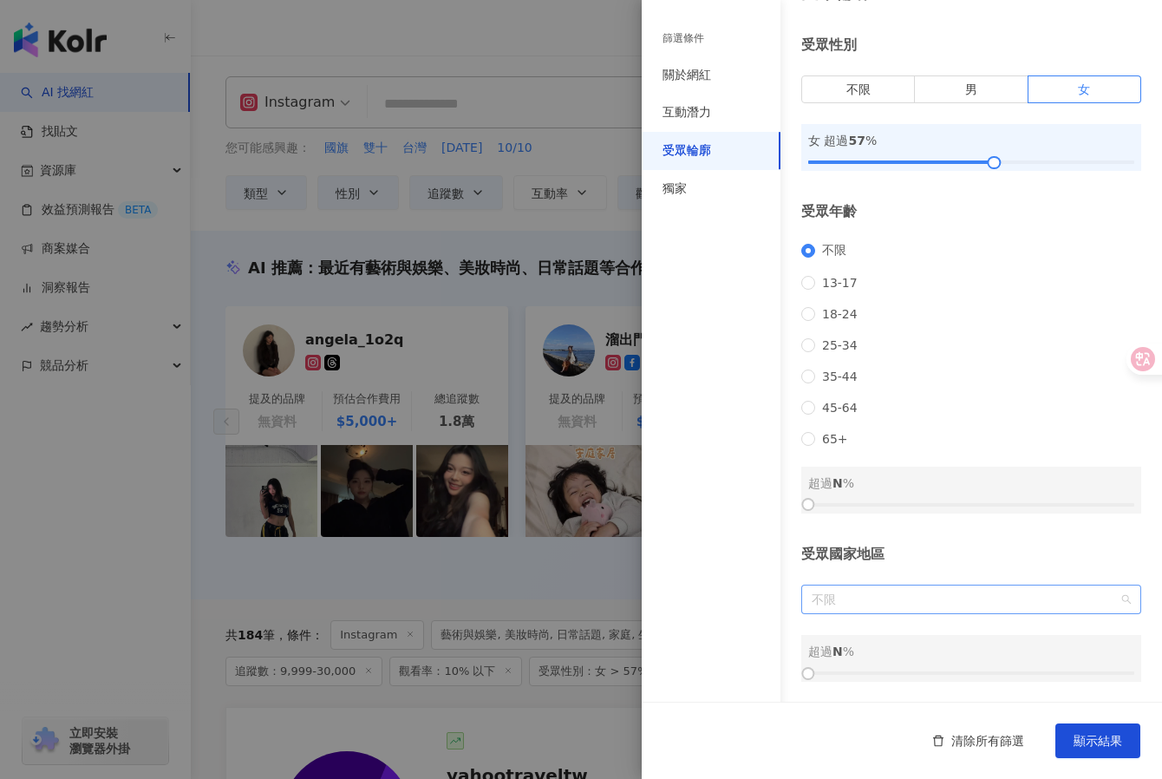
click at [918, 602] on span "不限" at bounding box center [971, 599] width 319 height 28
type input "*"
type input "**"
click at [885, 555] on div "台灣" at bounding box center [964, 562] width 299 height 19
click at [1038, 753] on button "顯示結果" at bounding box center [1097, 740] width 85 height 35
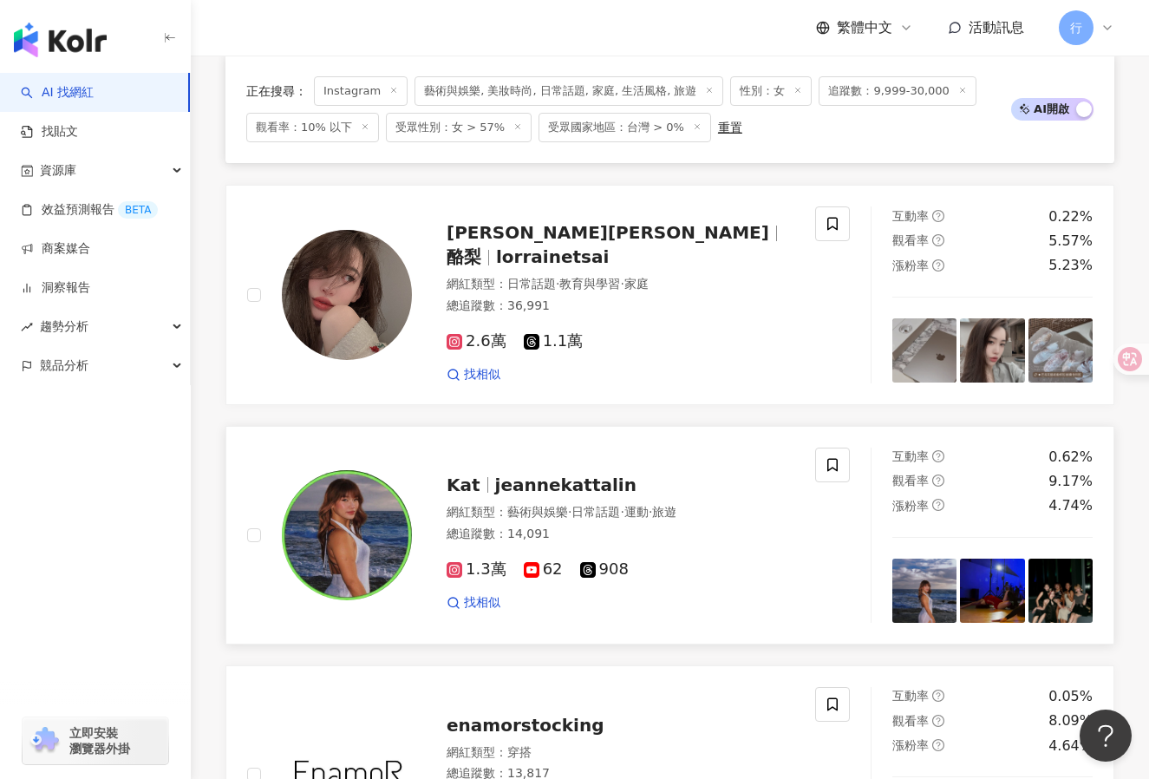
scroll to position [2081, 0]
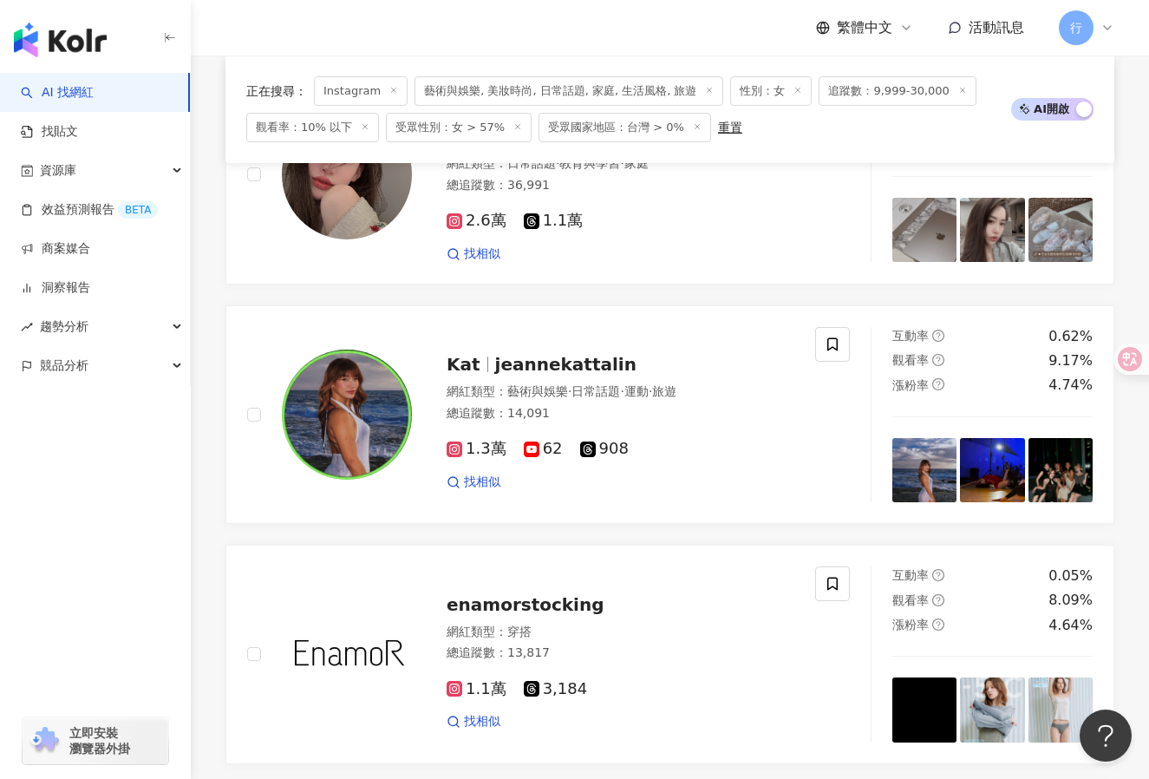
drag, startPoint x: 310, startPoint y: 394, endPoint x: 141, endPoint y: 454, distance: 179.4
click at [140, 454] on div "button" at bounding box center [95, 442] width 191 height 114
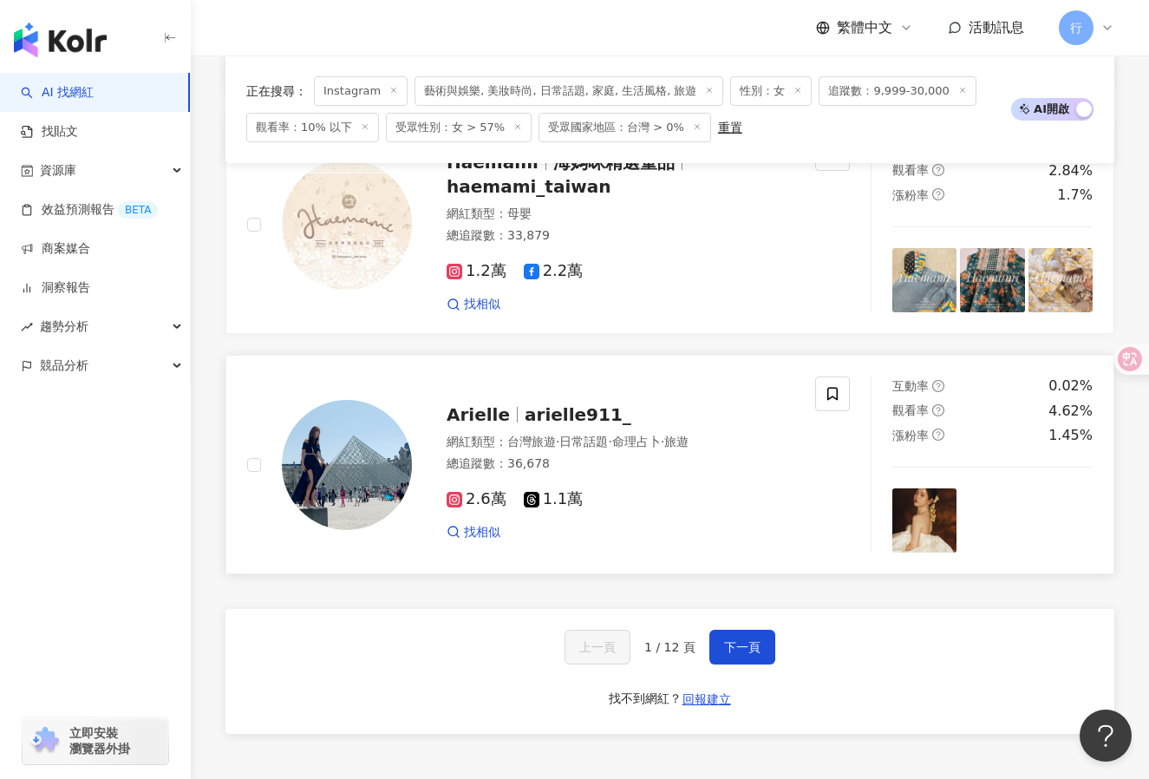
scroll to position [3122, 0]
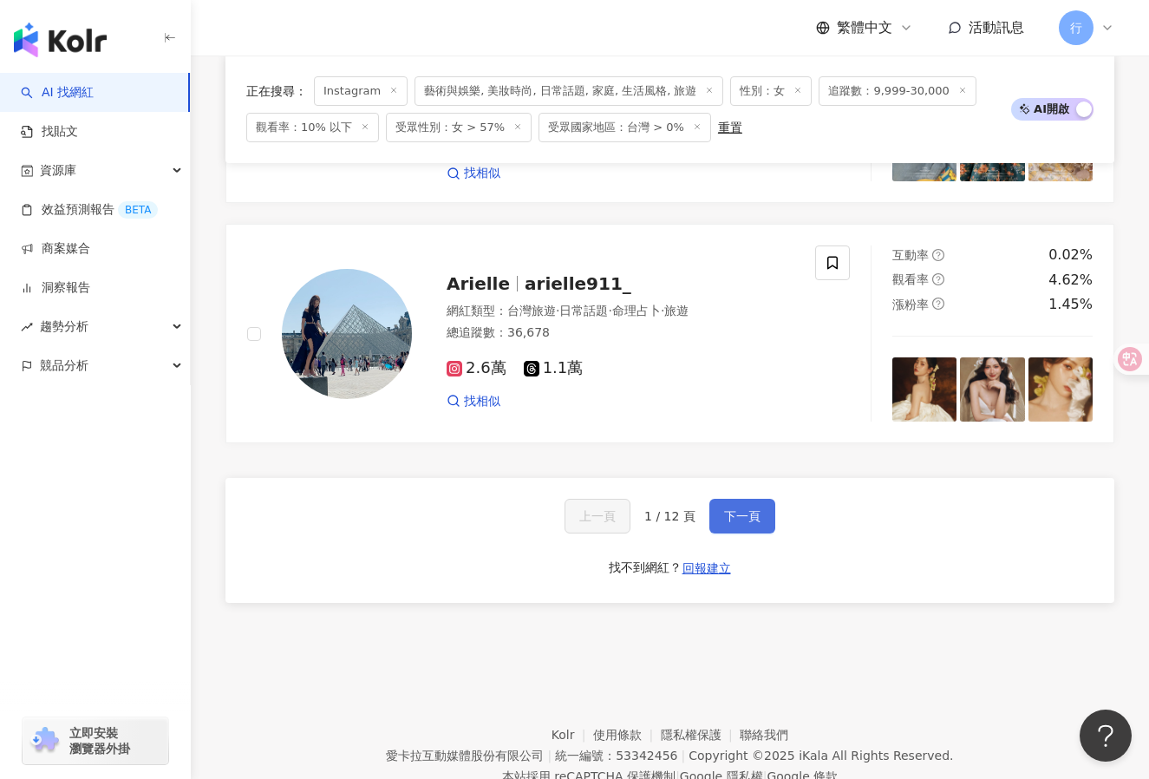
click at [752, 523] on span "下一頁" at bounding box center [742, 516] width 36 height 14
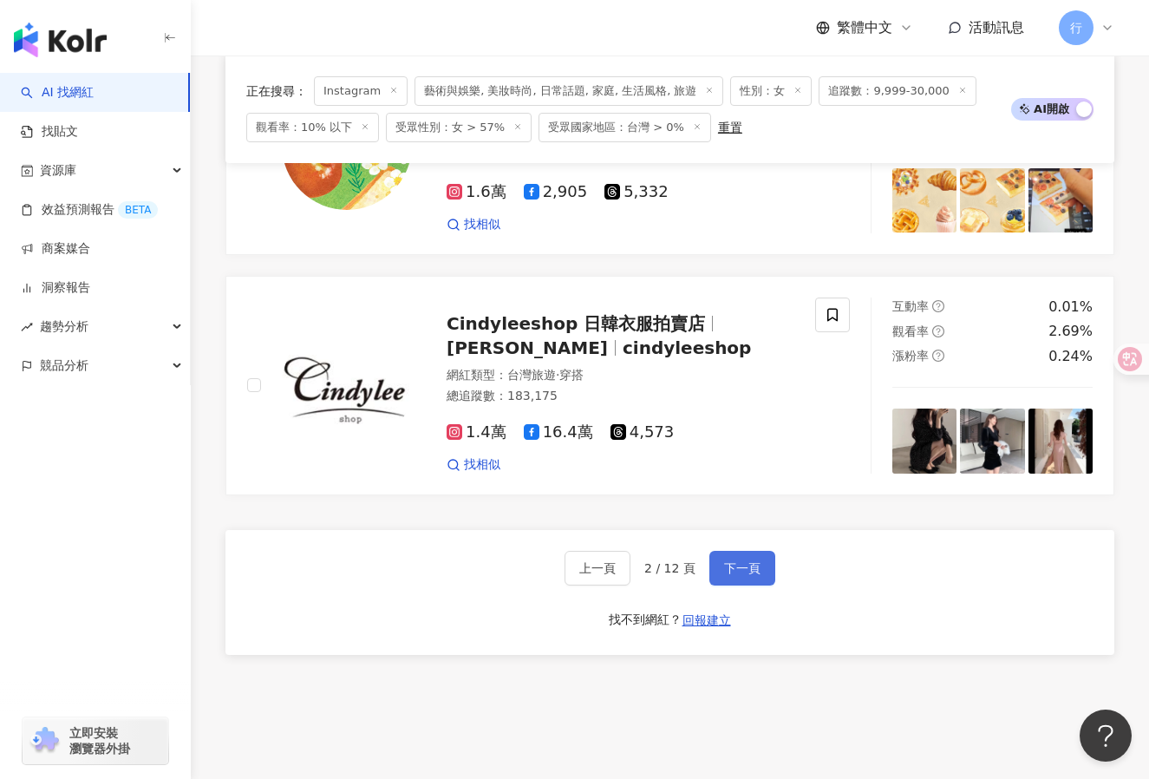
click at [732, 551] on button "下一頁" at bounding box center [742, 568] width 66 height 35
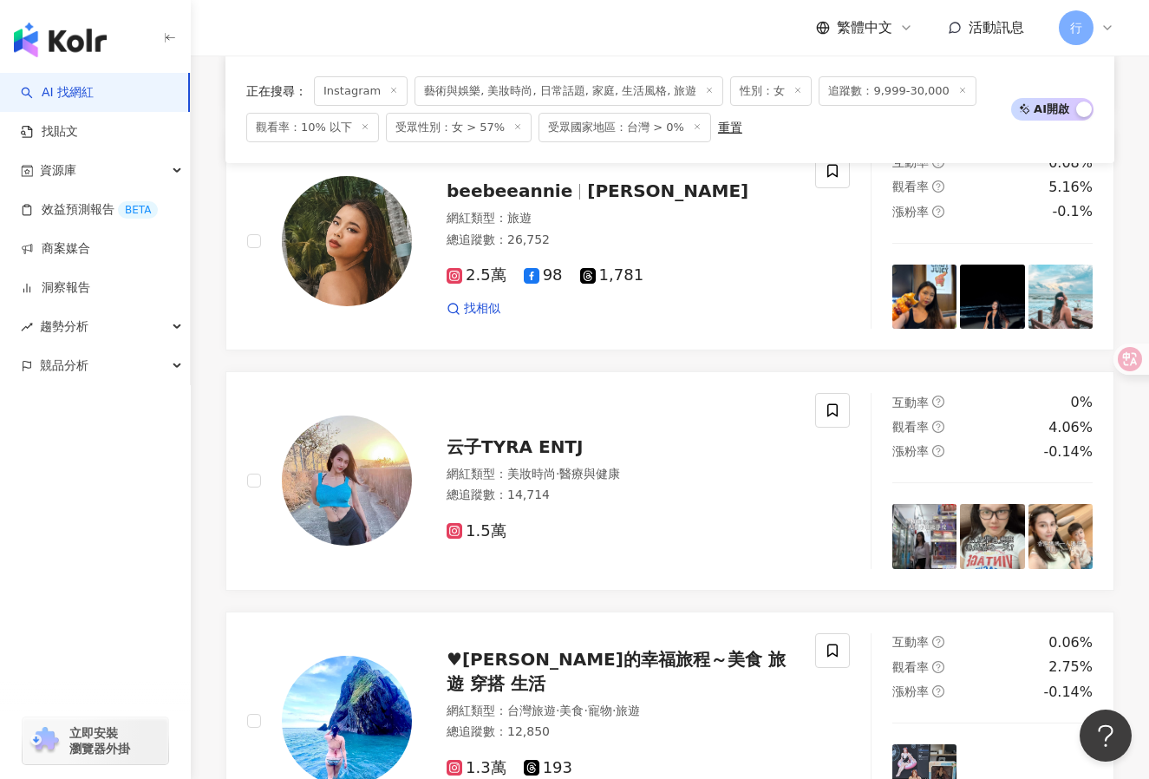
scroll to position [3139, 0]
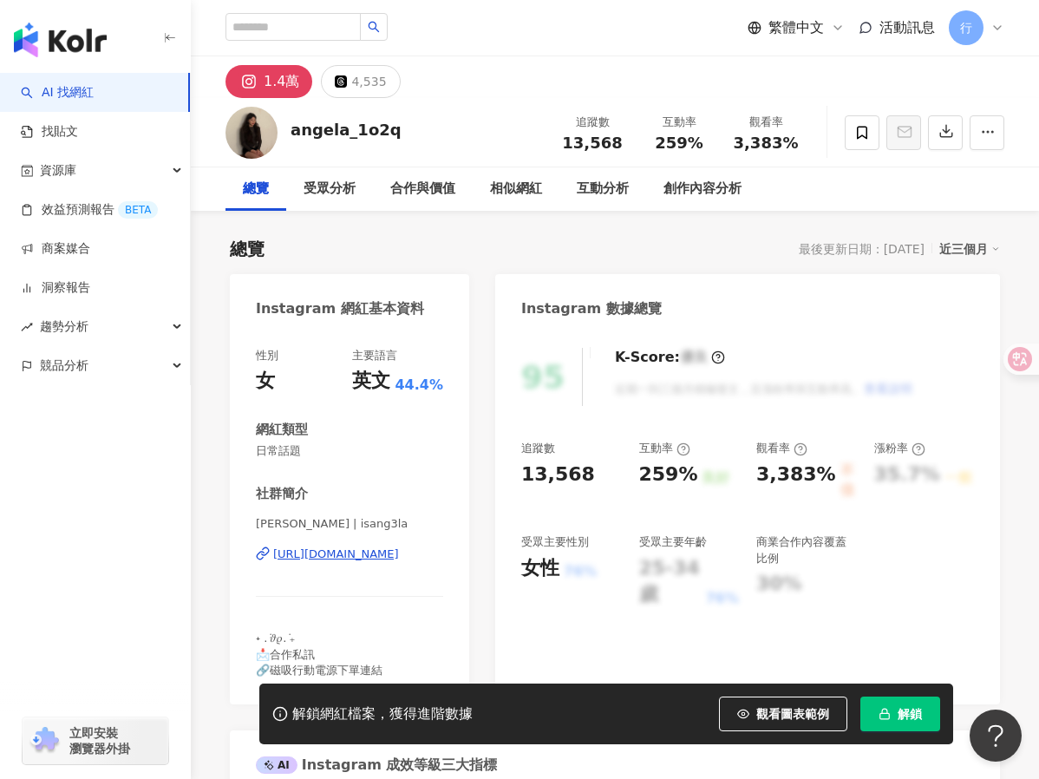
click at [399, 569] on div "Angela | isang3la https://www.instagram.com/isang3la/" at bounding box center [349, 566] width 187 height 101
click at [399, 556] on div "https://www.instagram.com/isang3la/" at bounding box center [336, 554] width 126 height 16
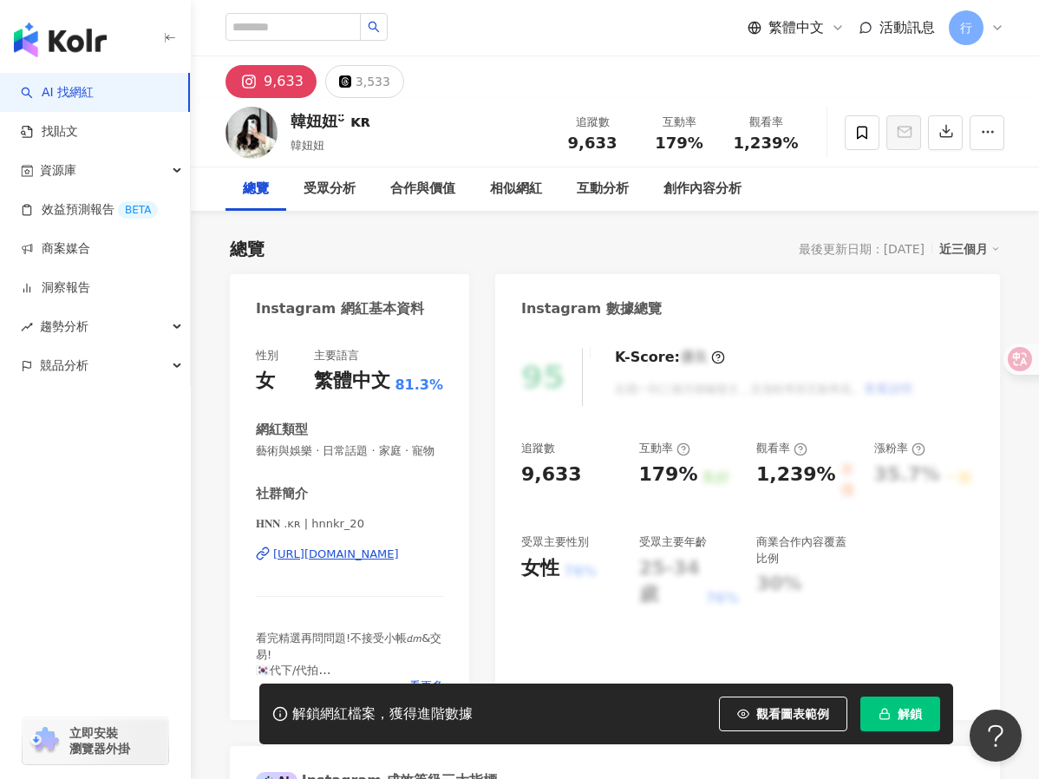
click at [328, 562] on div "https://www.instagram.com/hnnkr_20/" at bounding box center [336, 554] width 126 height 16
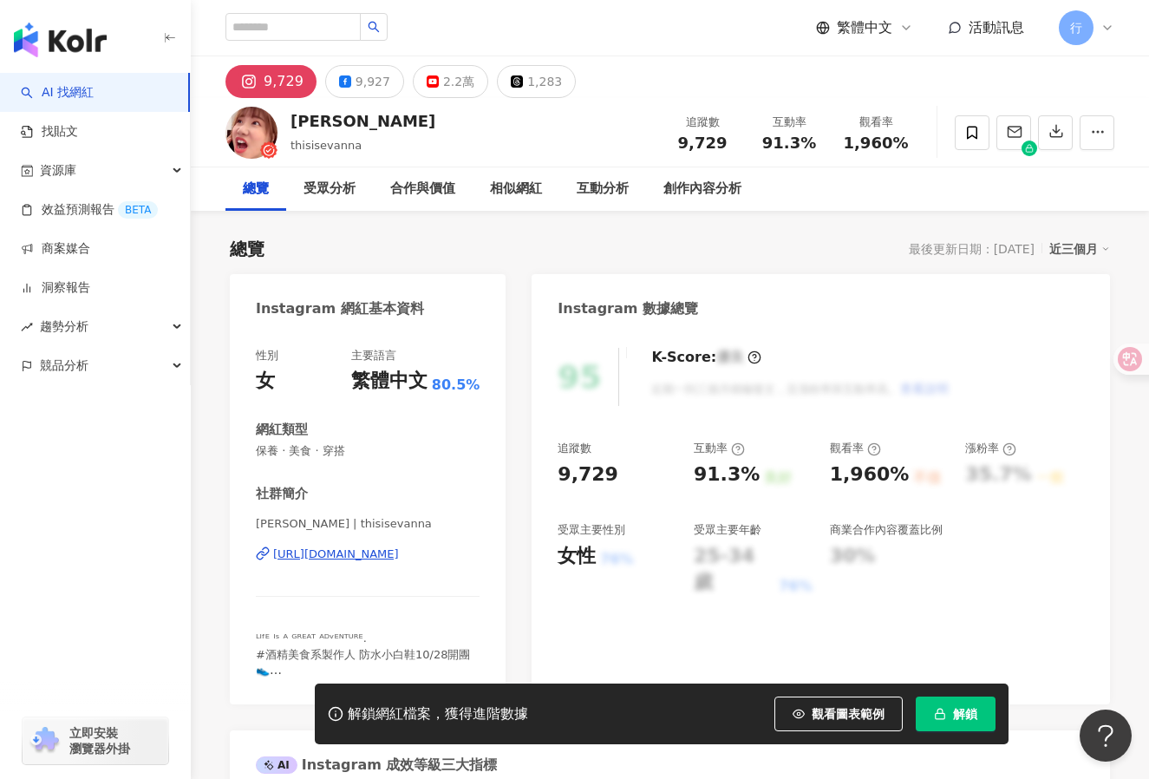
drag, startPoint x: 435, startPoint y: 559, endPoint x: 323, endPoint y: 557, distance: 112.8
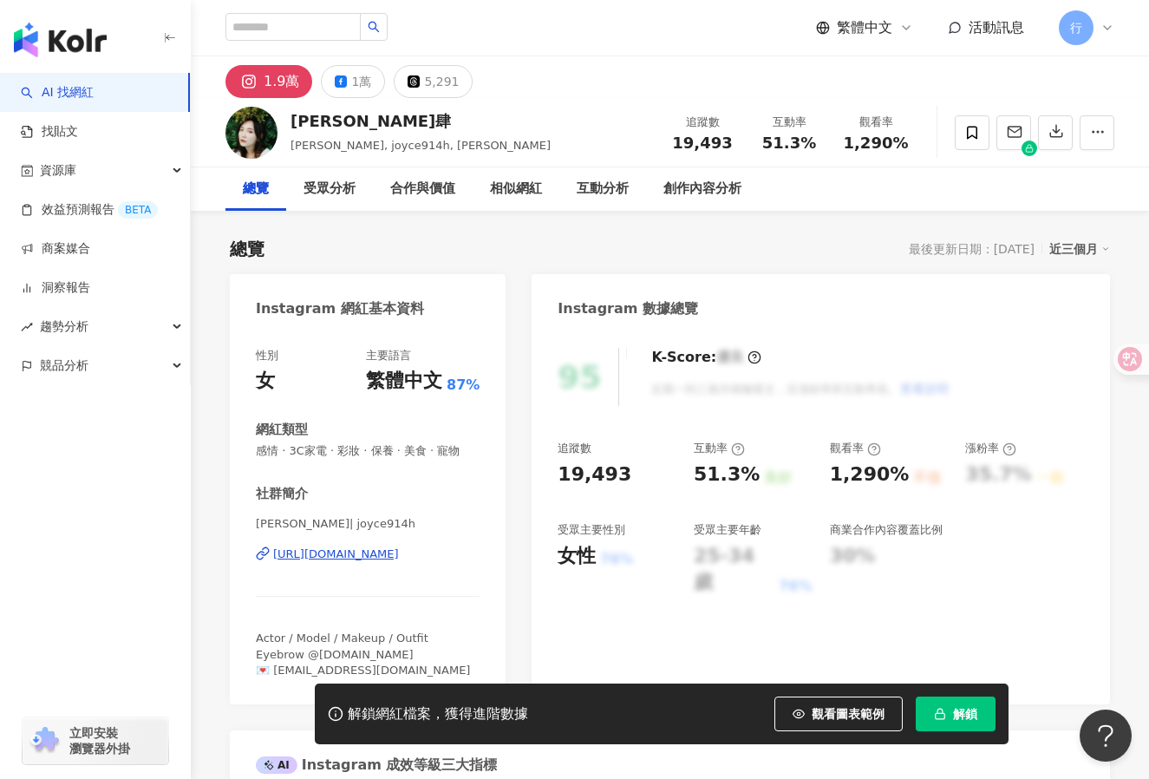
scroll to position [87, 0]
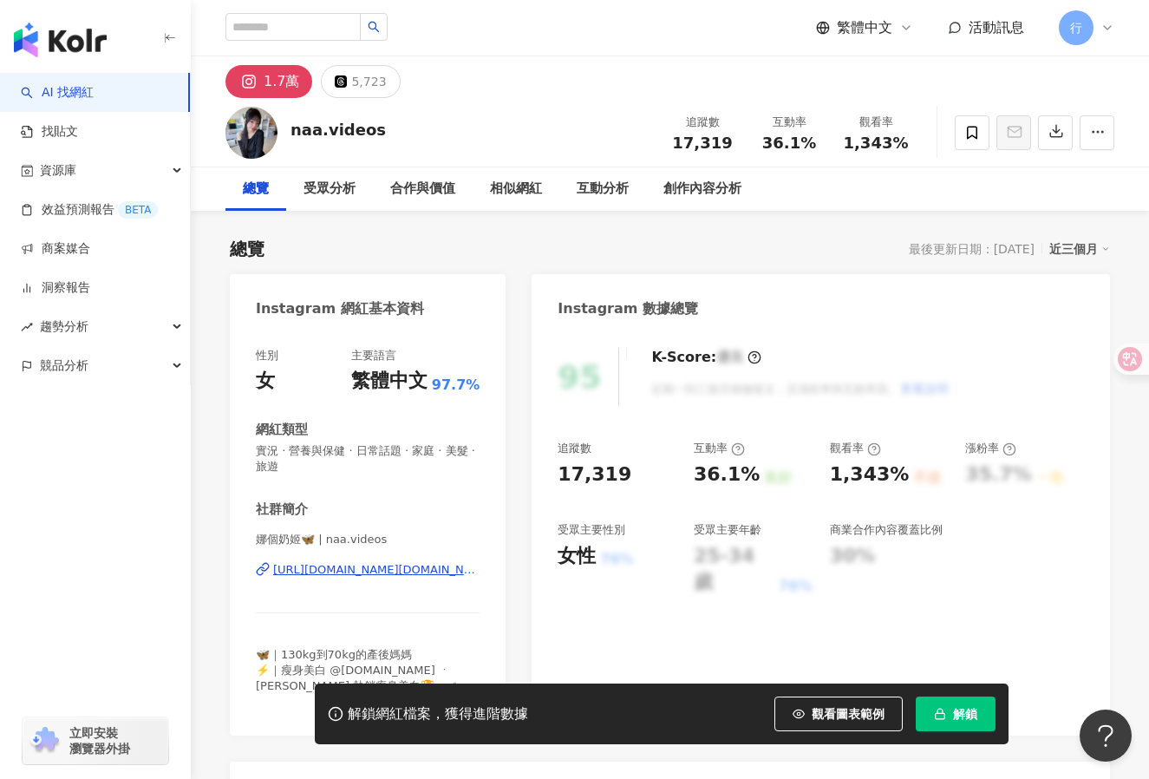
drag, startPoint x: 407, startPoint y: 573, endPoint x: 519, endPoint y: 323, distance: 273.7
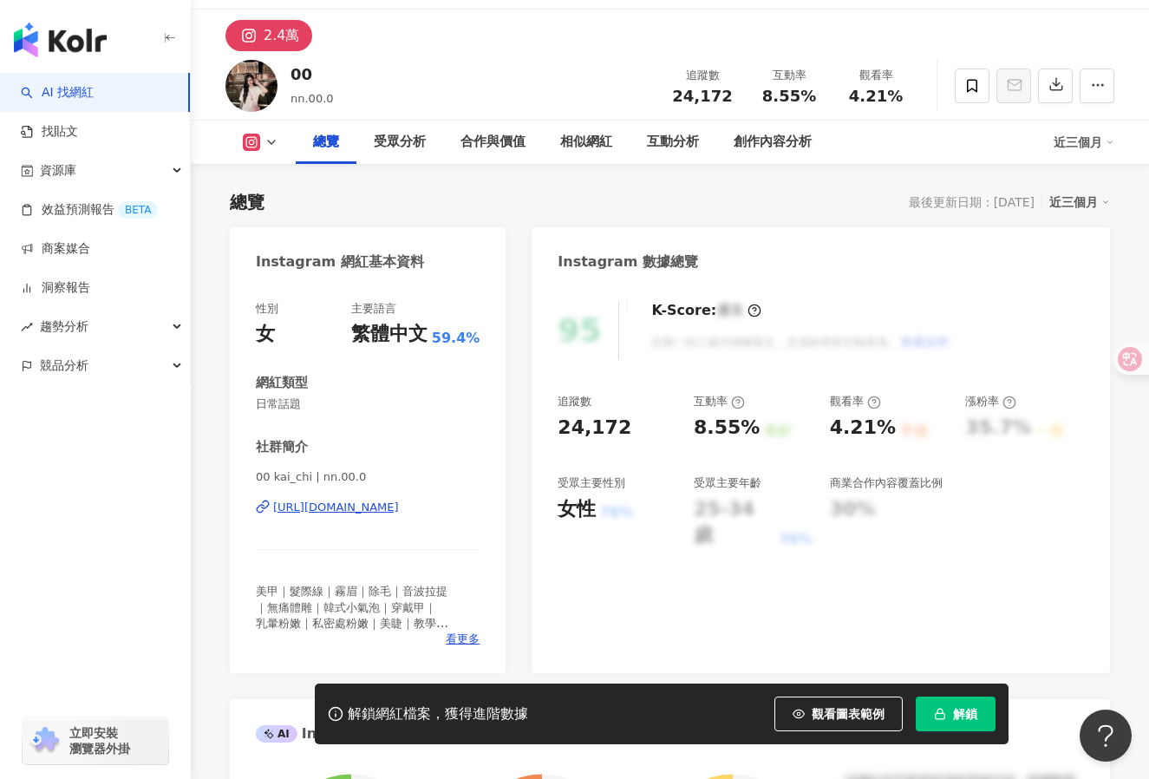
scroll to position [87, 0]
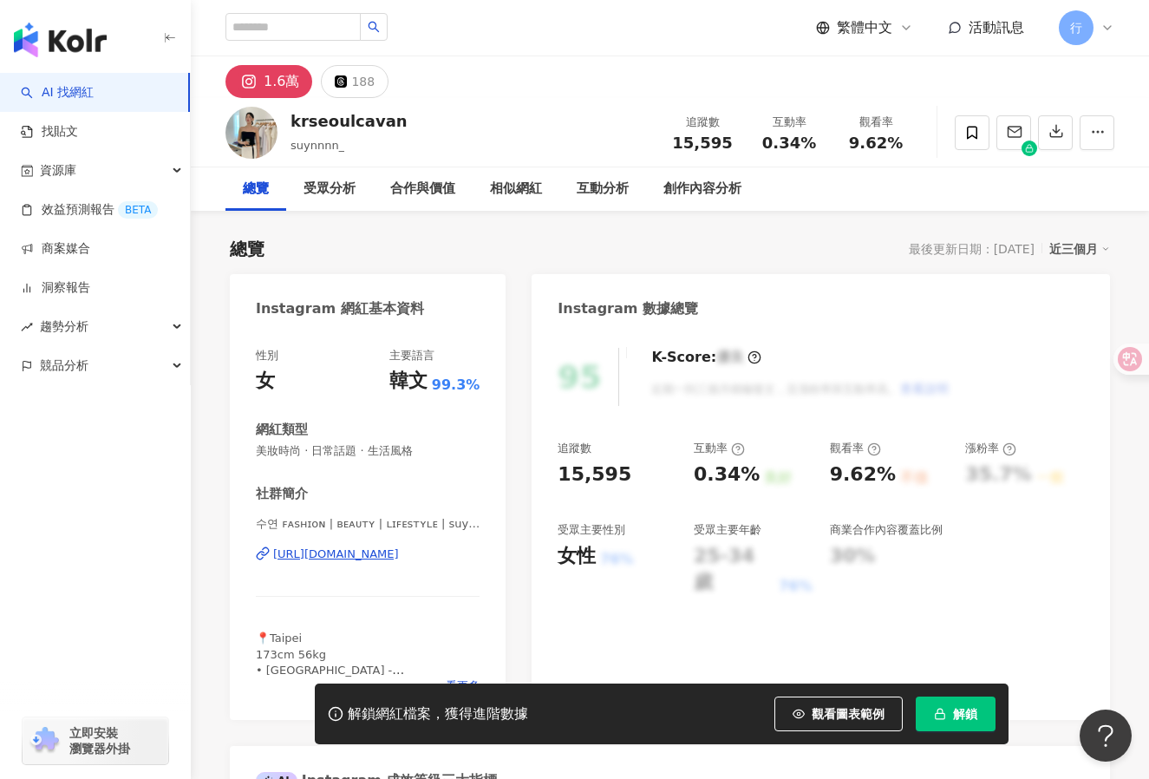
click at [392, 555] on div "[URL][DOMAIN_NAME]" at bounding box center [336, 554] width 126 height 16
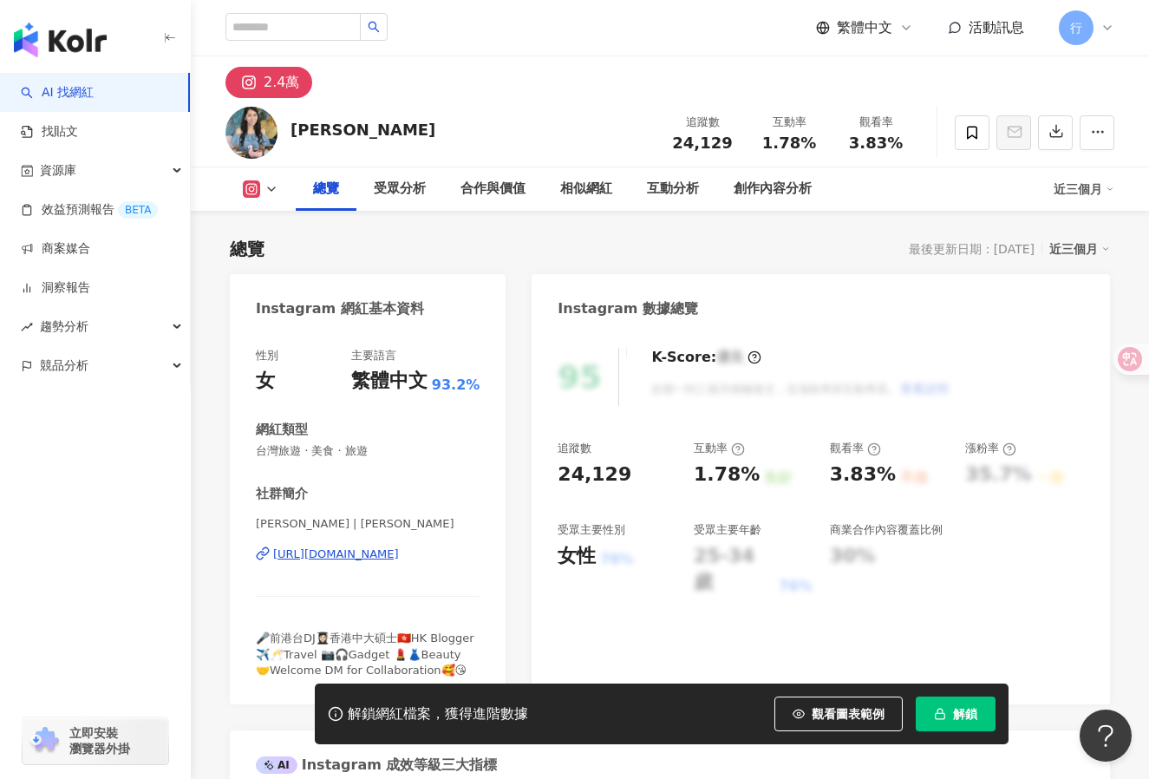
scroll to position [173, 0]
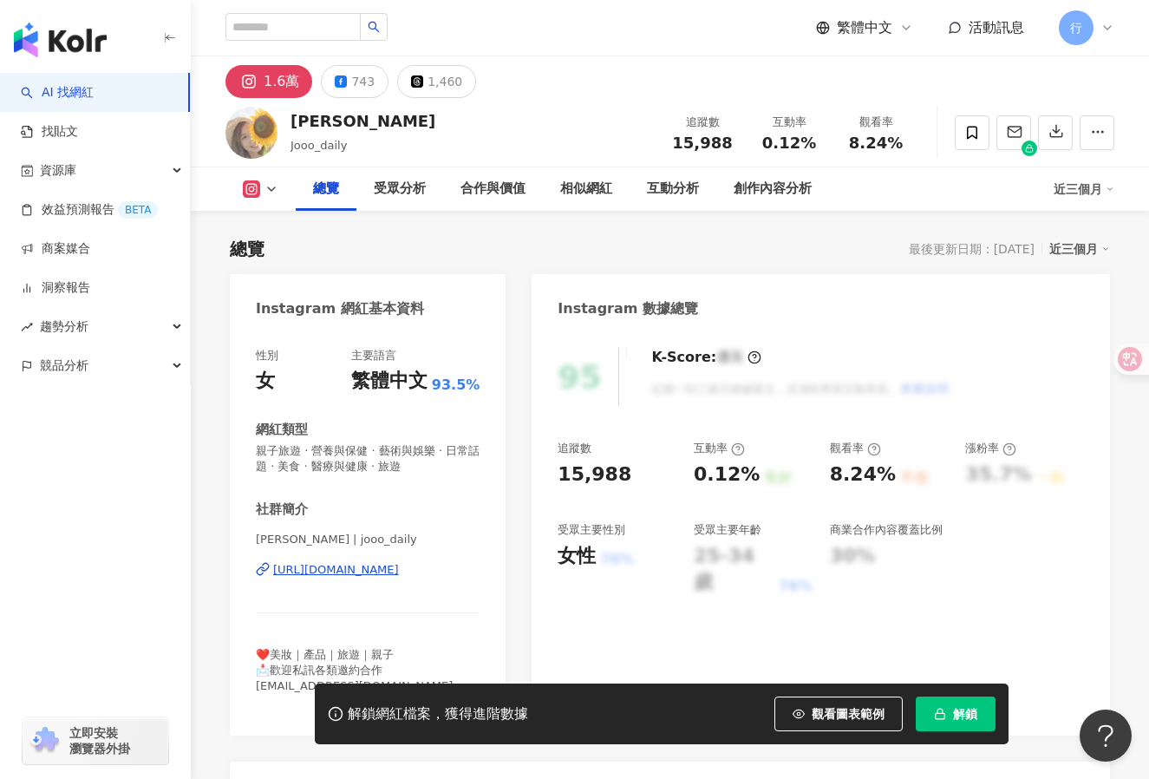
drag, startPoint x: 415, startPoint y: 563, endPoint x: 470, endPoint y: 316, distance: 253.3
click at [467, 313] on div "Instagram 網紅基本資料" at bounding box center [368, 302] width 276 height 56
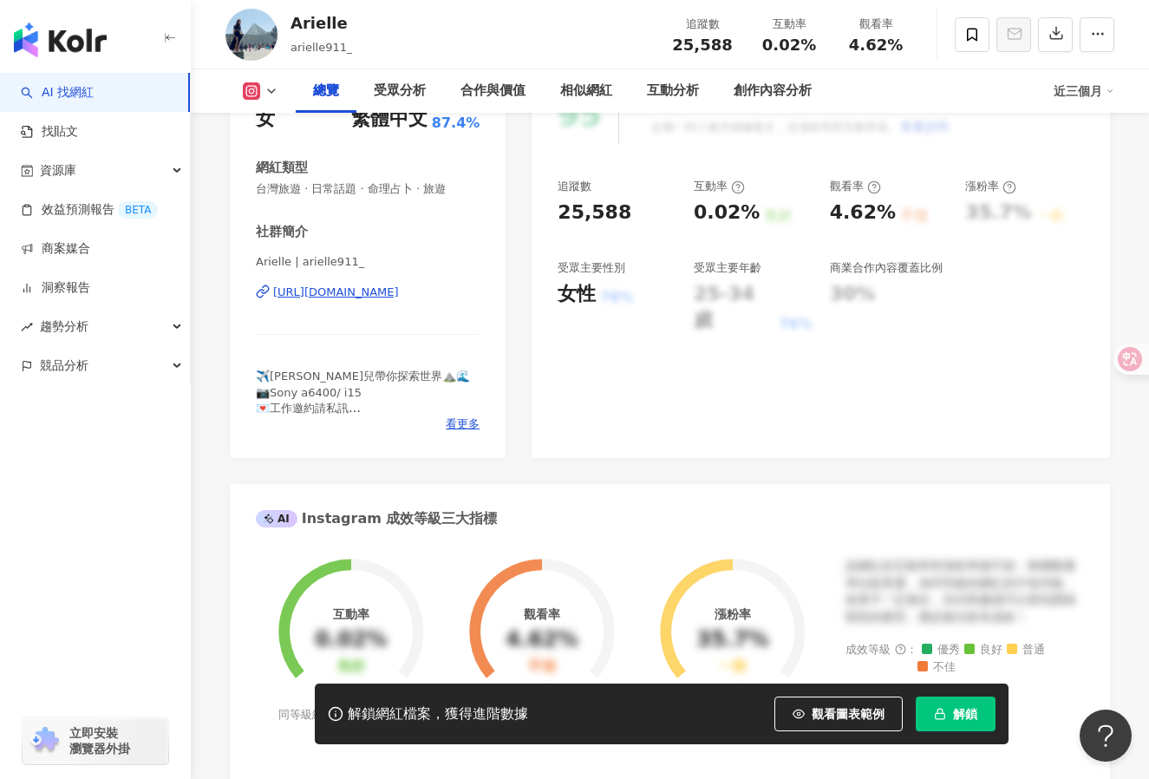
scroll to position [260, 0]
